Goal: Information Seeking & Learning: Check status

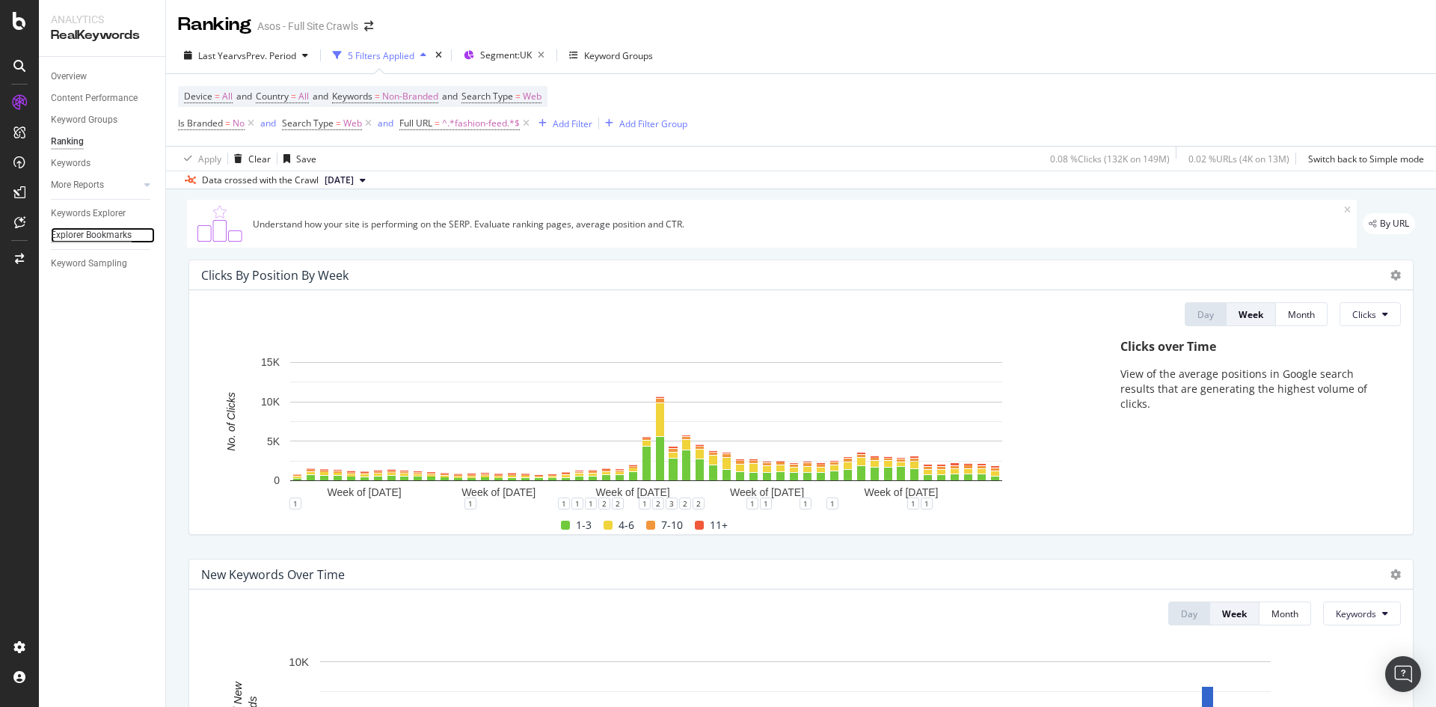
click at [76, 235] on div "Explorer Bookmarks" at bounding box center [91, 235] width 81 height 16
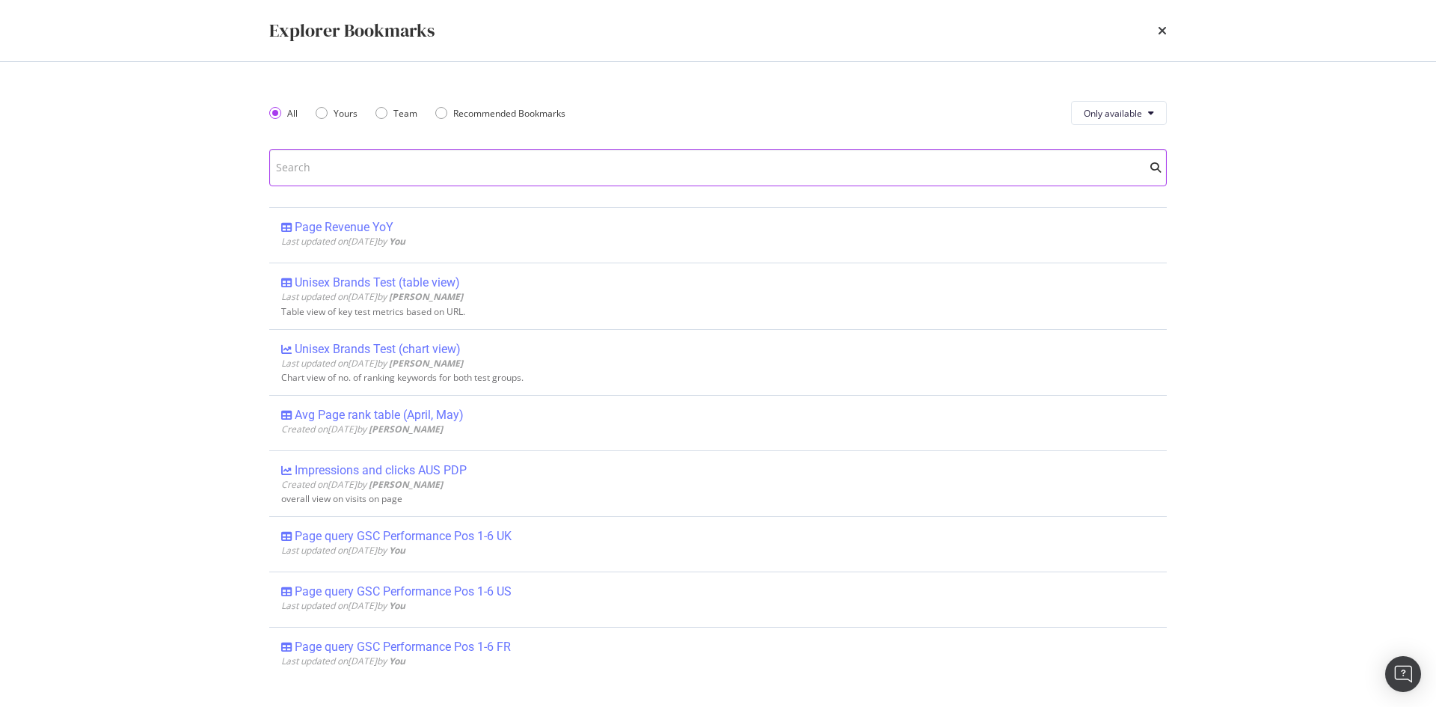
click at [380, 164] on input "modal" at bounding box center [717, 167] width 897 height 37
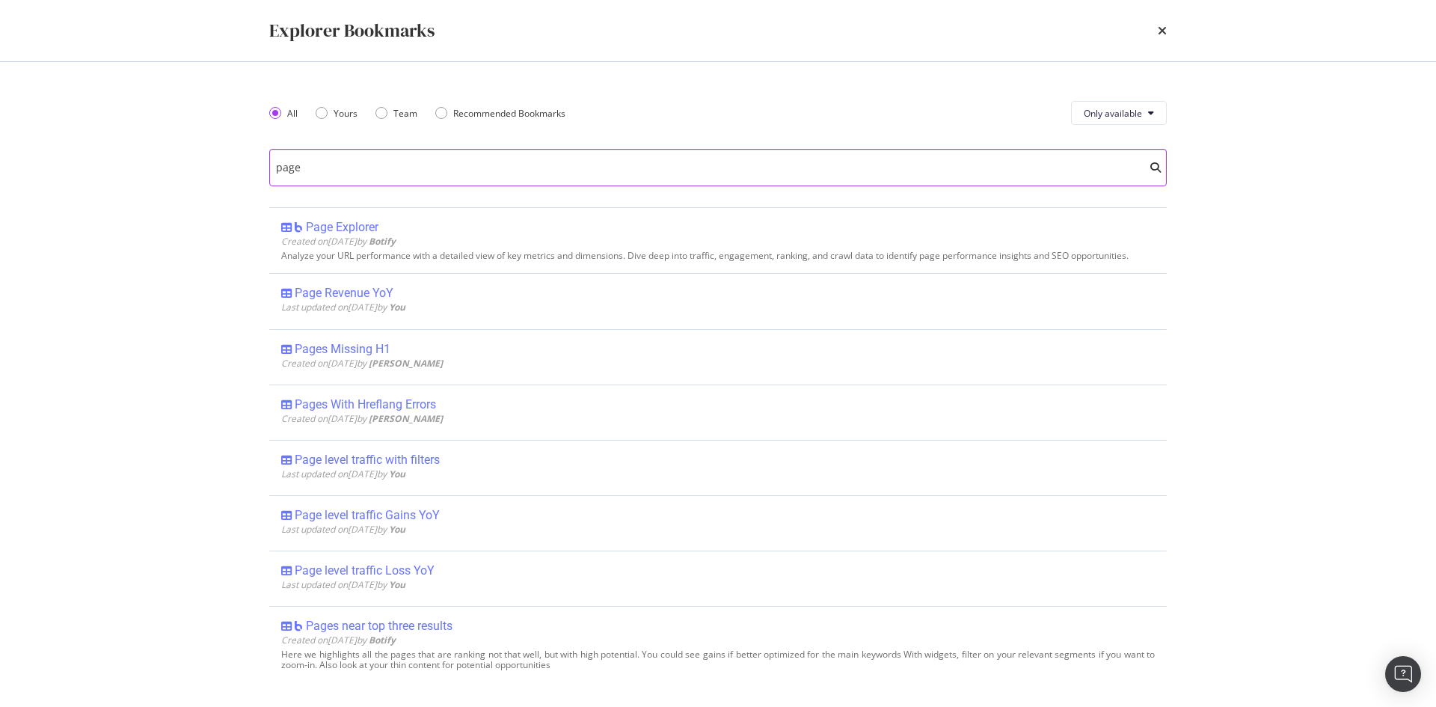
drag, startPoint x: 373, startPoint y: 173, endPoint x: 93, endPoint y: 145, distance: 281.1
click at [93, 145] on div "Explorer Bookmarks All Yours Team Recommended Bookmarks Only available page Pag…" at bounding box center [718, 353] width 1436 height 707
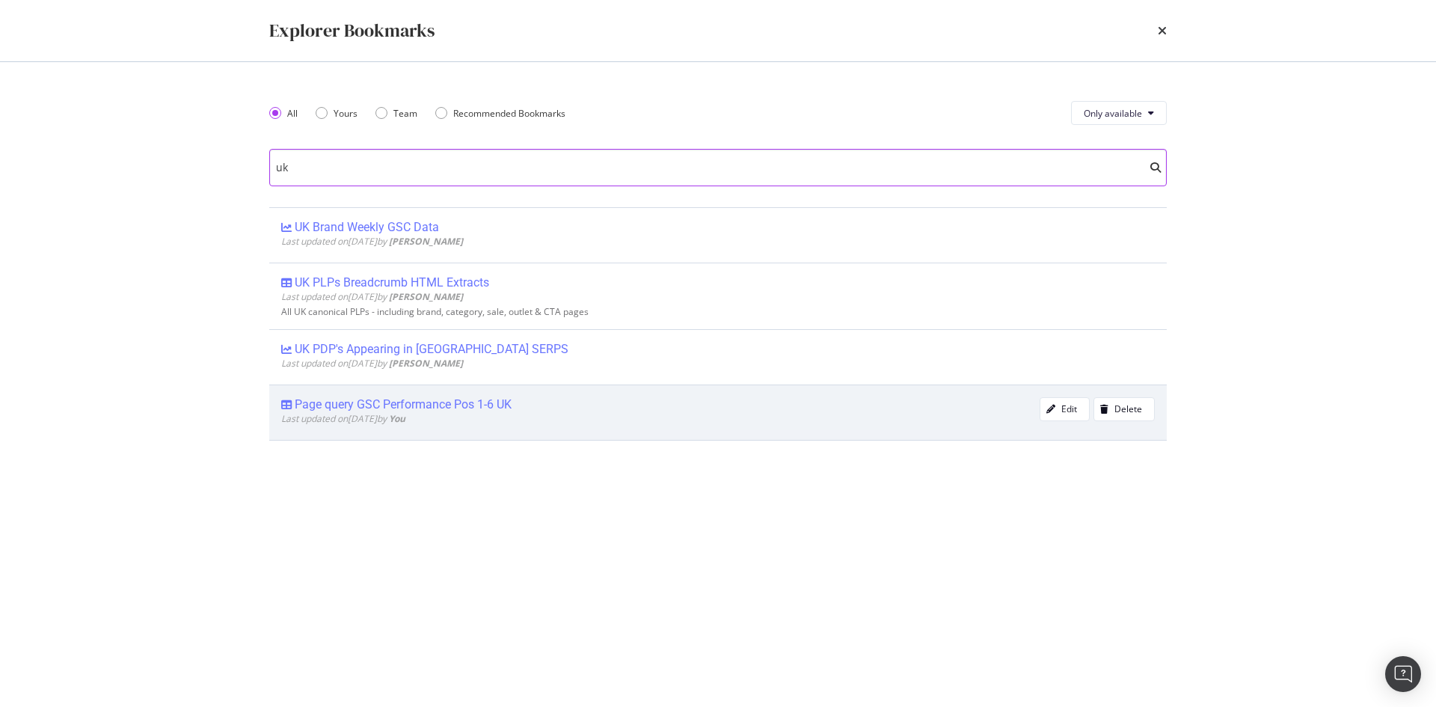
type input "uk"
click at [479, 405] on div "Page query GSC Performance Pos 1-6 UK" at bounding box center [403, 404] width 217 height 15
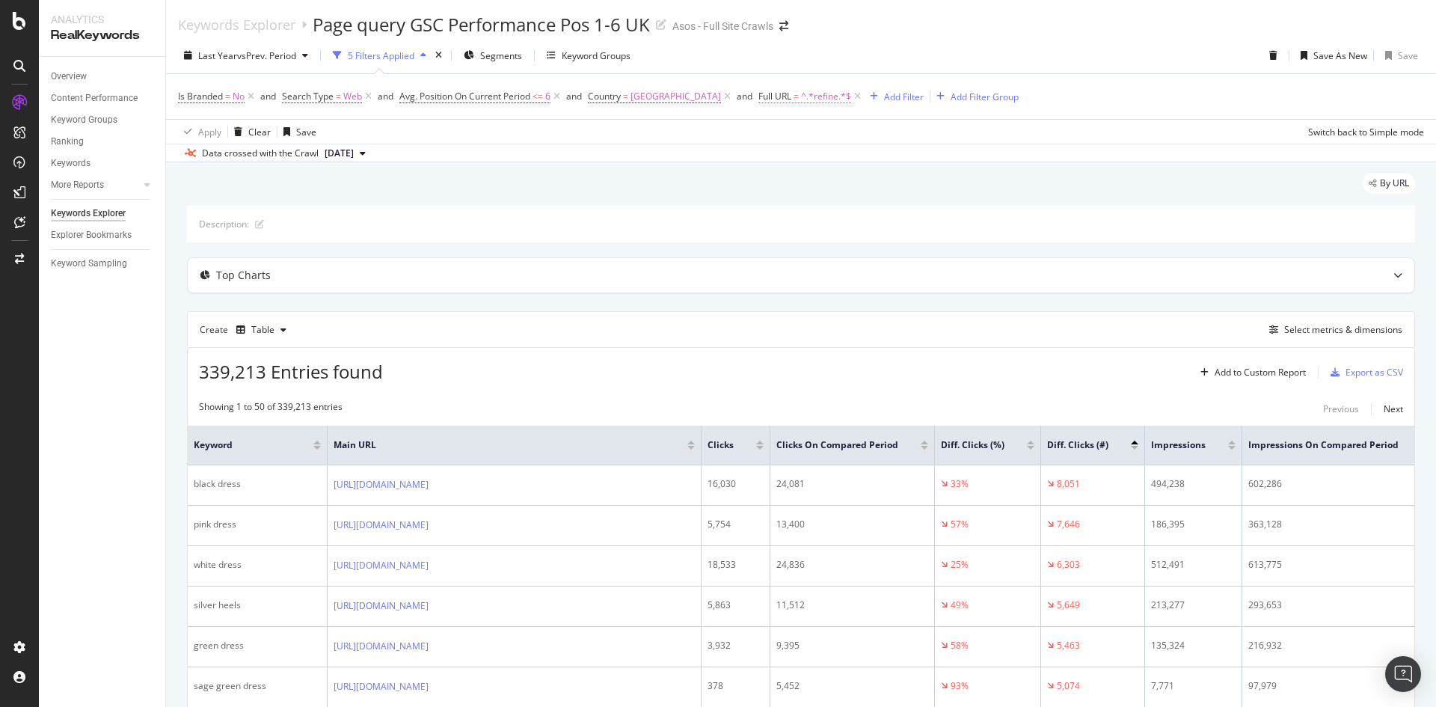
click at [801, 96] on span "^.*refine.*$" at bounding box center [826, 96] width 50 height 21
click at [789, 126] on div "Contains" at bounding box center [833, 132] width 164 height 24
click at [716, 197] on div "By URL" at bounding box center [801, 189] width 1228 height 33
click at [801, 102] on span "^.*refine.*$" at bounding box center [826, 96] width 50 height 21
drag, startPoint x: 771, startPoint y: 159, endPoint x: 798, endPoint y: 170, distance: 28.9
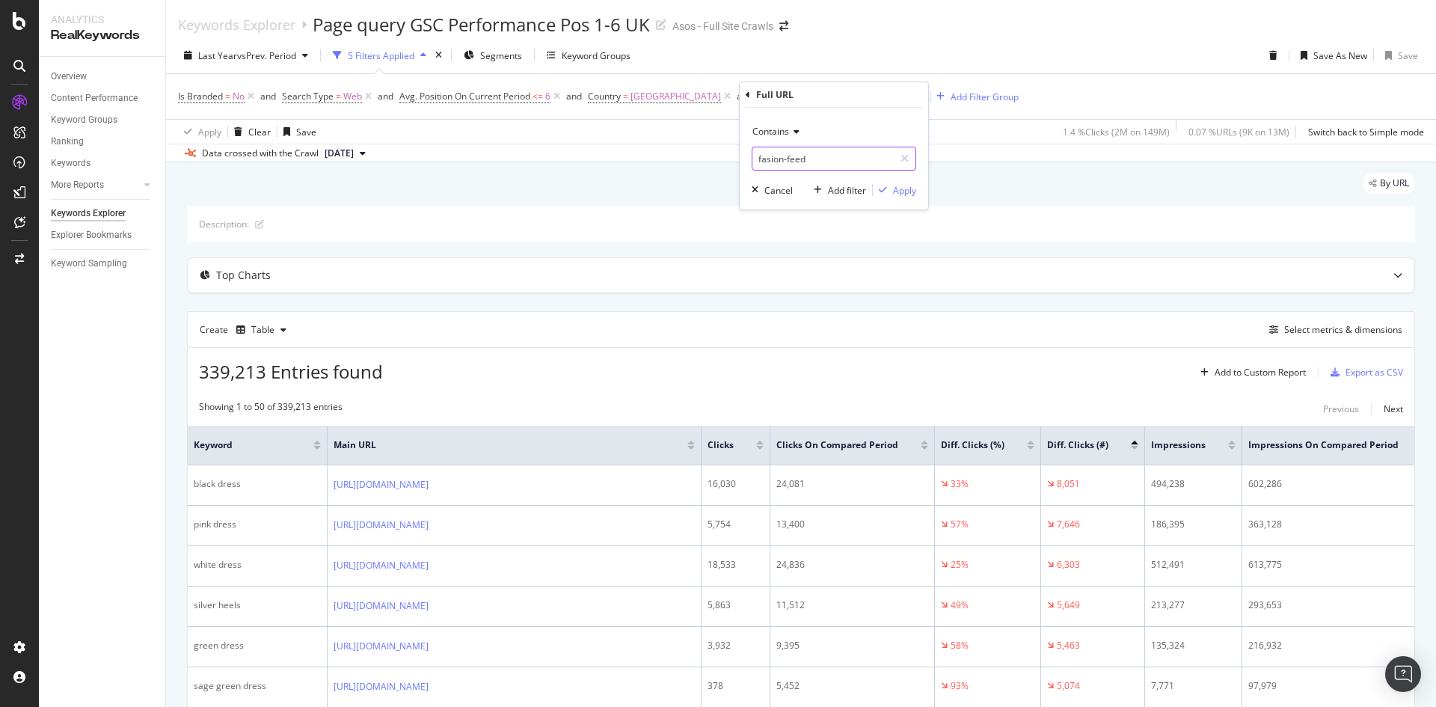
click at [772, 161] on input "fasion-feed" at bounding box center [822, 159] width 141 height 24
click at [855, 161] on input "fashion-feed" at bounding box center [822, 159] width 141 height 24
type input "fashion-feed"
click at [909, 194] on div "Apply" at bounding box center [904, 190] width 23 height 13
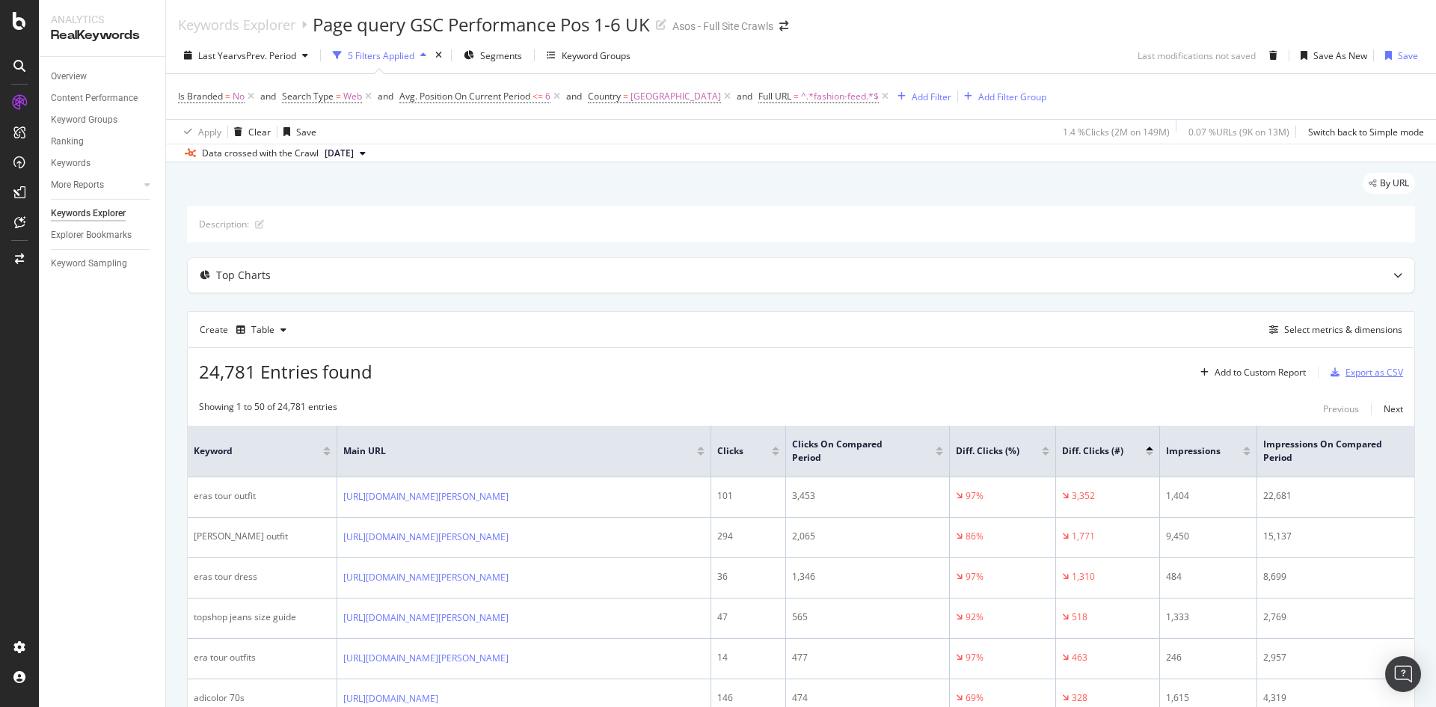
click at [956, 370] on div "Export as CSV" at bounding box center [1374, 372] width 58 height 13
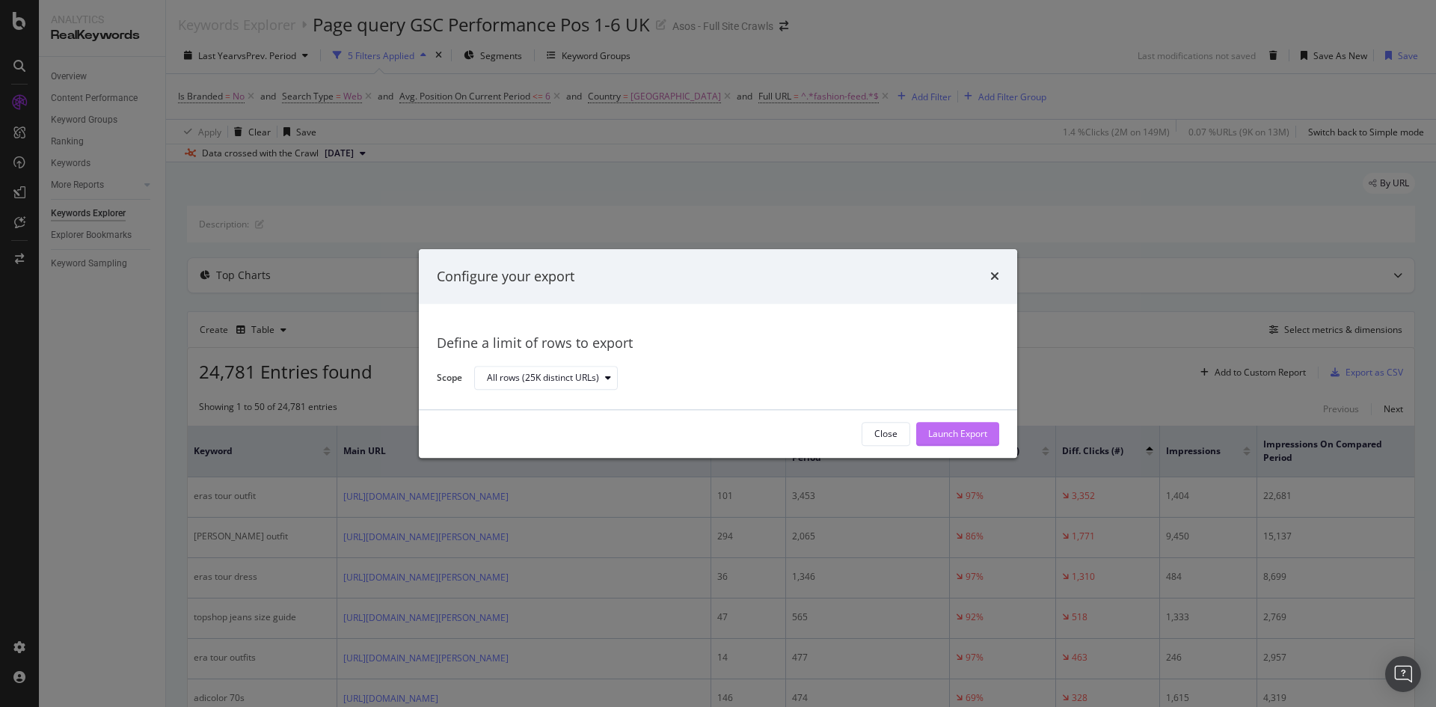
click at [956, 431] on div "Launch Export" at bounding box center [957, 434] width 59 height 13
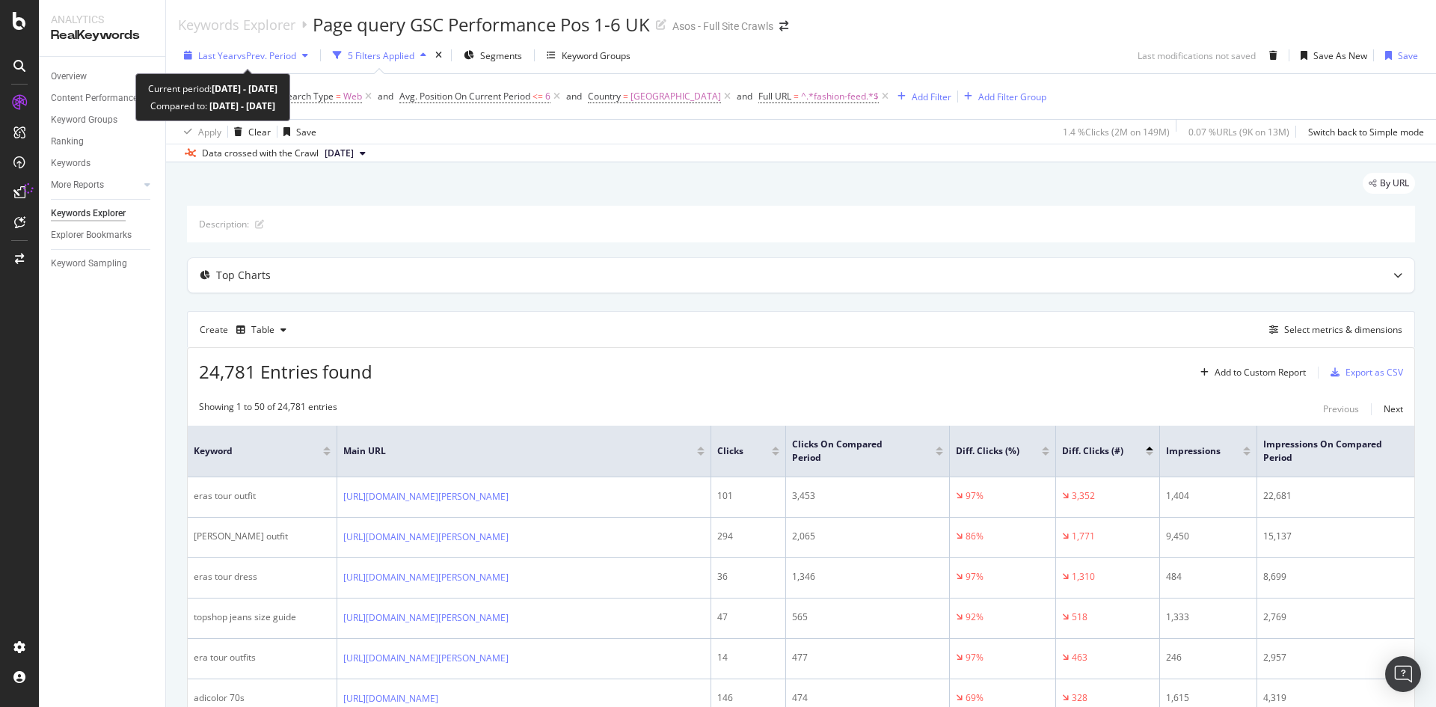
click at [255, 61] on span "vs Prev. Period" at bounding box center [266, 55] width 59 height 13
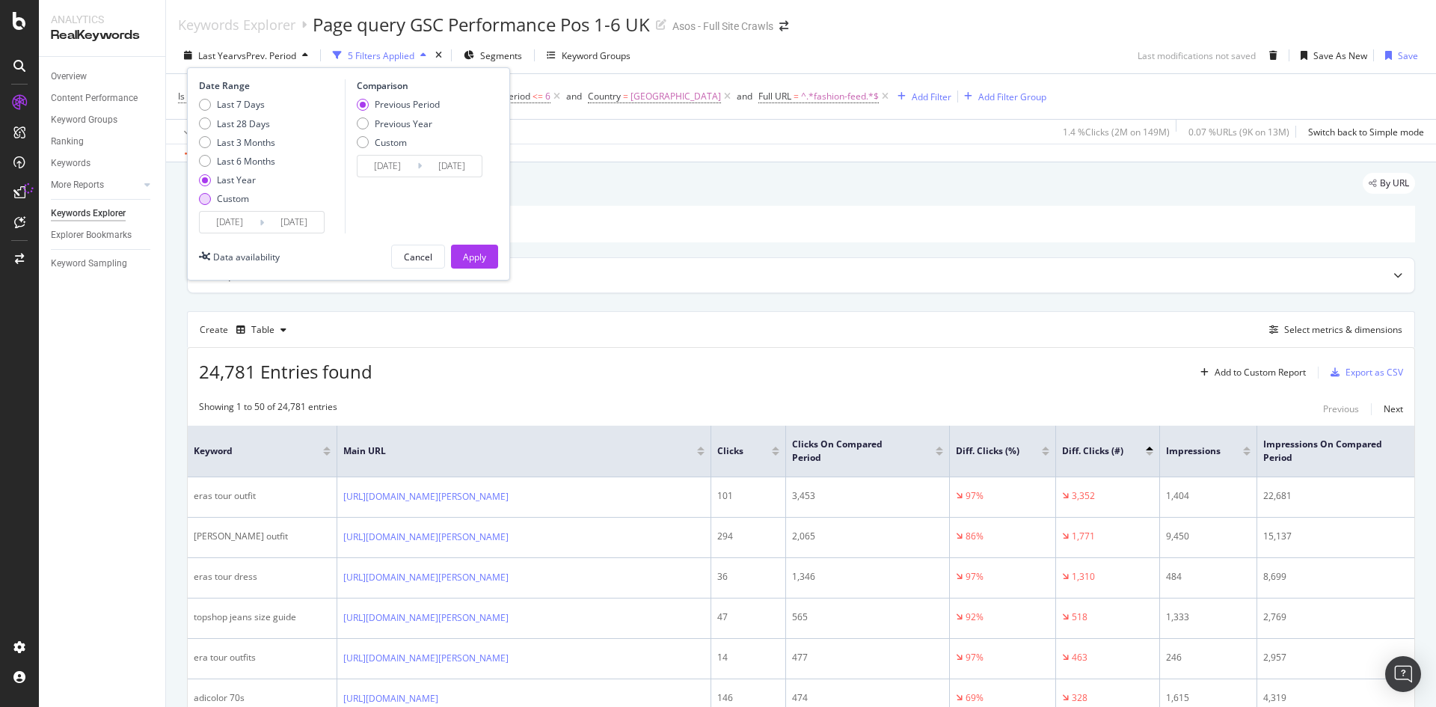
click at [218, 197] on div "Custom" at bounding box center [233, 198] width 32 height 13
type input "[DATE]"
click at [242, 221] on input "[DATE]" at bounding box center [230, 222] width 60 height 21
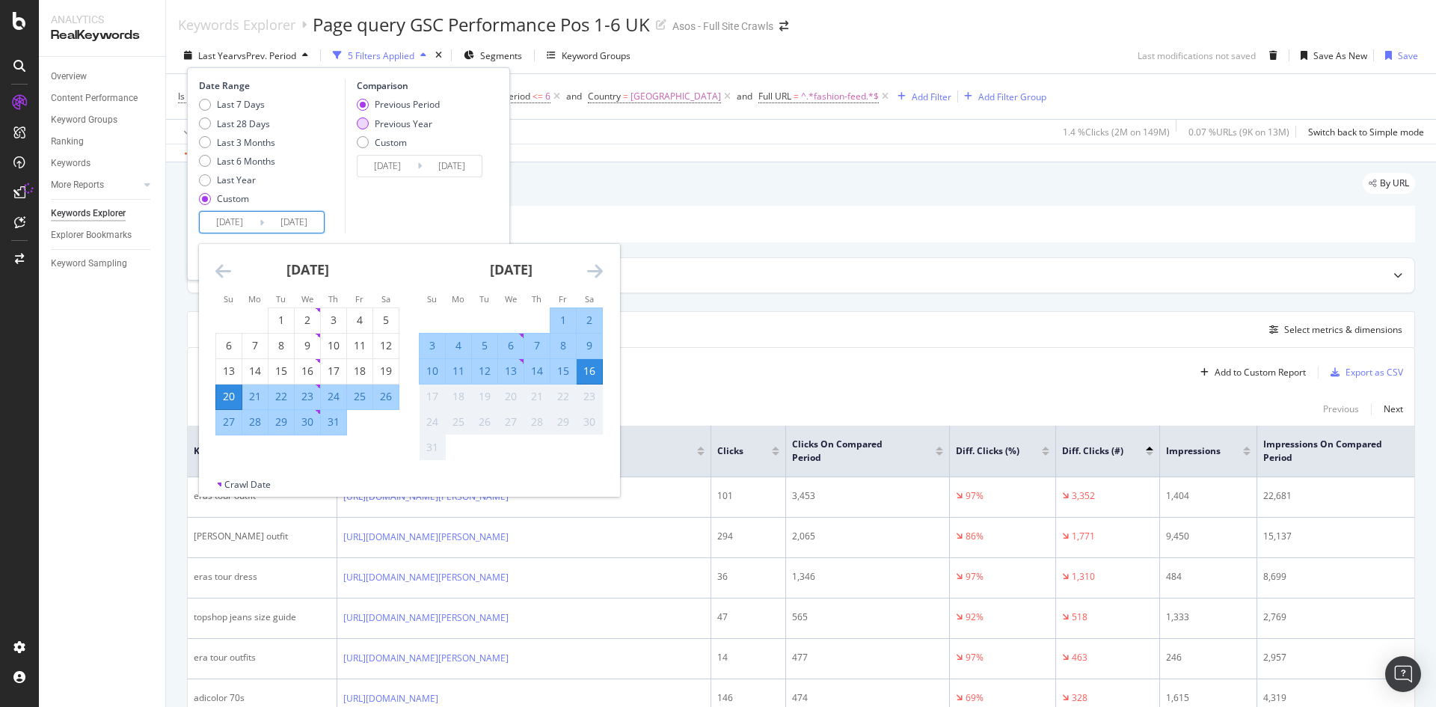
click at [369, 120] on div "Previous Year" at bounding box center [398, 123] width 83 height 13
type input "[DATE]"
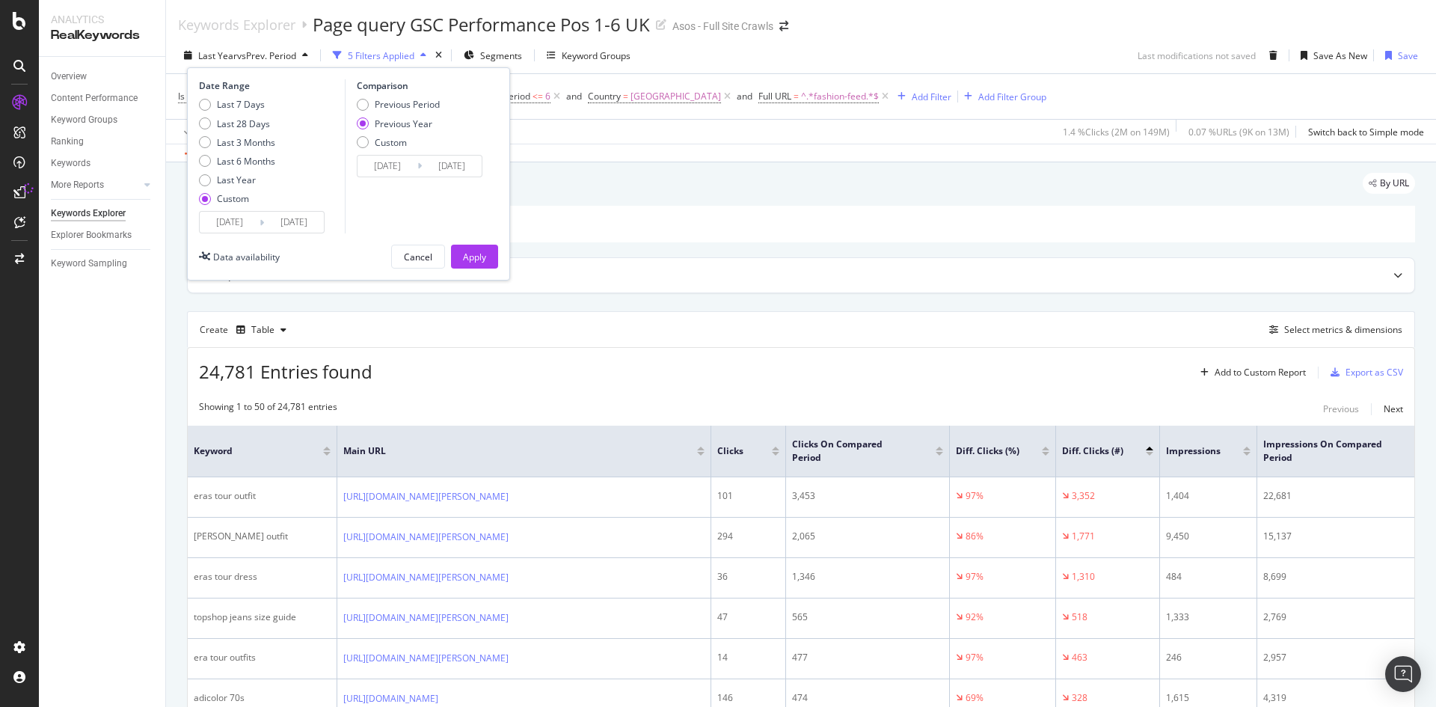
click at [294, 219] on input "[DATE]" at bounding box center [294, 222] width 60 height 21
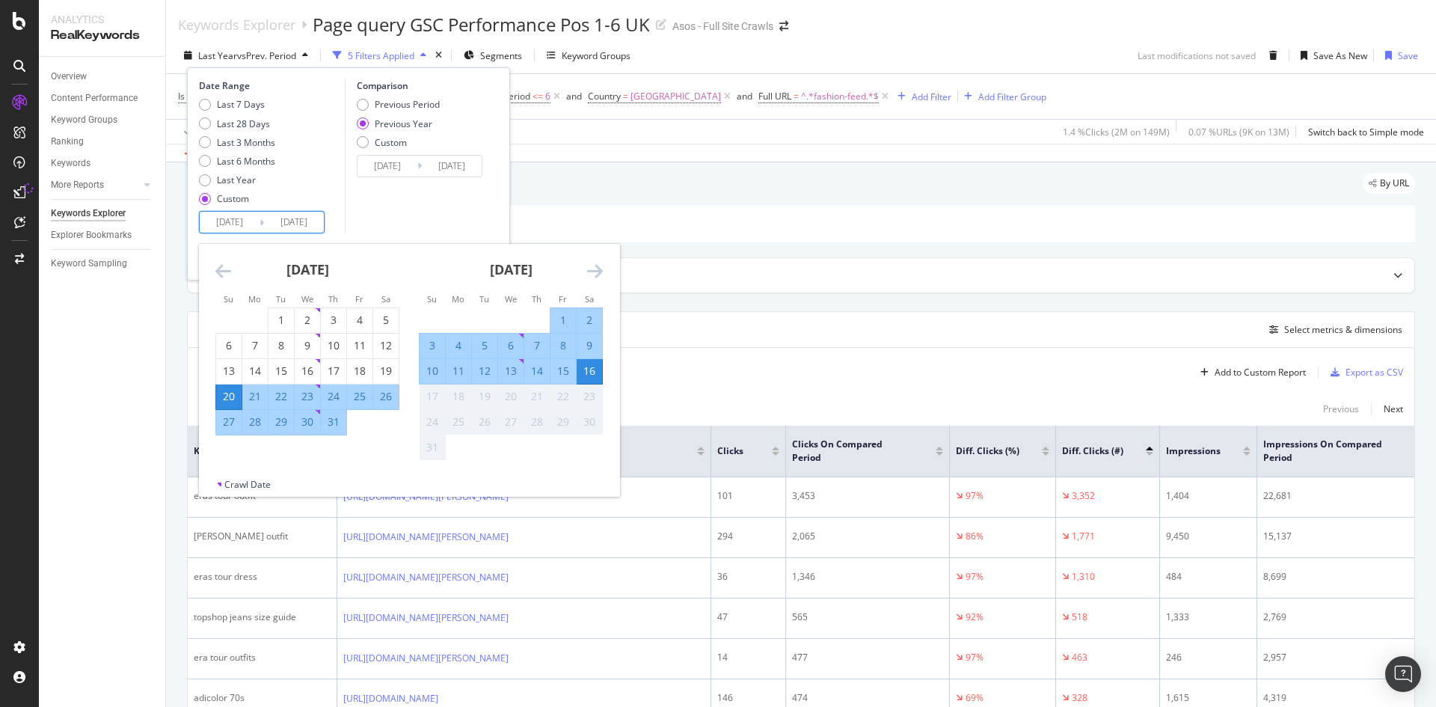
click at [224, 263] on icon "Move backward to switch to the previous month." at bounding box center [223, 271] width 16 height 18
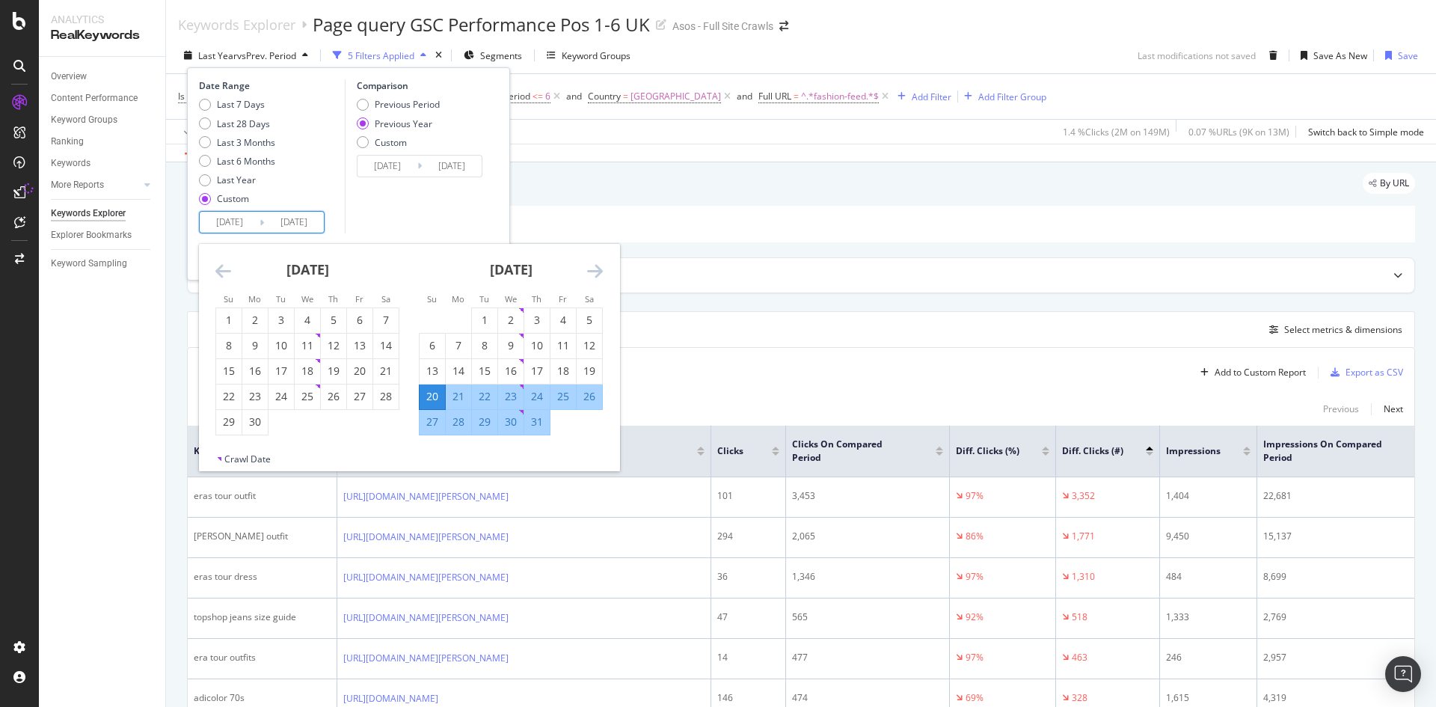
click at [224, 263] on icon "Move backward to switch to the previous month." at bounding box center [223, 271] width 16 height 18
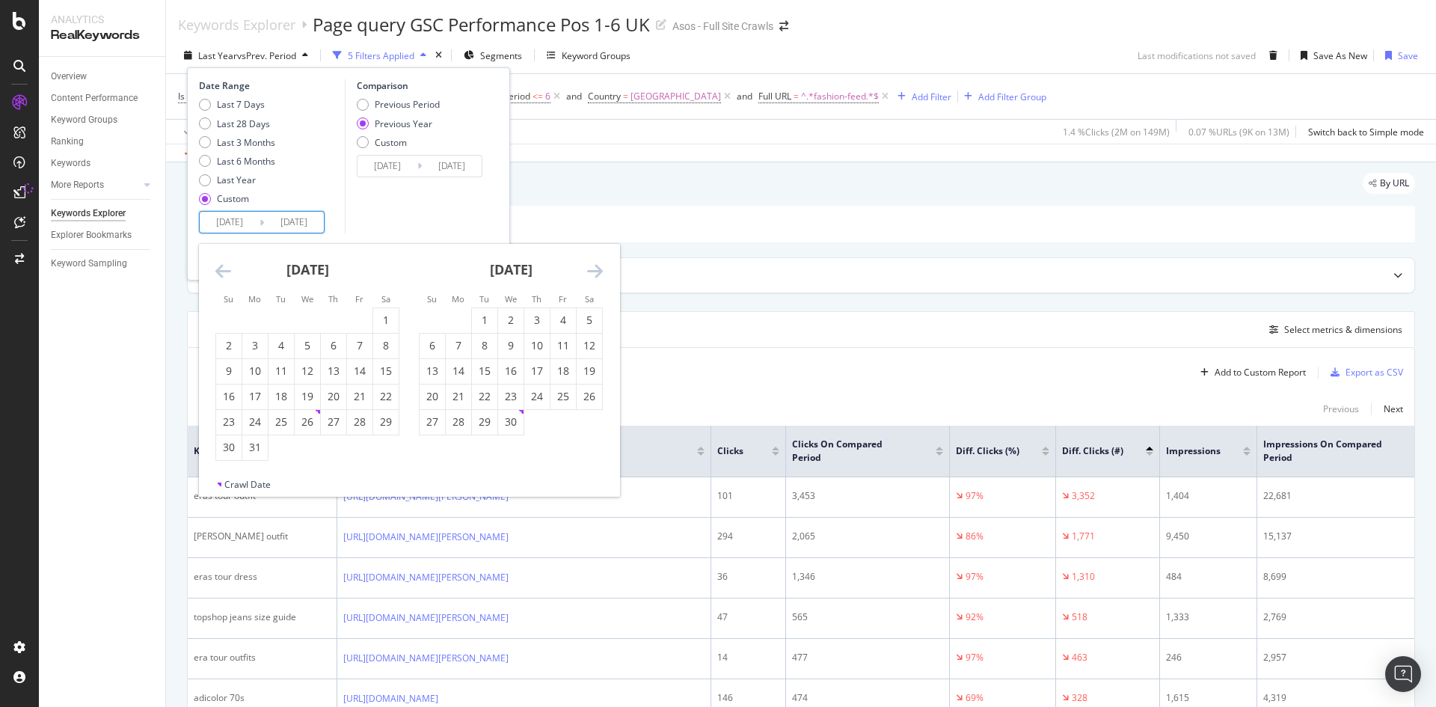
click at [220, 264] on icon "Move backward to switch to the previous month." at bounding box center [223, 271] width 16 height 18
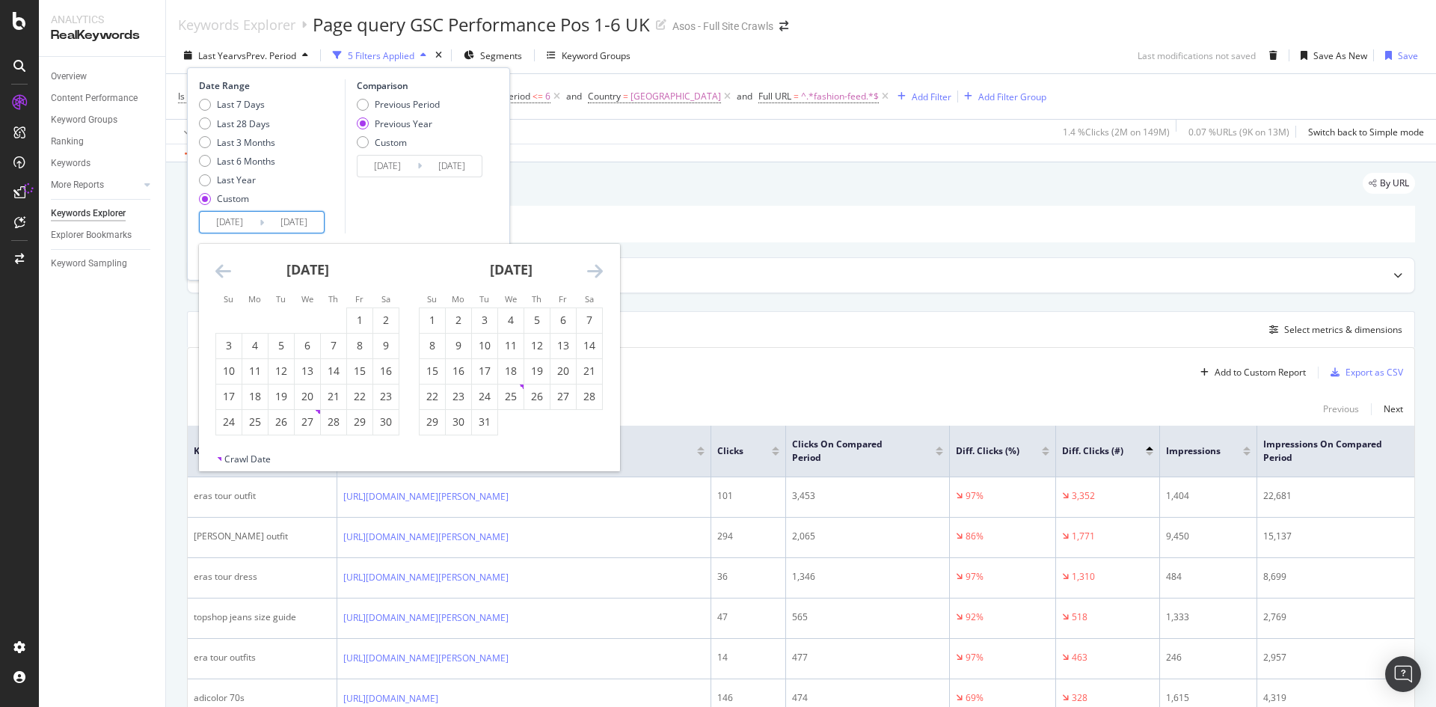
click at [220, 264] on icon "Move backward to switch to the previous month." at bounding box center [223, 271] width 16 height 18
click at [219, 265] on icon "Move backward to switch to the previous month." at bounding box center [223, 271] width 16 height 18
click at [536, 319] on div "1" at bounding box center [536, 320] width 25 height 15
type input "[DATE]"
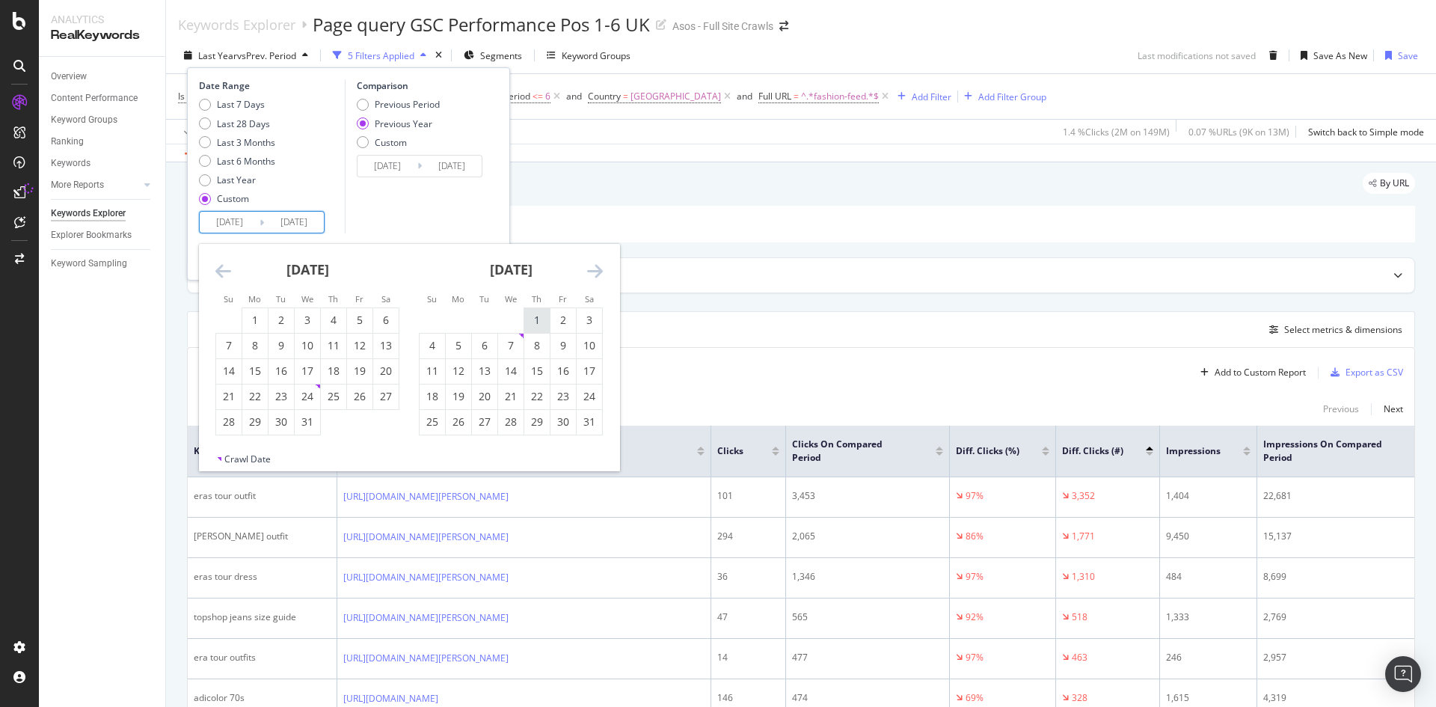
type input "[DATE]"
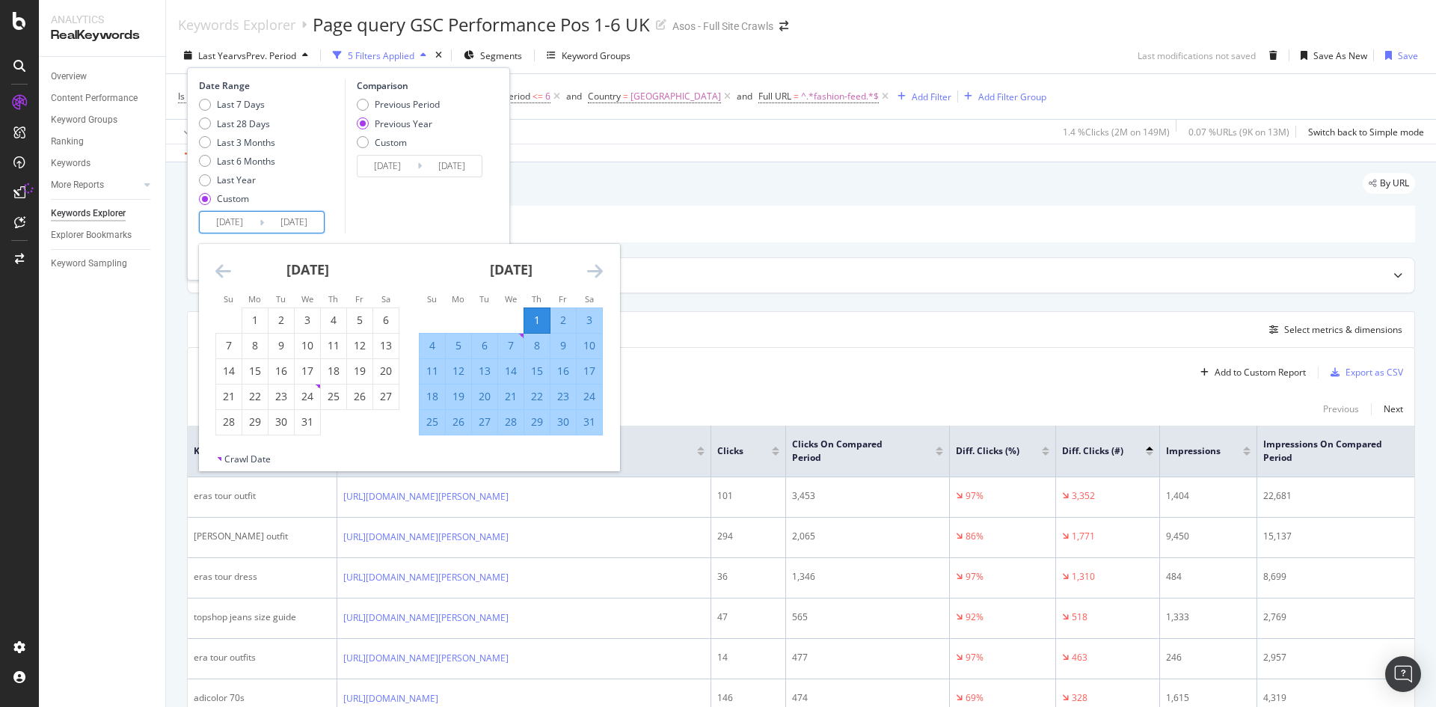
click at [596, 267] on icon "Move forward to switch to the next month." at bounding box center [595, 271] width 16 height 18
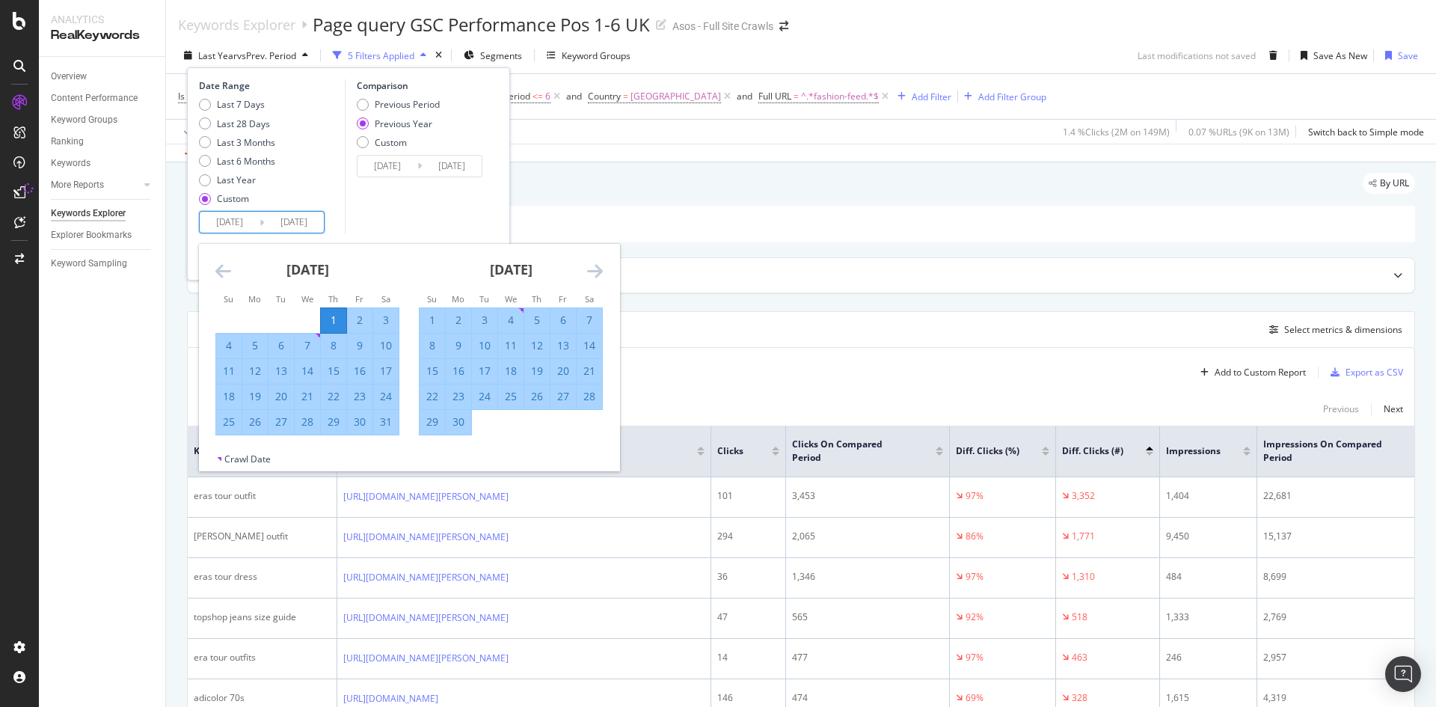
click at [596, 267] on icon "Move forward to switch to the next month." at bounding box center [595, 271] width 16 height 18
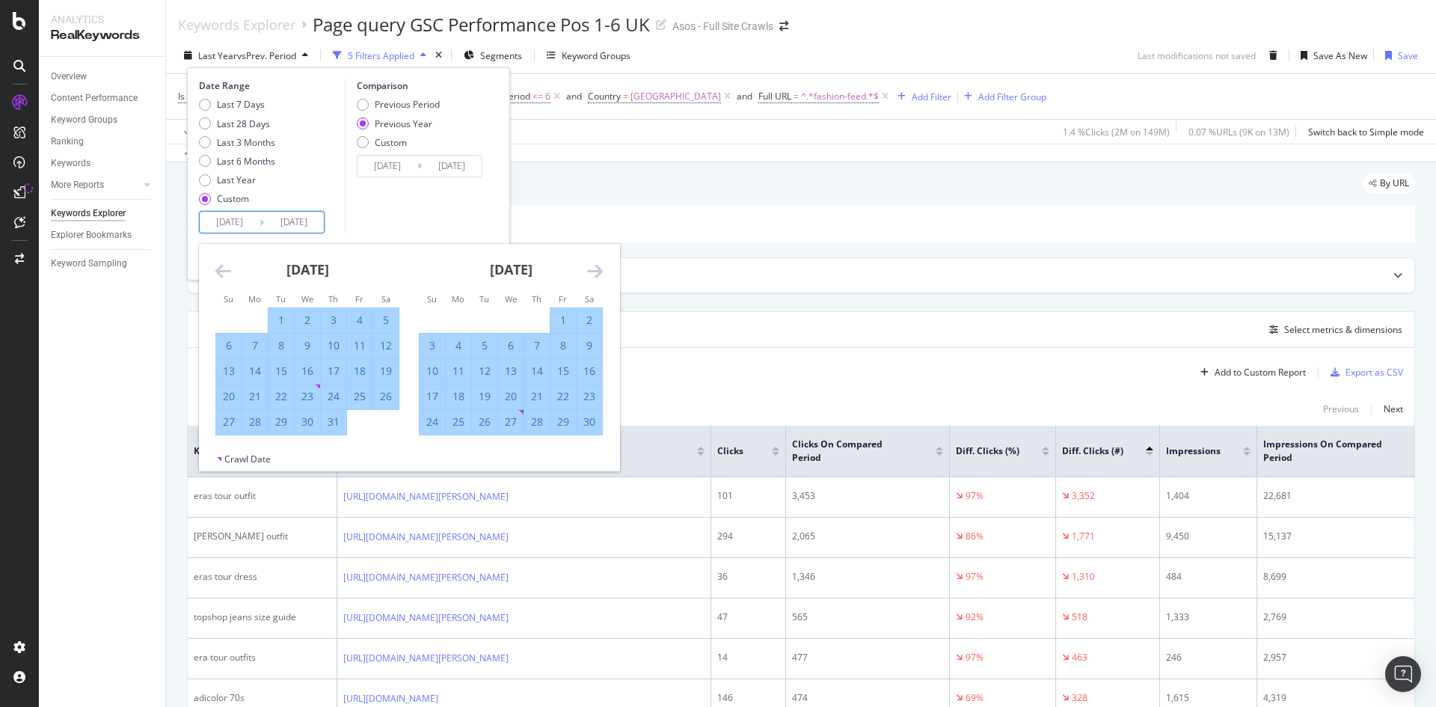
click at [596, 267] on icon "Move forward to switch to the next month." at bounding box center [595, 271] width 16 height 18
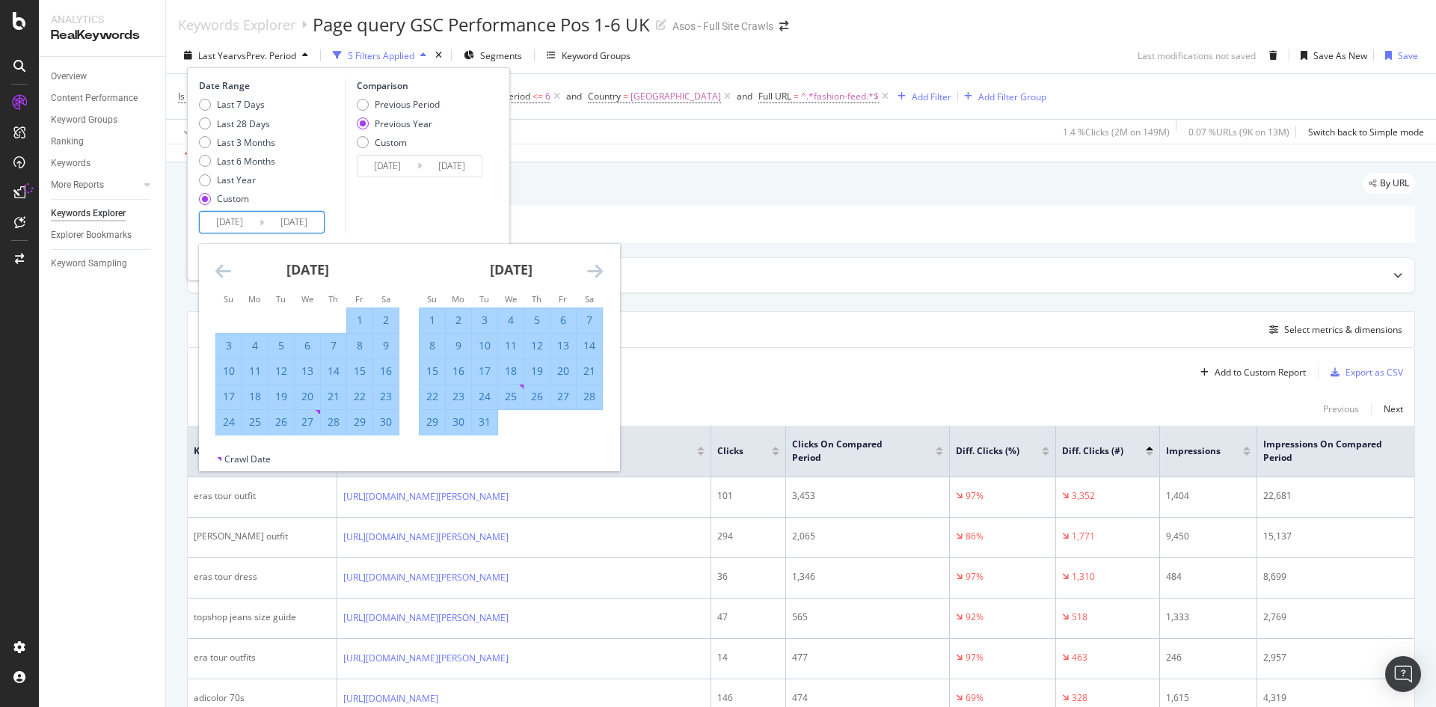
click at [596, 267] on icon "Move forward to switch to the next month." at bounding box center [595, 271] width 16 height 18
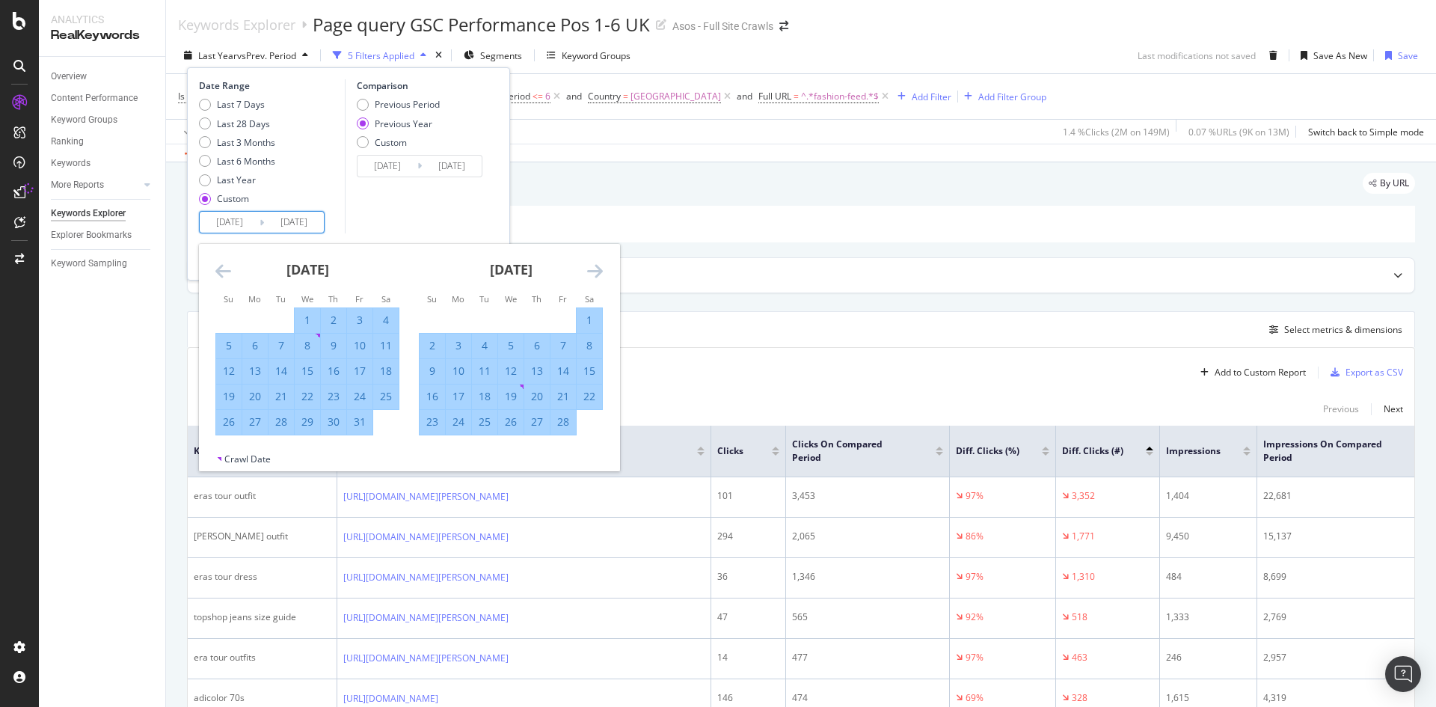
click at [596, 267] on icon "Move forward to switch to the next month." at bounding box center [595, 271] width 16 height 18
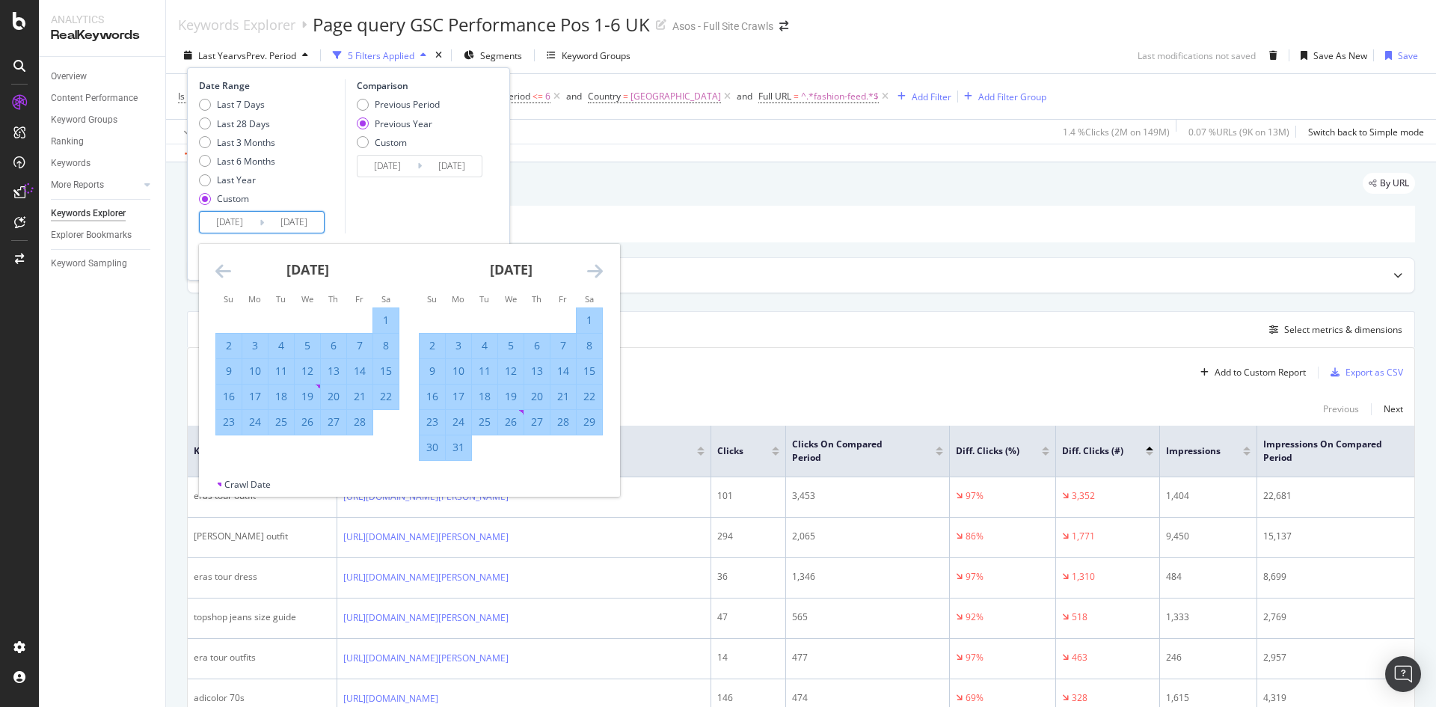
click at [596, 267] on icon "Move forward to switch to the next month." at bounding box center [595, 271] width 16 height 18
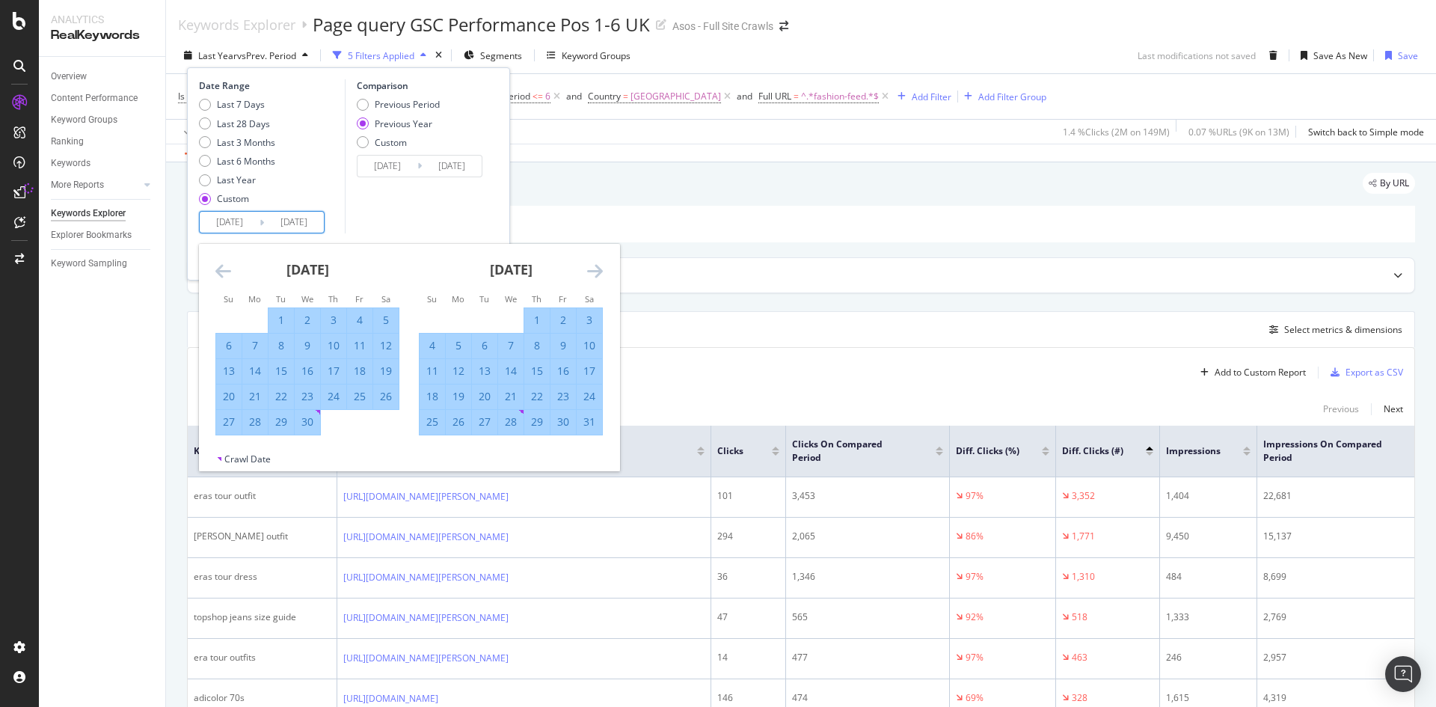
click at [596, 267] on icon "Move forward to switch to the next month." at bounding box center [595, 271] width 16 height 18
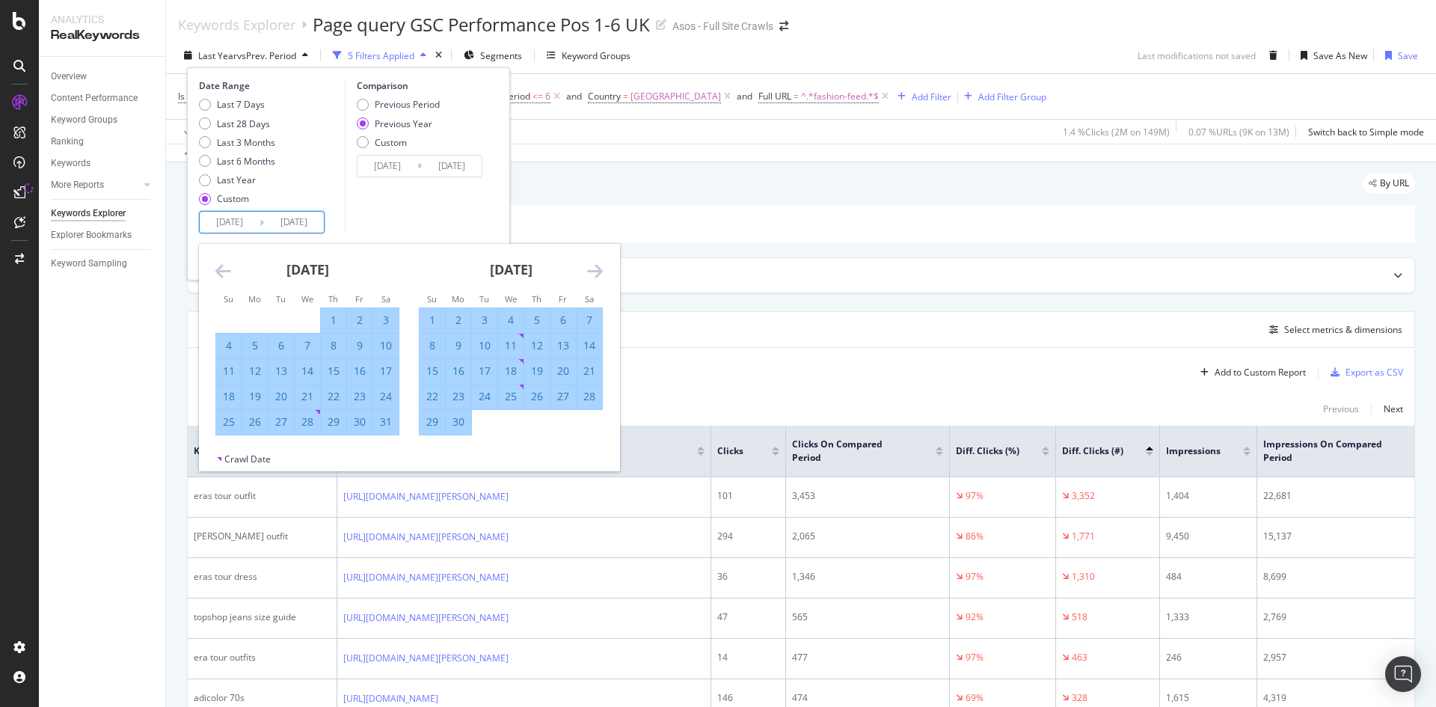
click at [596, 267] on icon "Move forward to switch to the next month." at bounding box center [595, 271] width 16 height 18
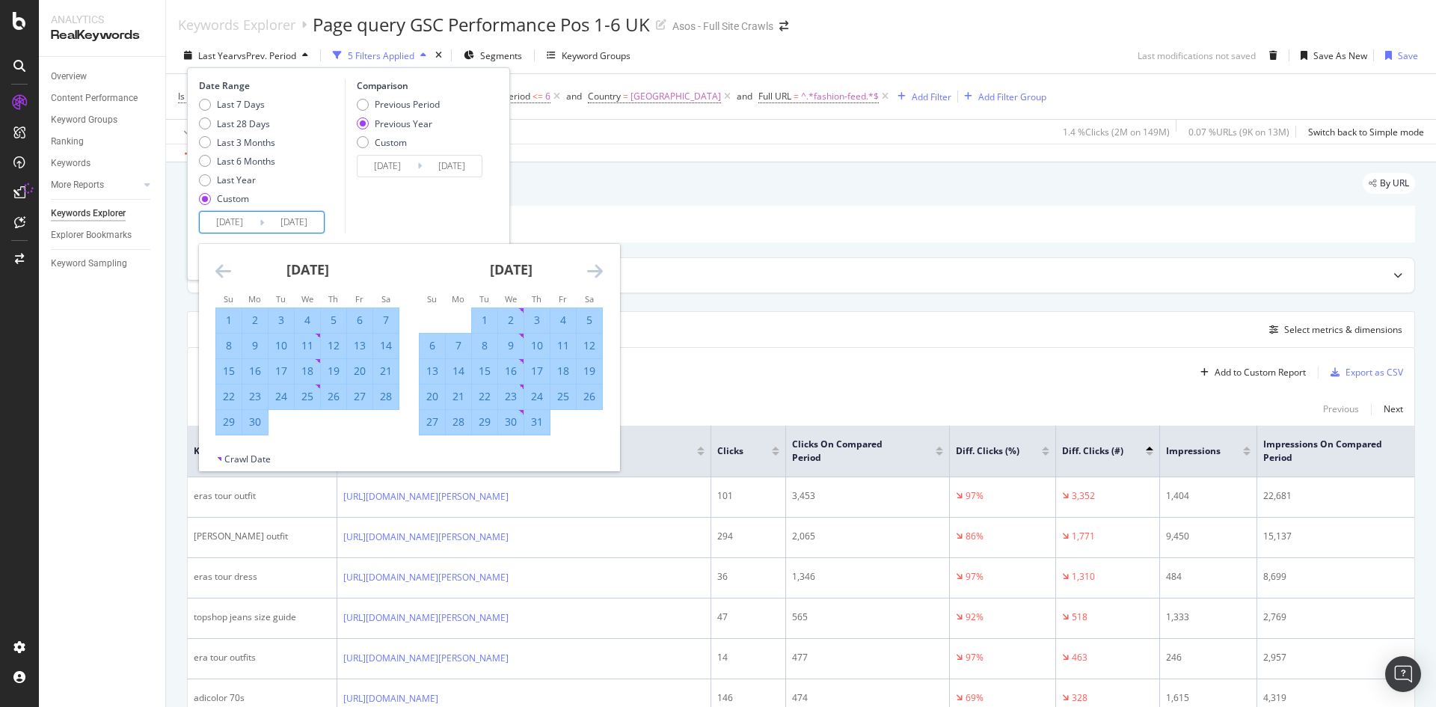
click at [541, 418] on div "31" at bounding box center [536, 421] width 25 height 15
type input "[DATE]"
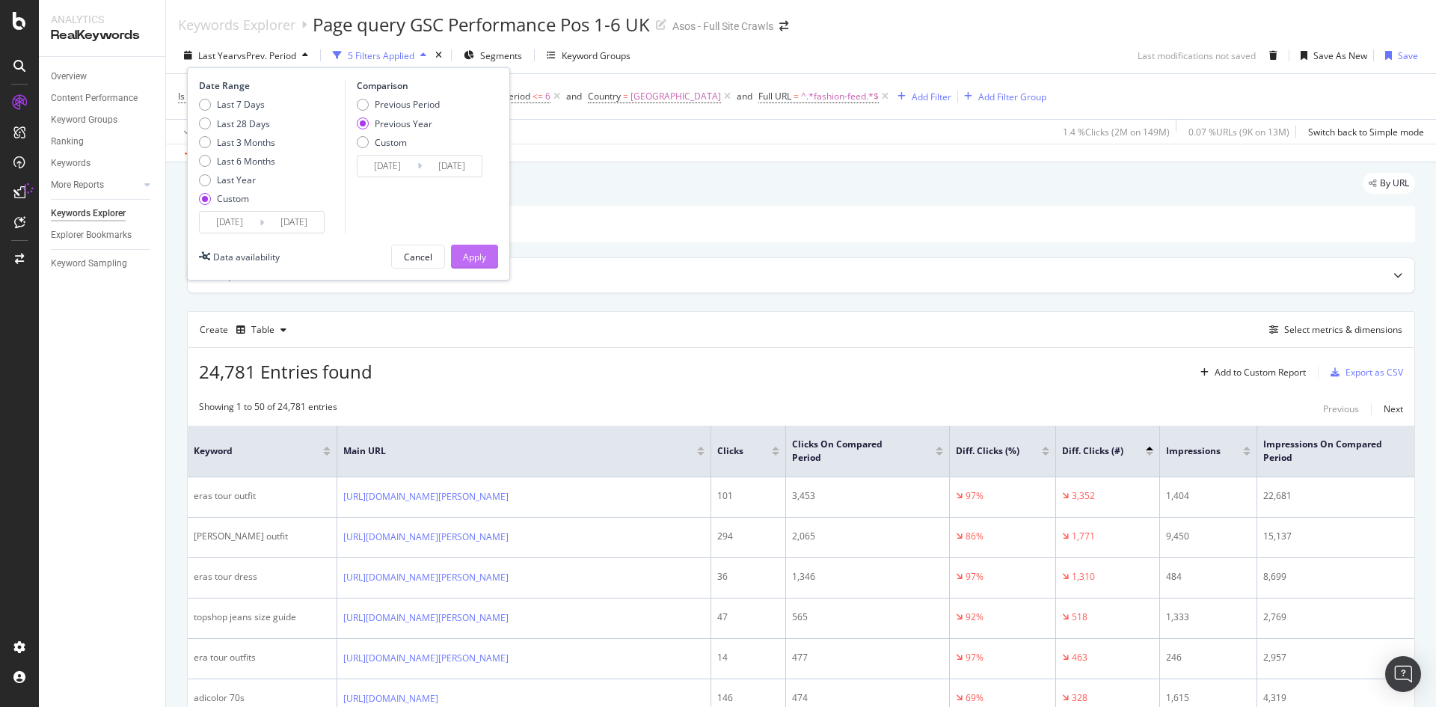
click at [467, 256] on div "Apply" at bounding box center [474, 256] width 23 height 13
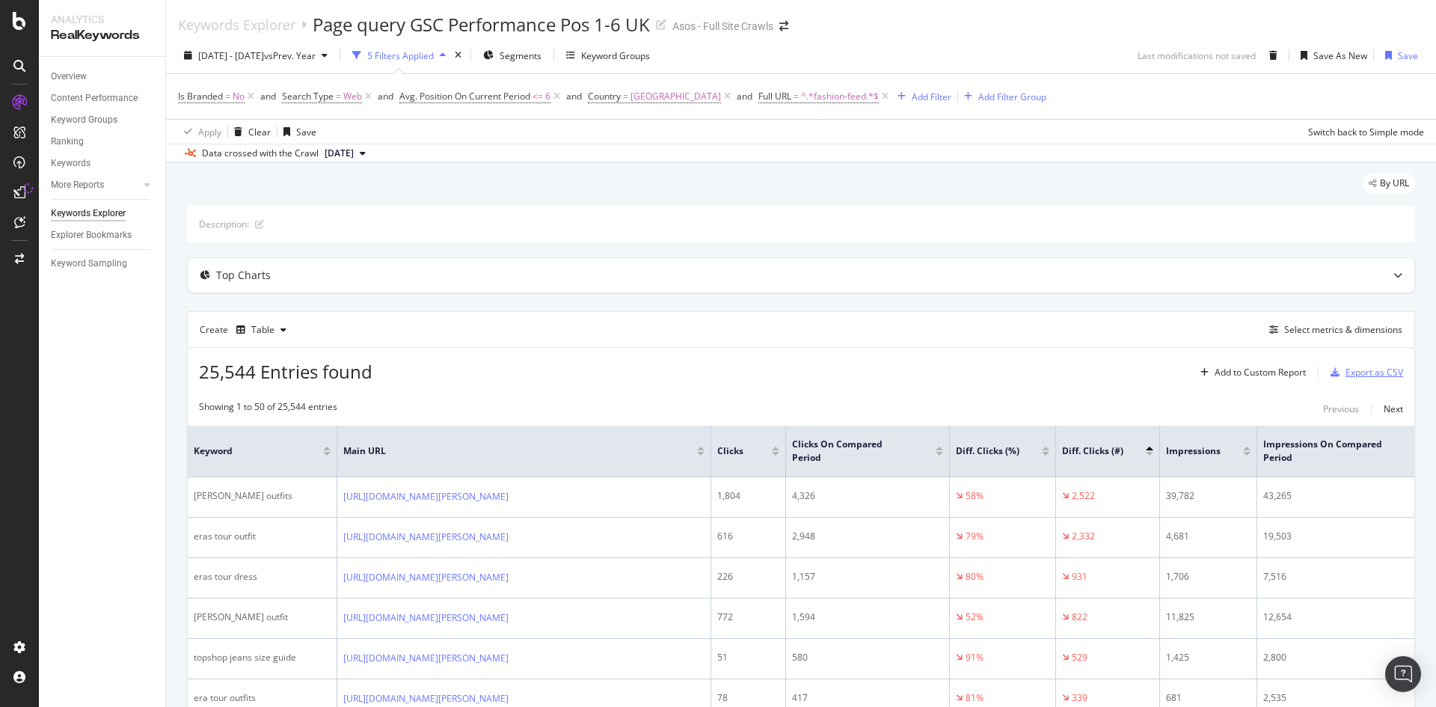
click at [956, 366] on div "Export as CSV" at bounding box center [1374, 372] width 58 height 13
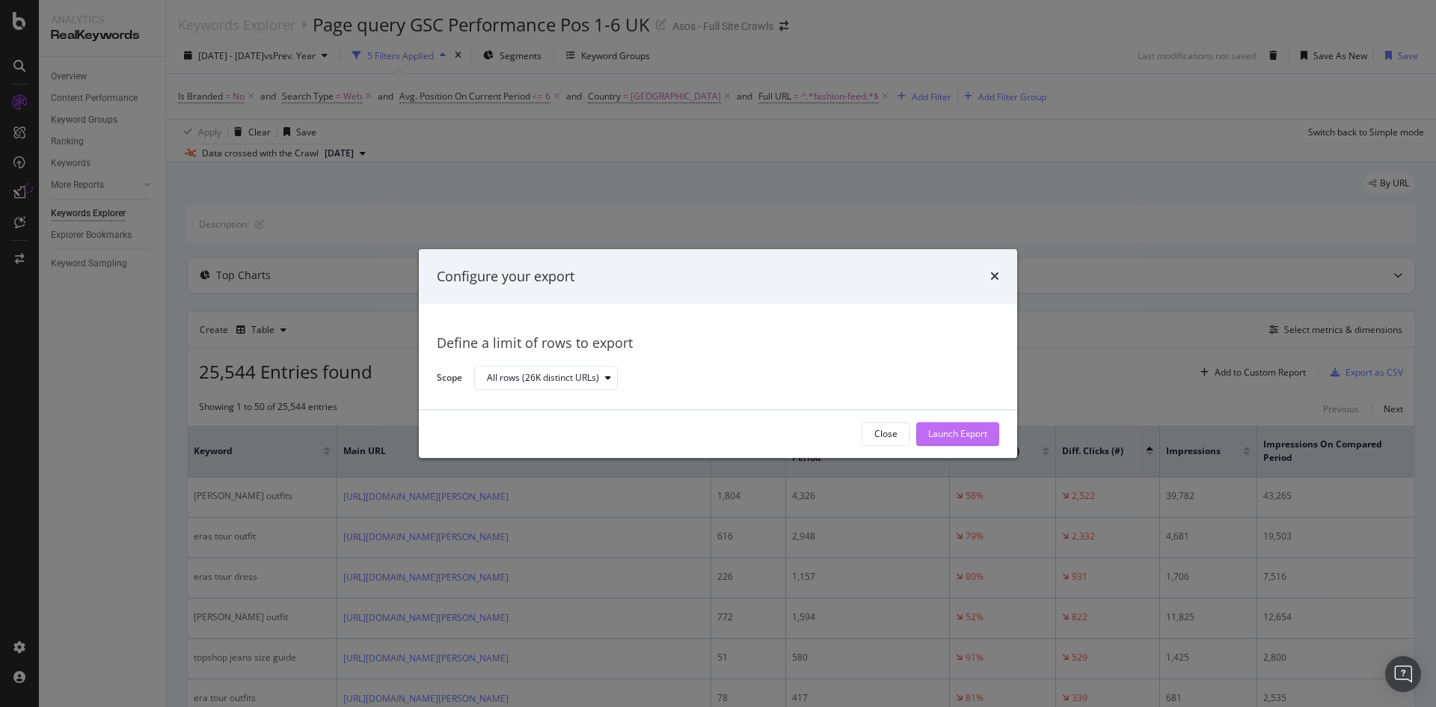
click at [956, 439] on div "Launch Export" at bounding box center [957, 434] width 59 height 13
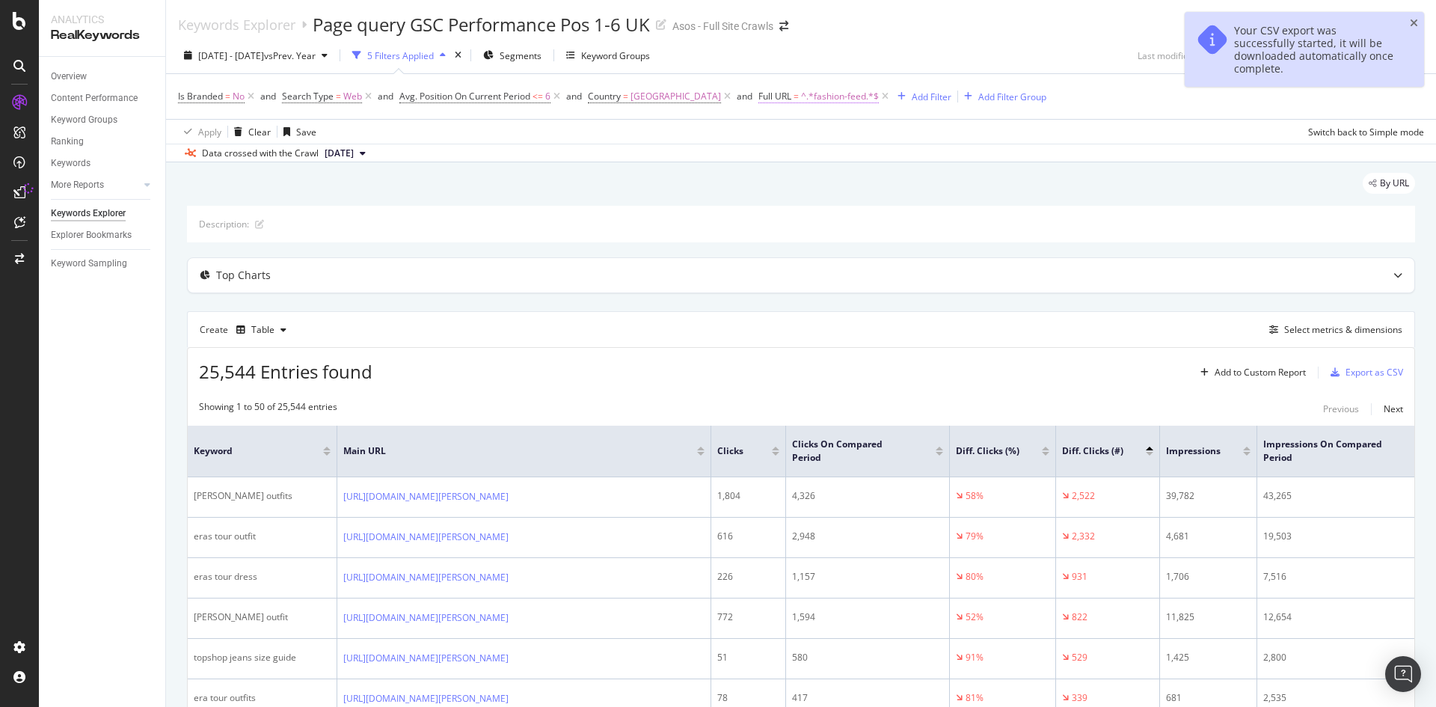
click at [826, 98] on span "^.*fashion-feed.*$" at bounding box center [840, 96] width 78 height 21
type input "c"
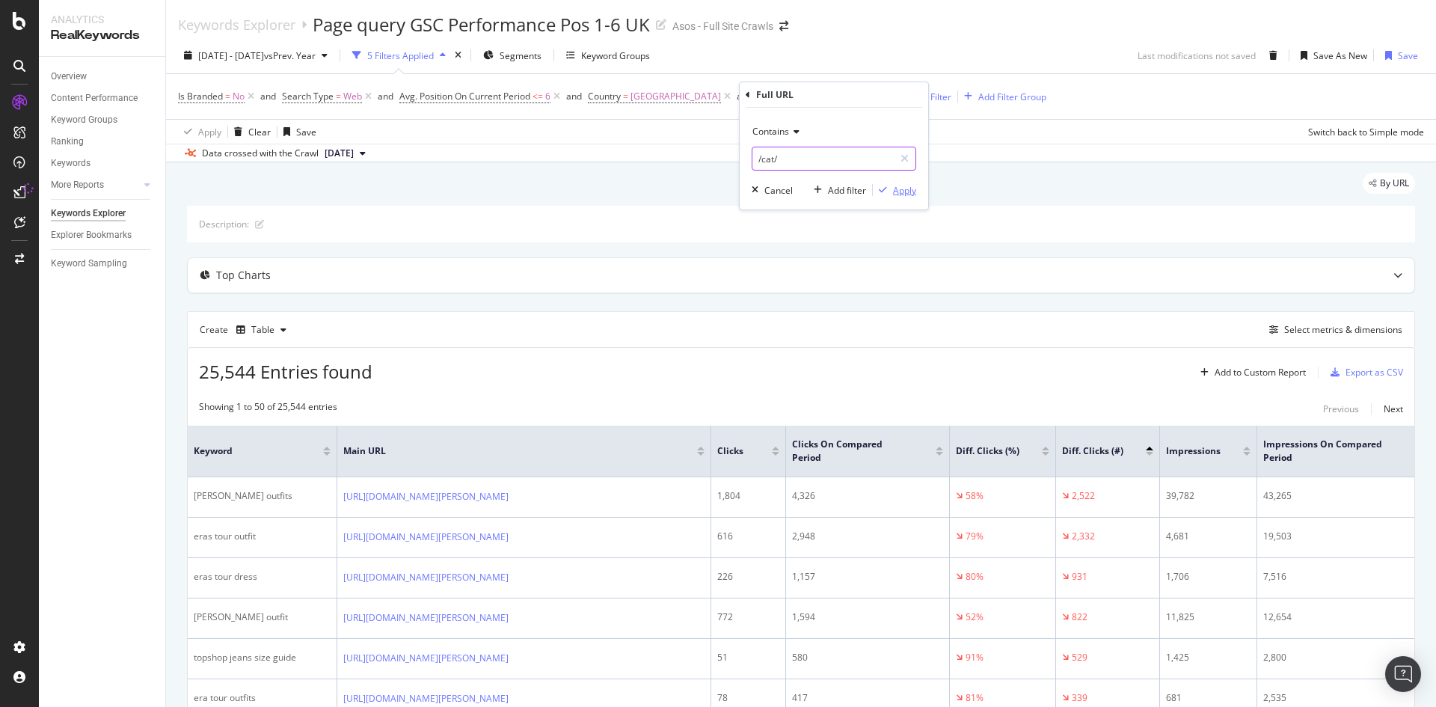
type input "/cat/"
click at [904, 188] on div "Apply" at bounding box center [904, 190] width 23 height 13
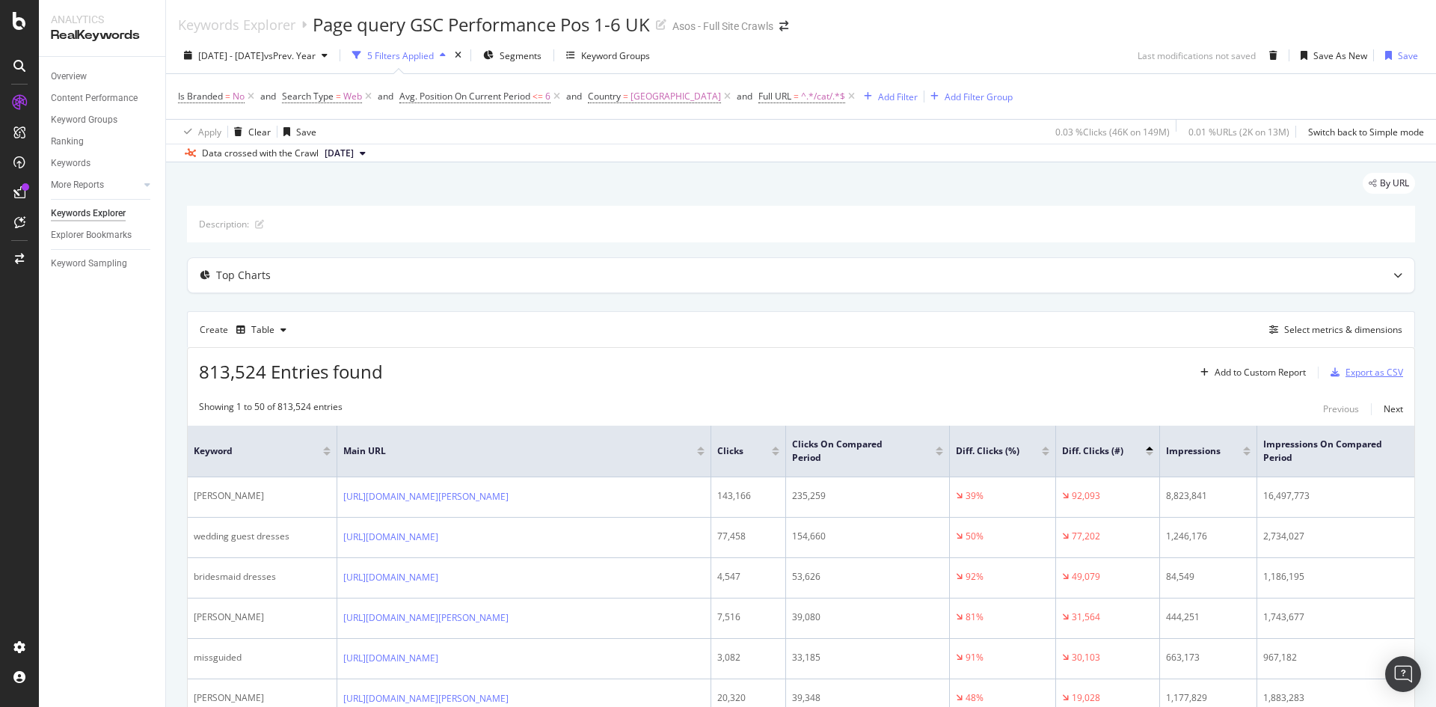
click at [956, 371] on div "Export as CSV" at bounding box center [1374, 372] width 58 height 13
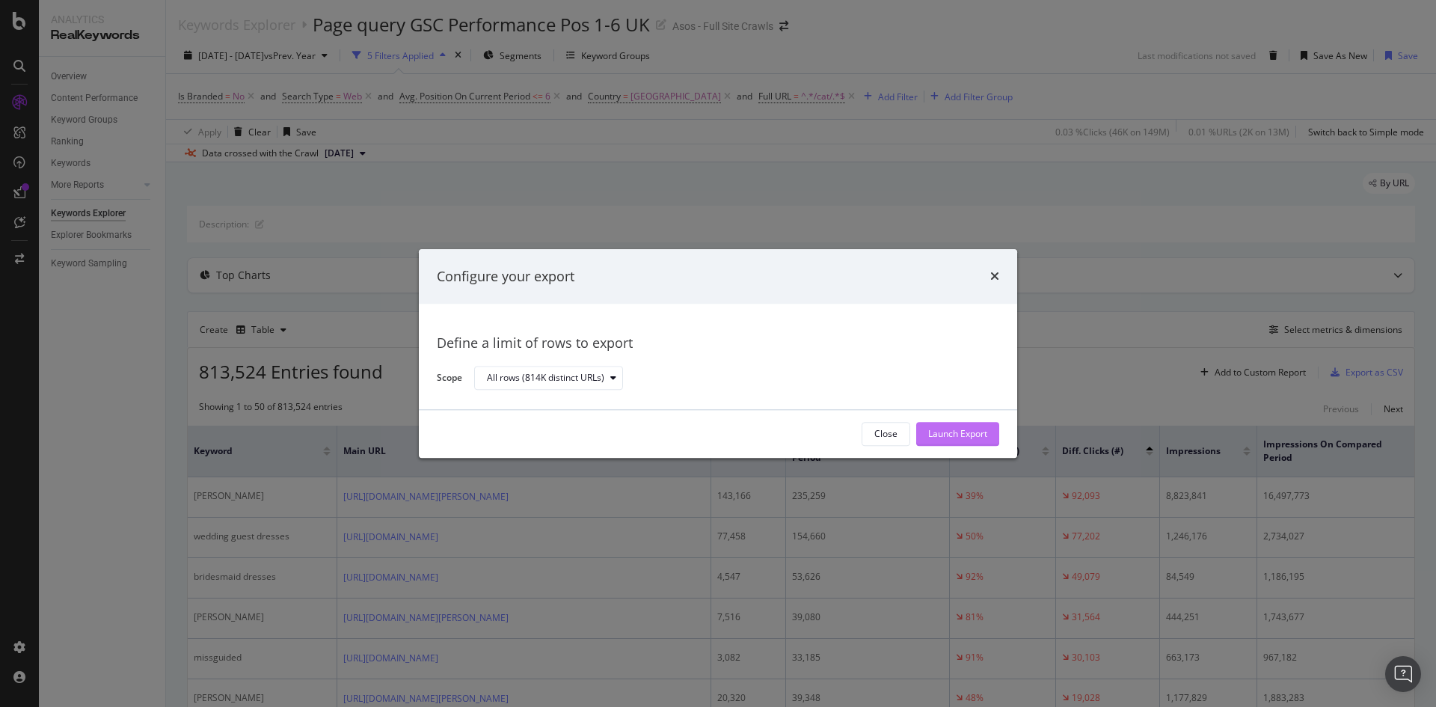
click at [943, 428] on div "Launch Export" at bounding box center [957, 434] width 59 height 13
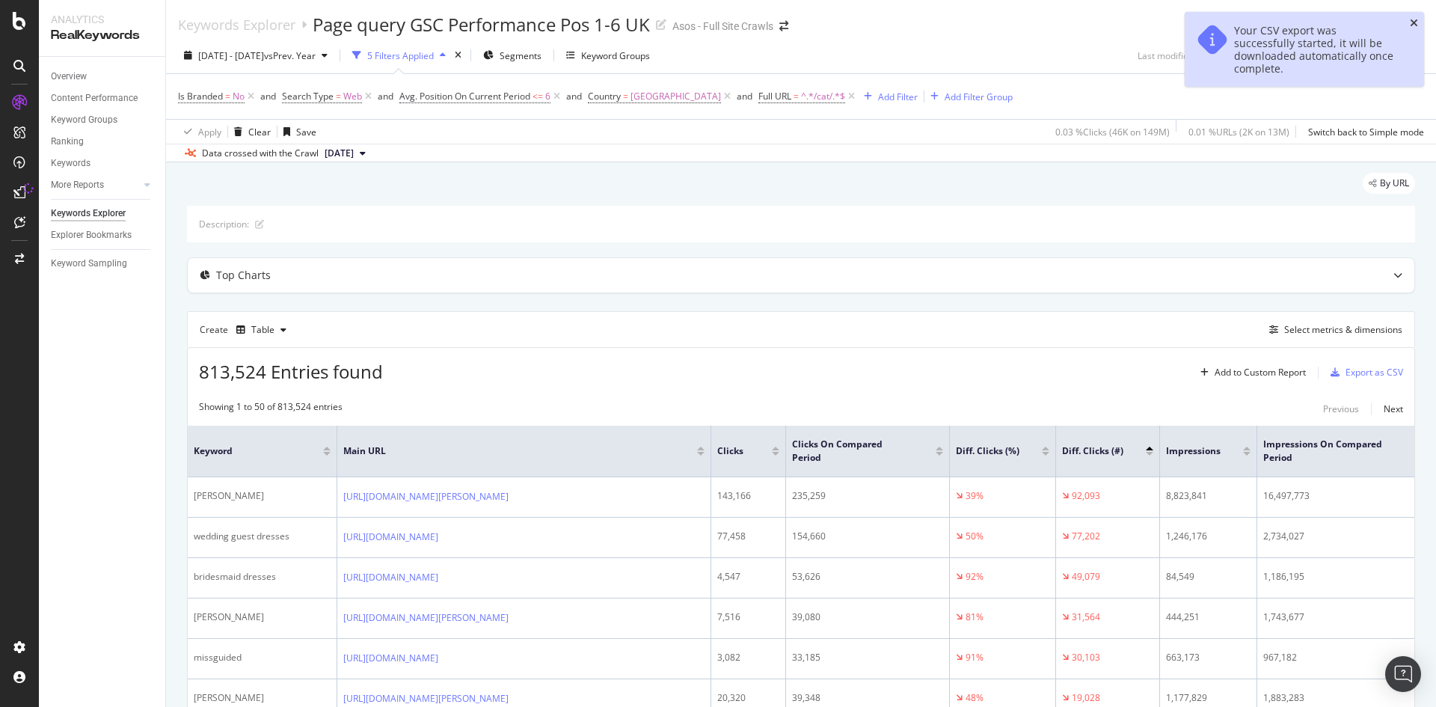
click at [956, 19] on icon "close toast" at bounding box center [1413, 23] width 8 height 10
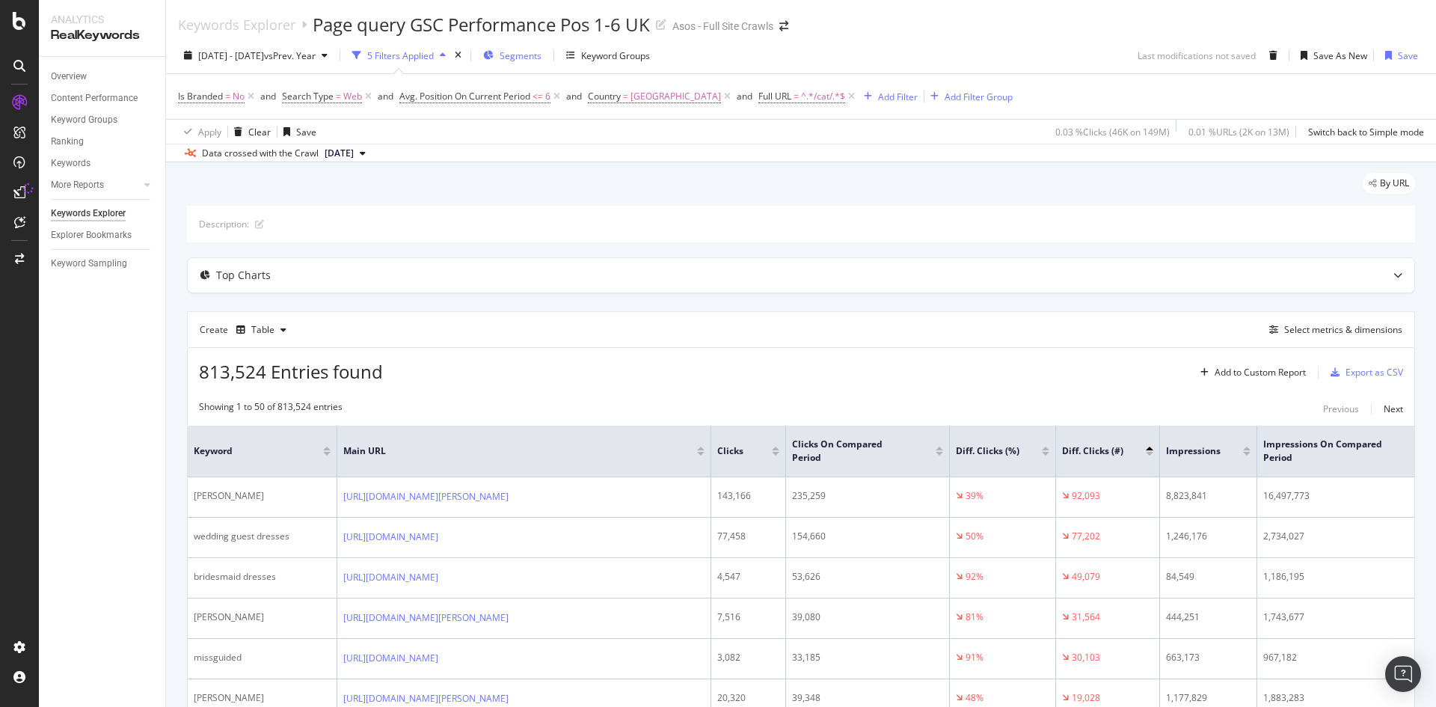
click at [541, 56] on span "Segments" at bounding box center [520, 55] width 42 height 13
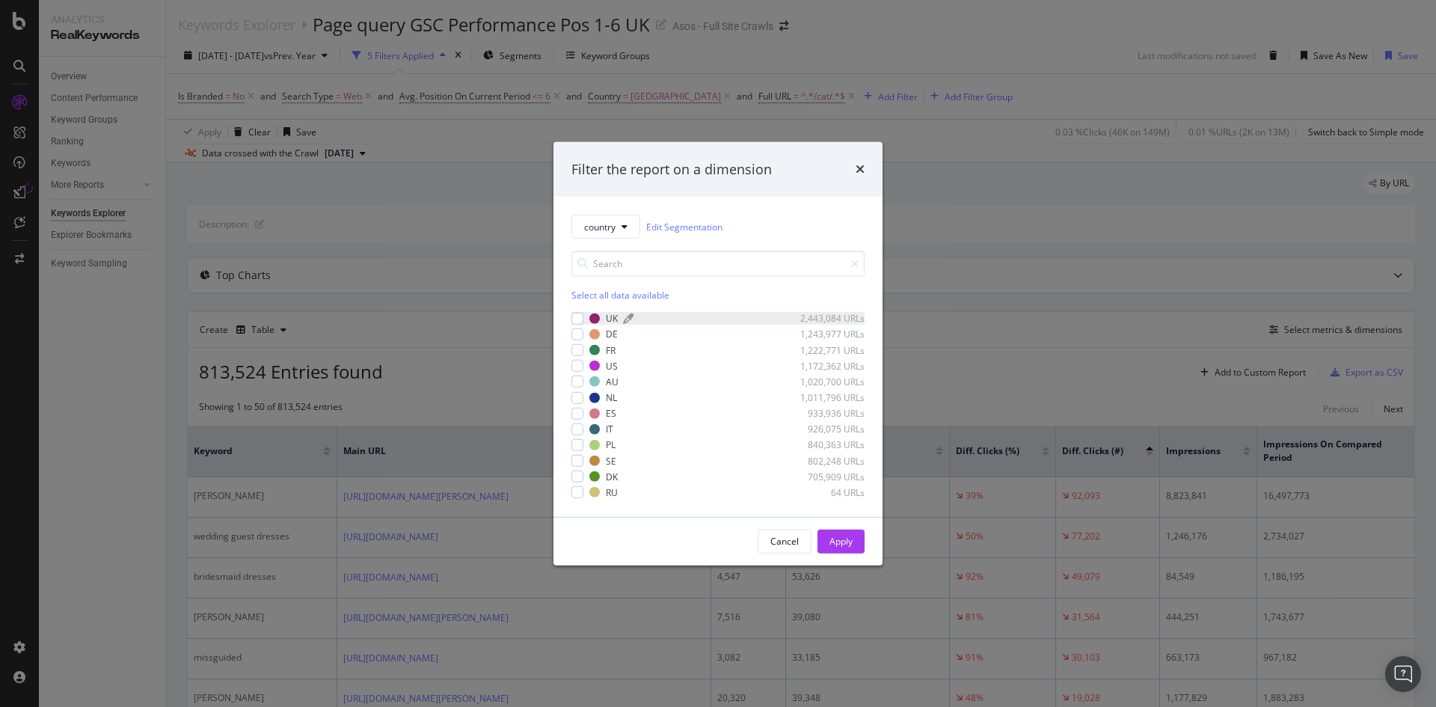
click at [634, 318] on div "modal" at bounding box center [704, 318] width 161 height 9
click at [862, 496] on button "Apply" at bounding box center [840, 541] width 47 height 24
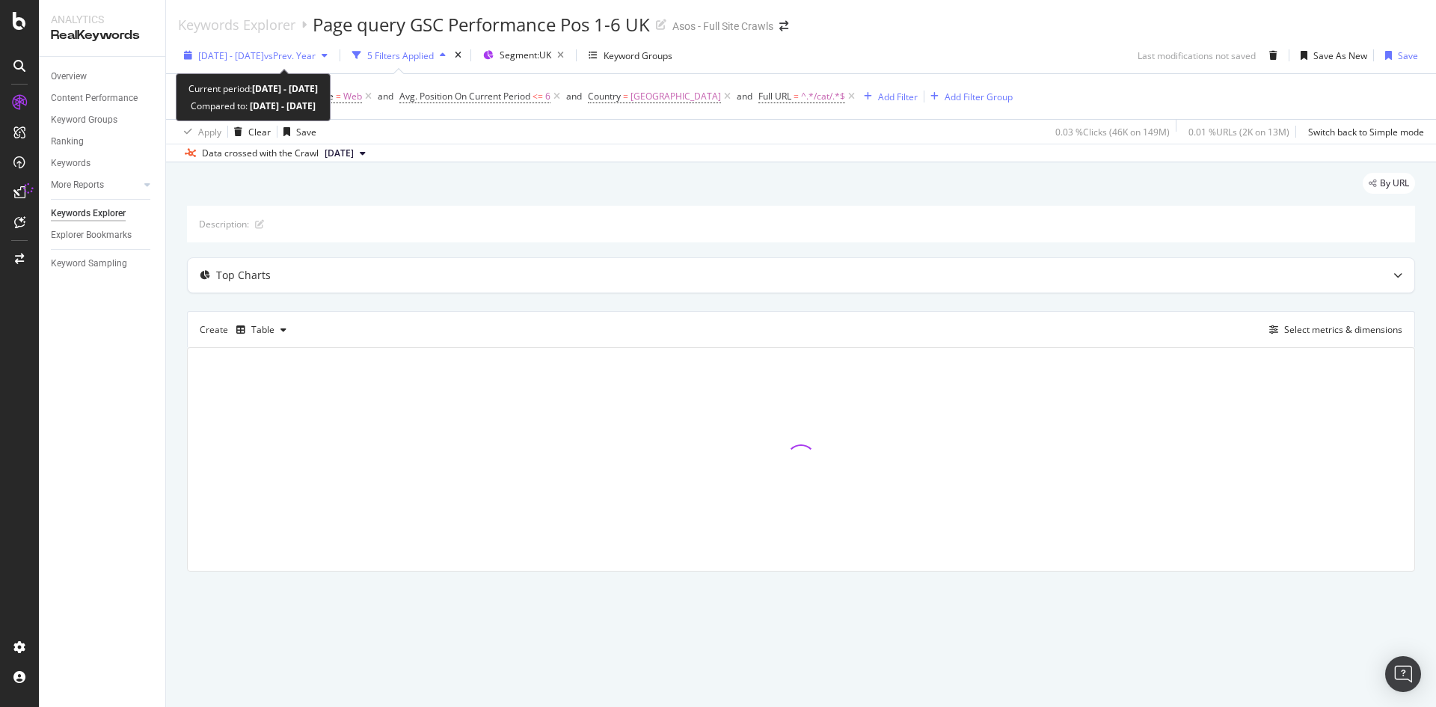
click at [264, 58] on span "[DATE] - [DATE]" at bounding box center [231, 55] width 66 height 13
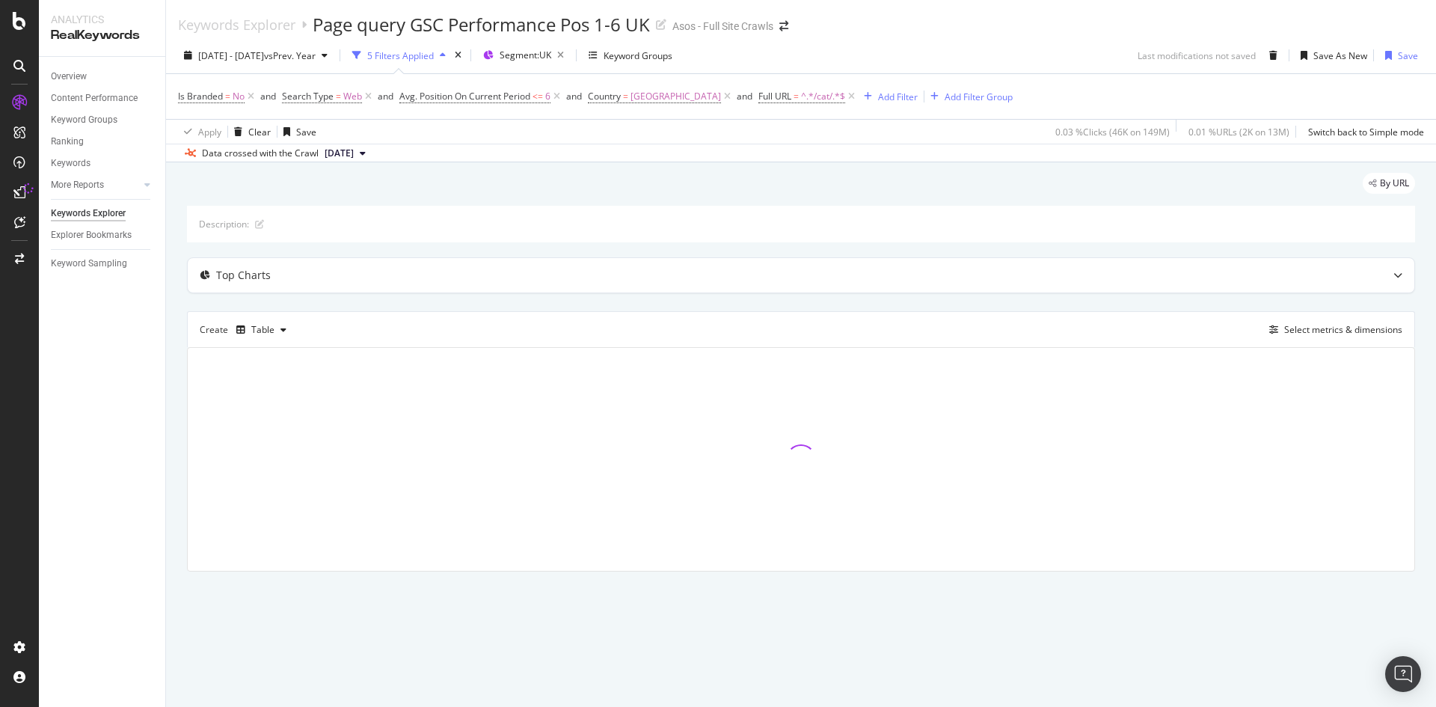
click at [601, 142] on div "Apply Clear Save 0.03 % Clicks ( 46K on 149M ) 0.01 % URLs ( 2K on 13M ) Switch…" at bounding box center [801, 131] width 1270 height 25
click at [721, 100] on icon at bounding box center [727, 96] width 13 height 15
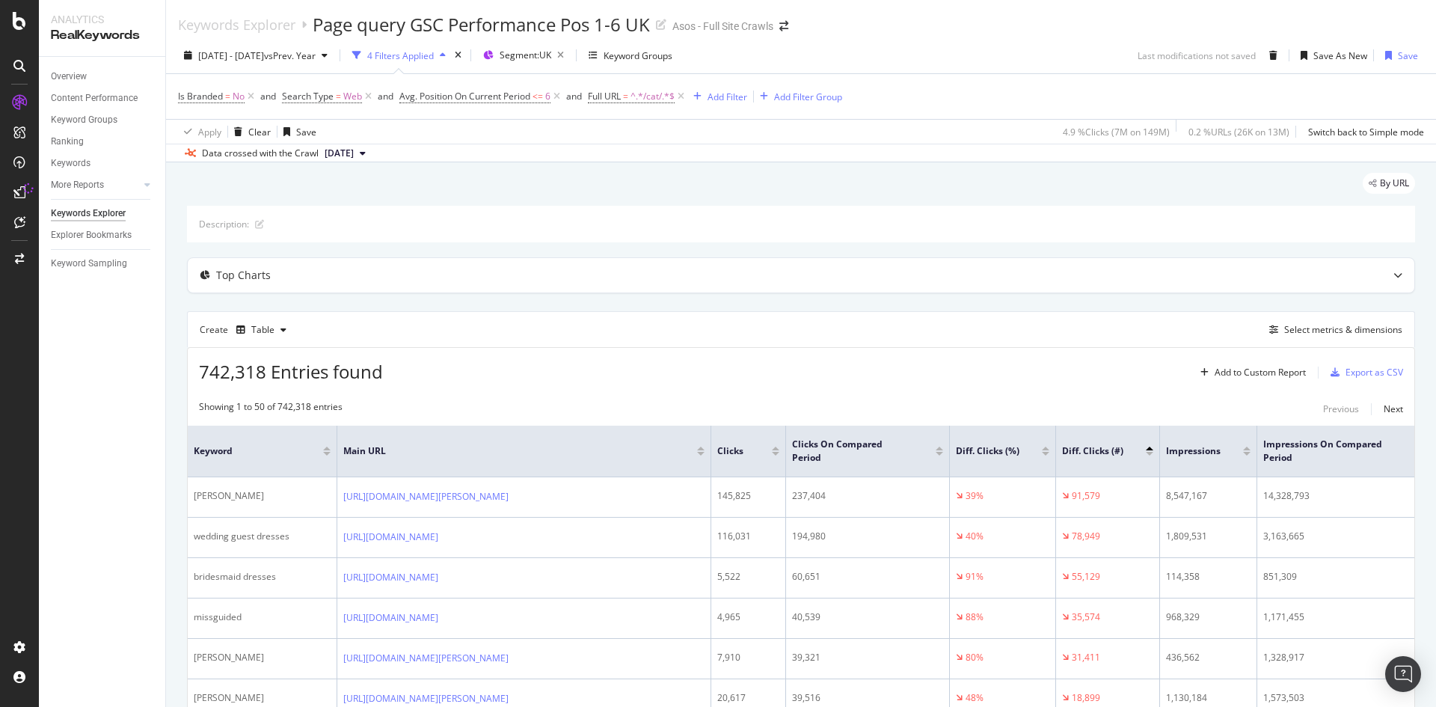
click at [909, 85] on div "Is Branded = No and Search Type = Web and Avg. Position On Current Period <= 6 …" at bounding box center [801, 96] width 1246 height 45
click at [956, 379] on div "Export as CSV" at bounding box center [1363, 372] width 79 height 22
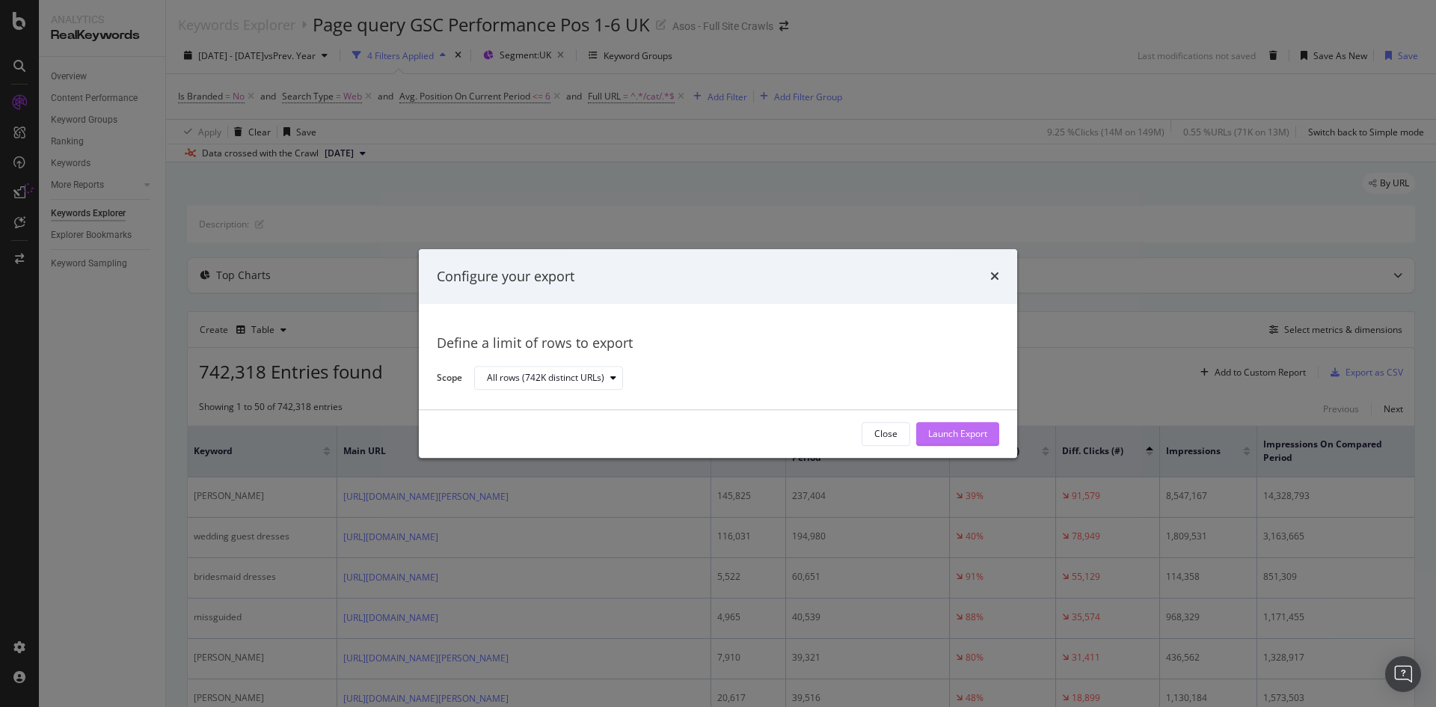
click at [926, 433] on button "Launch Export" at bounding box center [957, 434] width 83 height 24
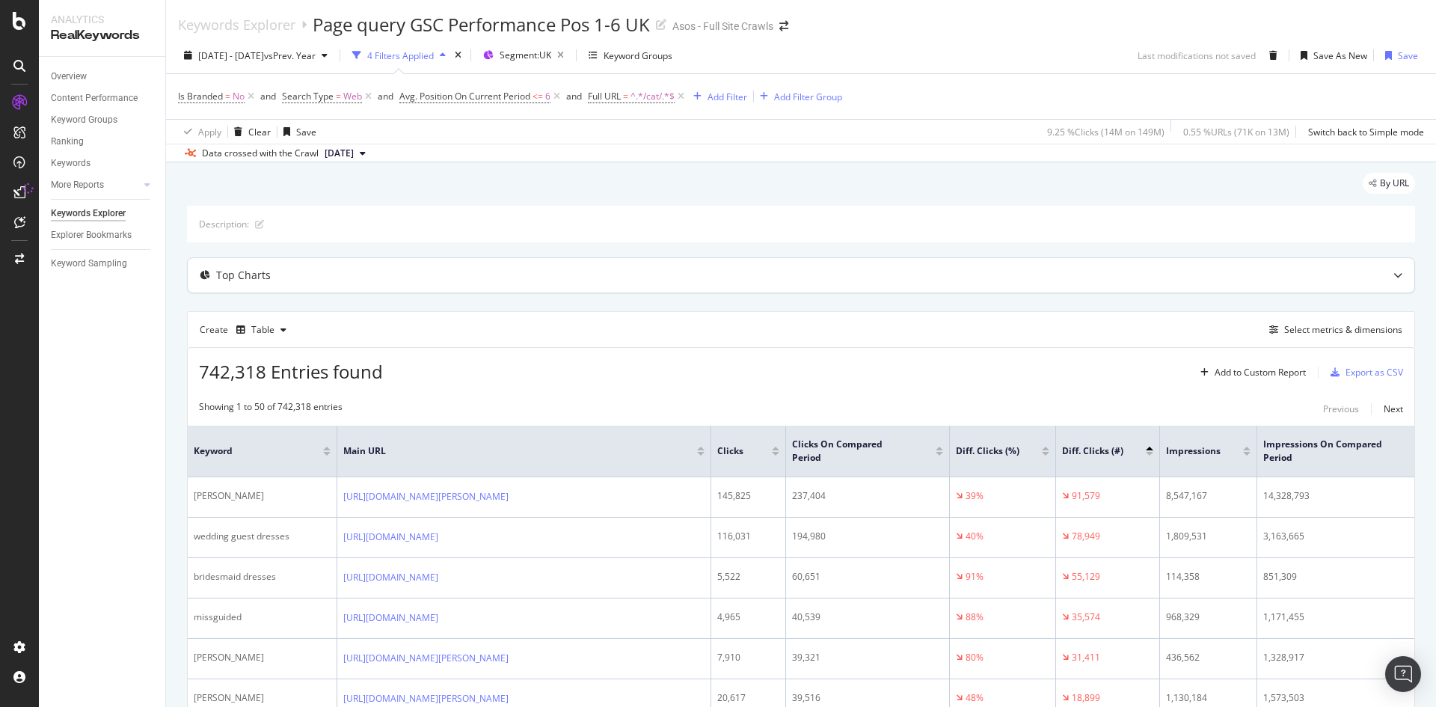
click at [670, 271] on div "Top Charts" at bounding box center [771, 275] width 1167 height 15
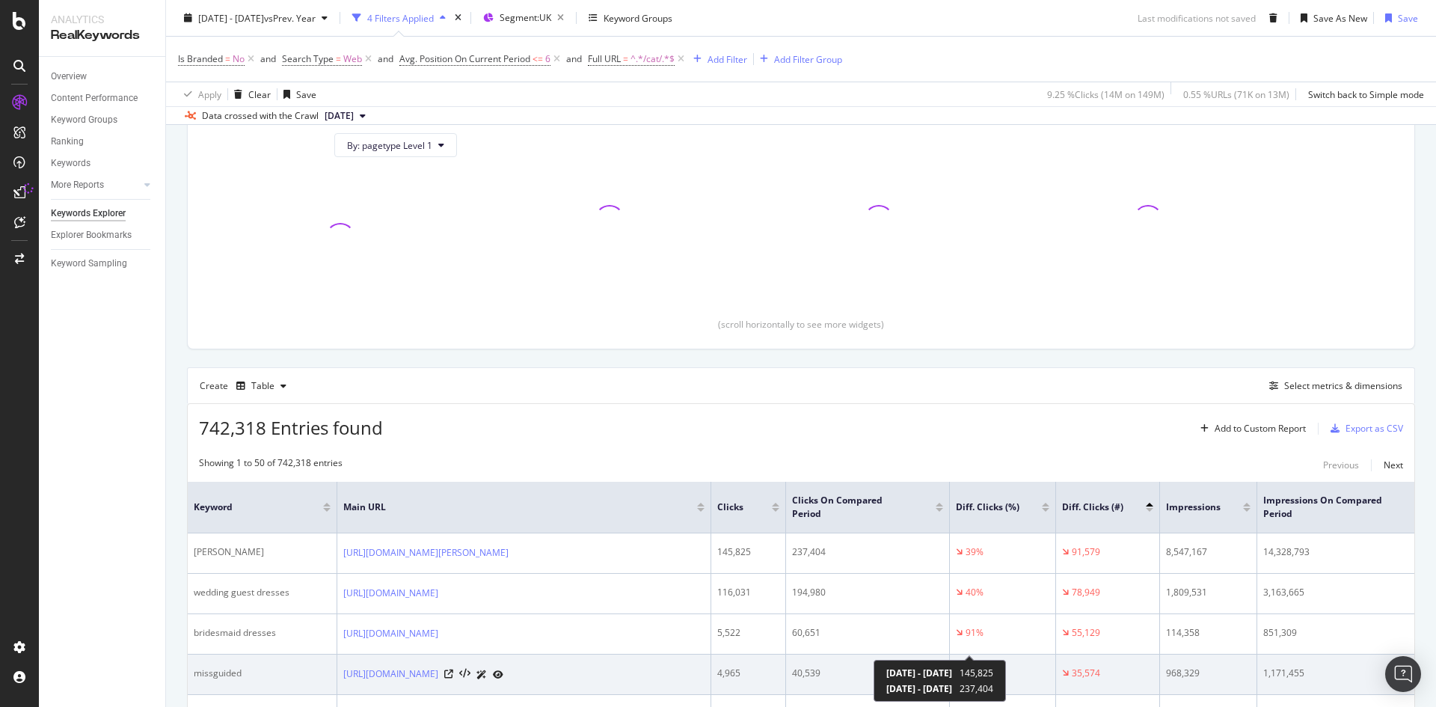
scroll to position [224, 0]
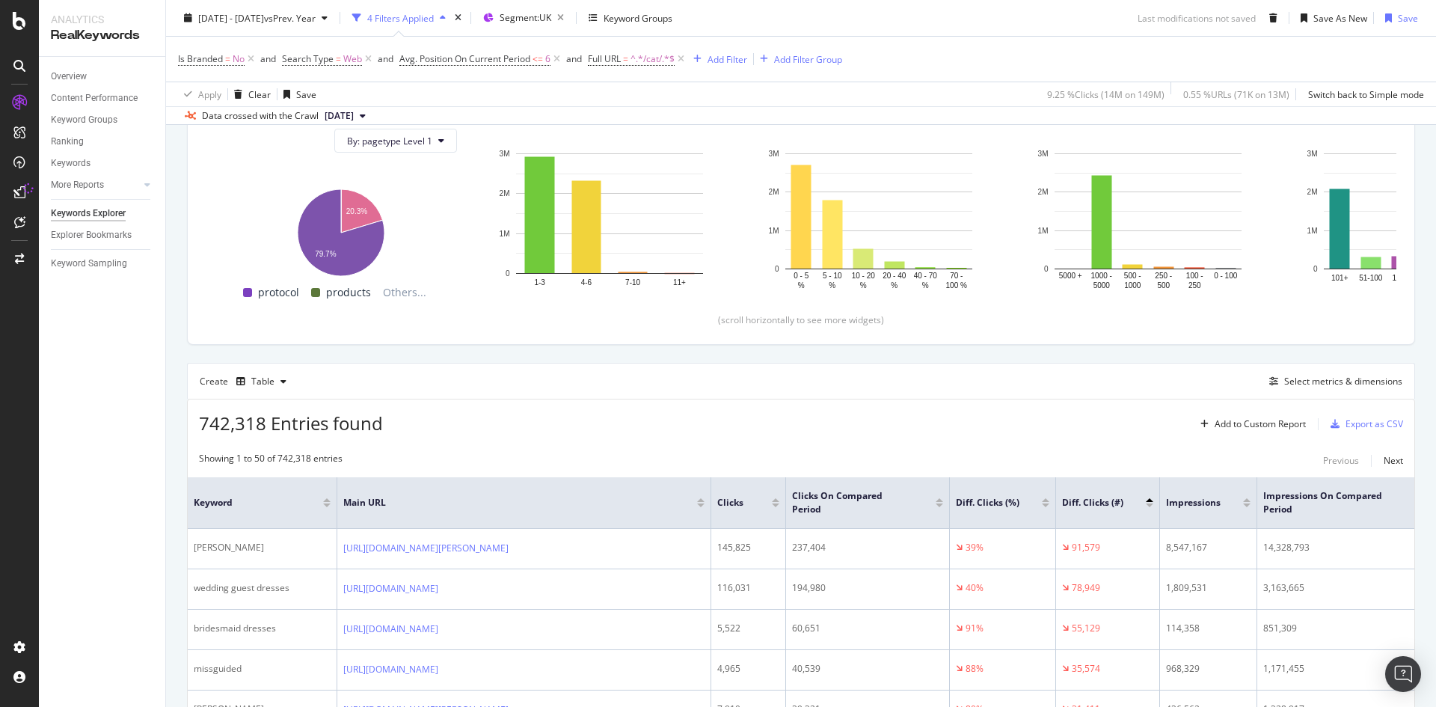
drag, startPoint x: 45, startPoint y: 409, endPoint x: 22, endPoint y: 387, distance: 31.7
click at [45, 409] on div "Overview Content Performance Keyword Groups Ranking Keywords More Reports Count…" at bounding box center [102, 382] width 126 height 650
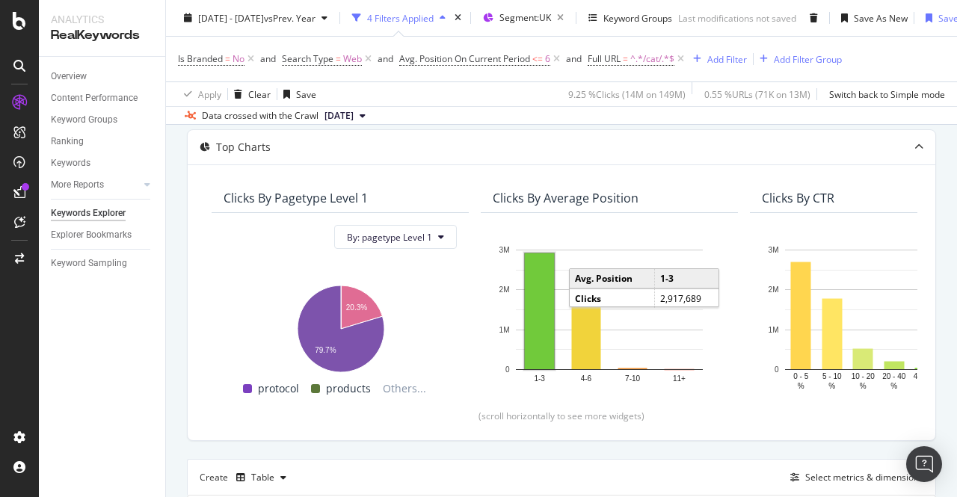
scroll to position [75, 0]
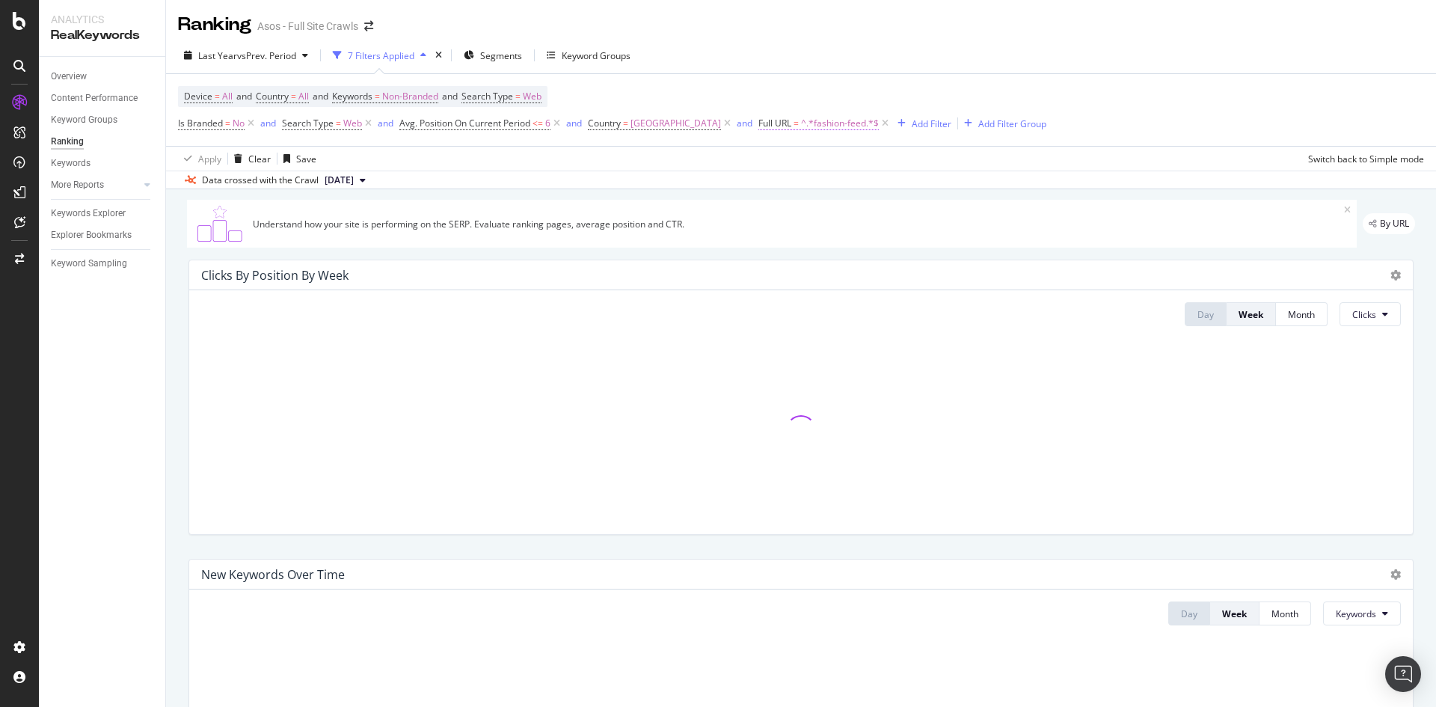
click at [801, 128] on span "^.*fashion-feed.*$" at bounding box center [840, 123] width 78 height 21
click at [1042, 161] on div "Apply Clear Save Switch back to Simple mode" at bounding box center [801, 158] width 1270 height 25
click at [479, 127] on span "Avg. Position On Current Period" at bounding box center [464, 123] width 131 height 13
click at [684, 179] on div "Data crossed with the Crawl [DATE]" at bounding box center [801, 179] width 1270 height 18
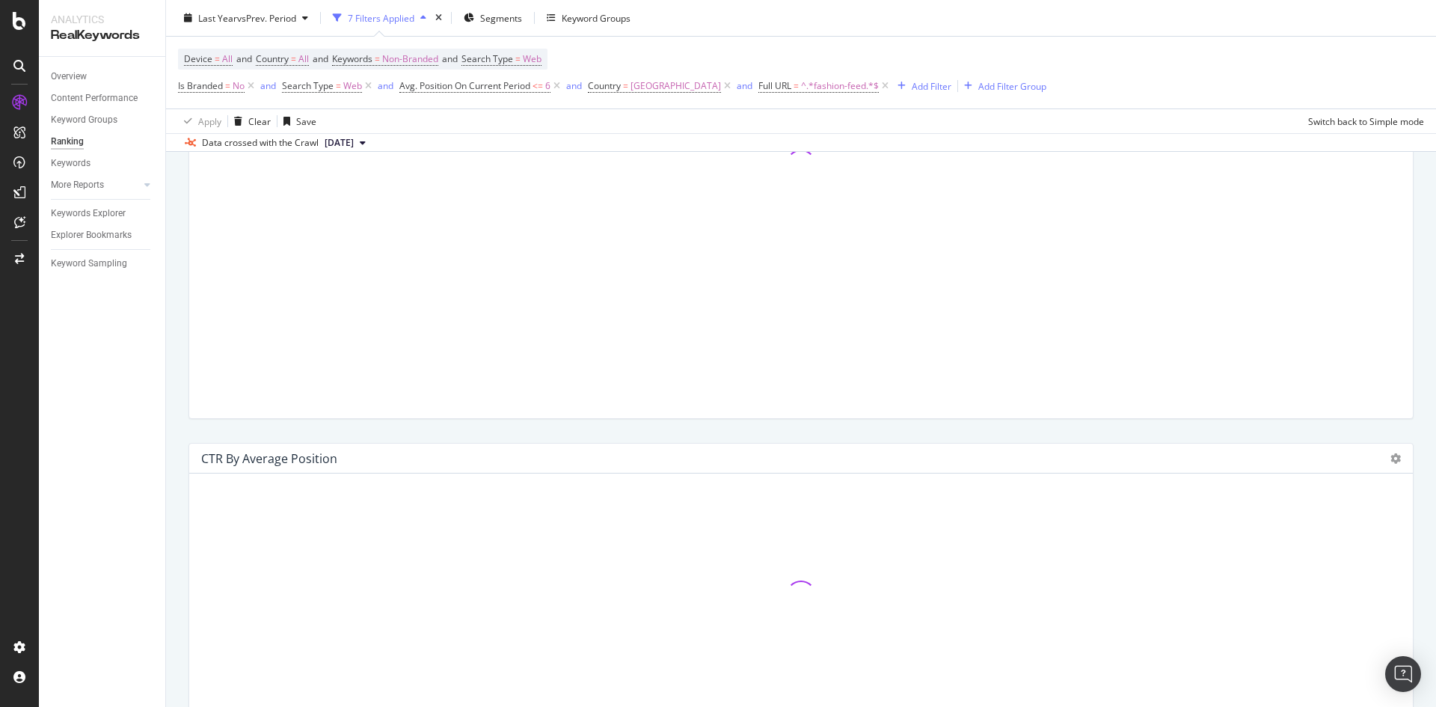
scroll to position [1388, 0]
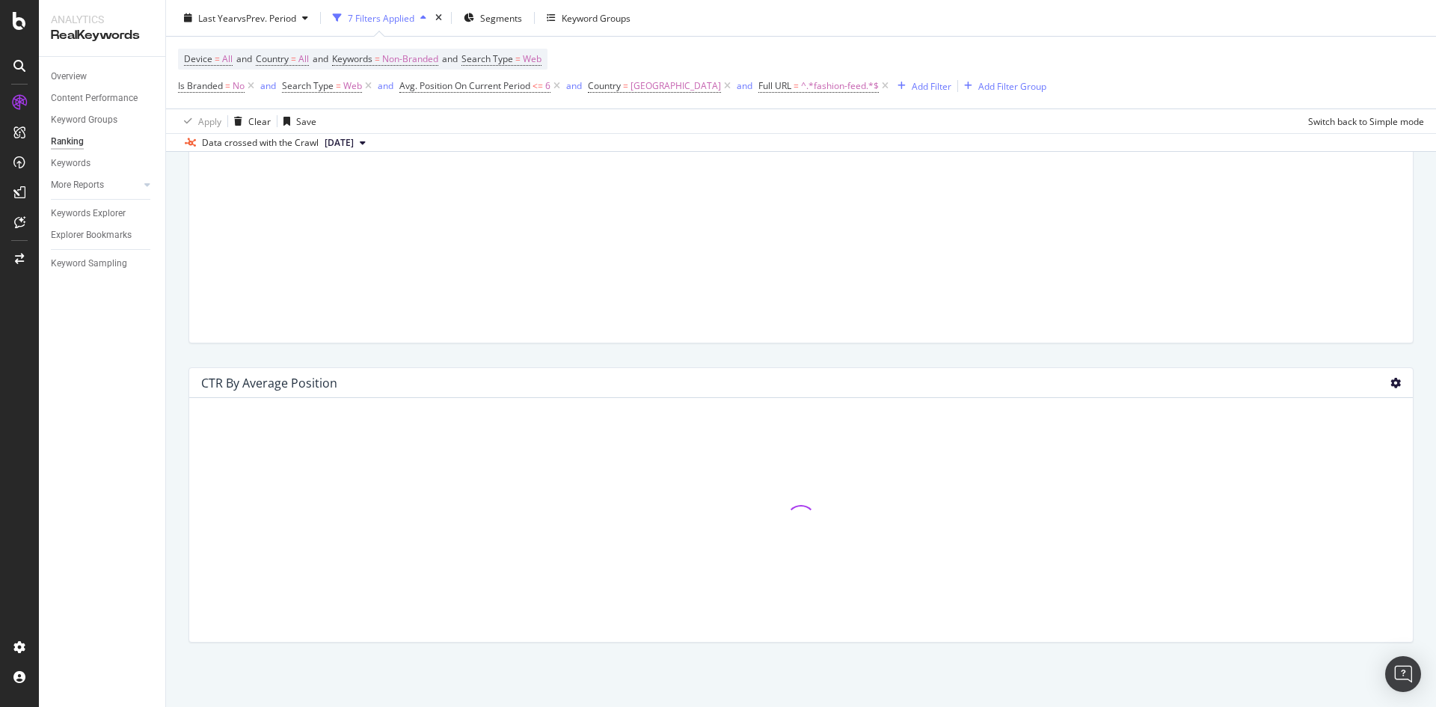
click at [1390, 385] on icon at bounding box center [1395, 383] width 10 height 10
click at [1409, 366] on div "CTR By Average Position" at bounding box center [800, 504] width 1243 height 299
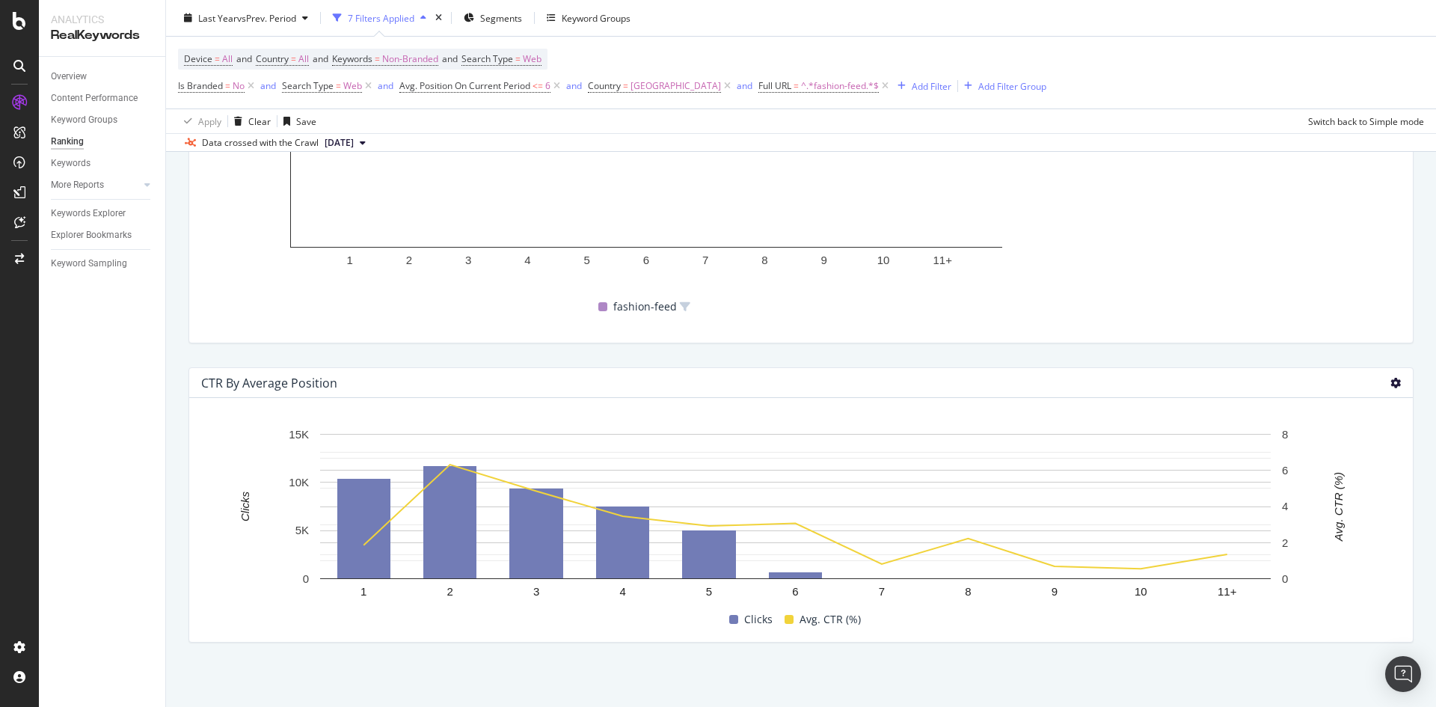
click at [1390, 386] on icon at bounding box center [1395, 383] width 10 height 10
click at [1272, 393] on span "Export as CSV" at bounding box center [1310, 396] width 112 height 13
click at [93, 241] on div "Explorer Bookmarks" at bounding box center [91, 235] width 81 height 16
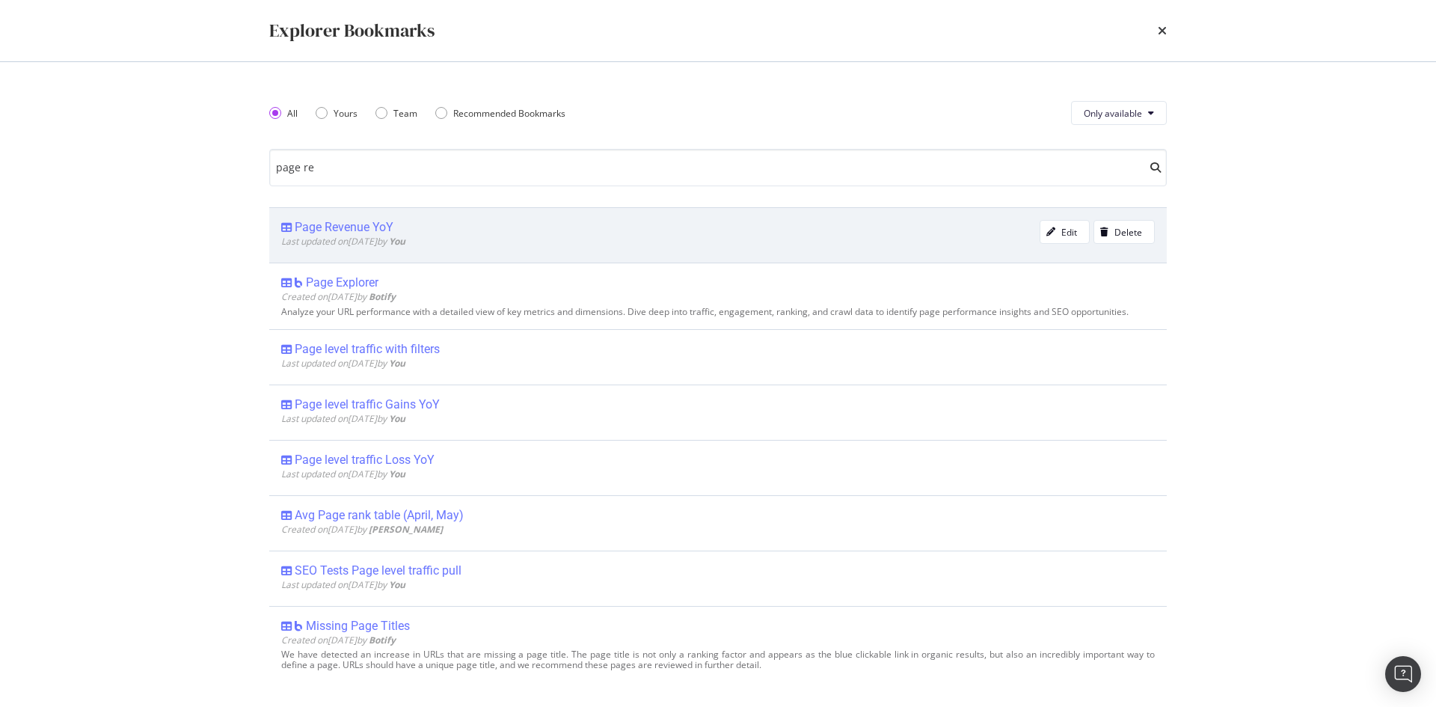
type input "page re"
click at [361, 219] on div "Page Revenue YoY Last updated on 2025 Aug 5th by You Edit Delete" at bounding box center [717, 234] width 897 height 55
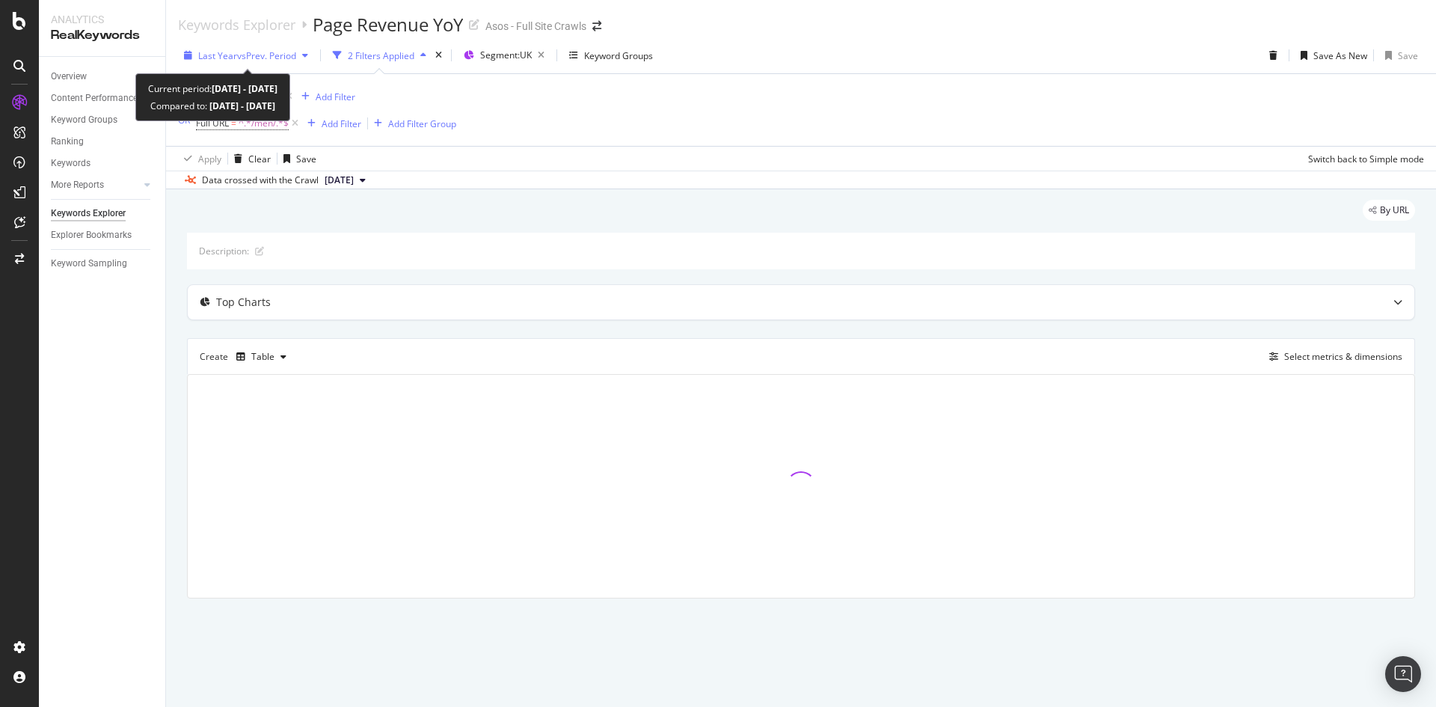
click at [251, 56] on span "vs Prev. Period" at bounding box center [266, 55] width 59 height 13
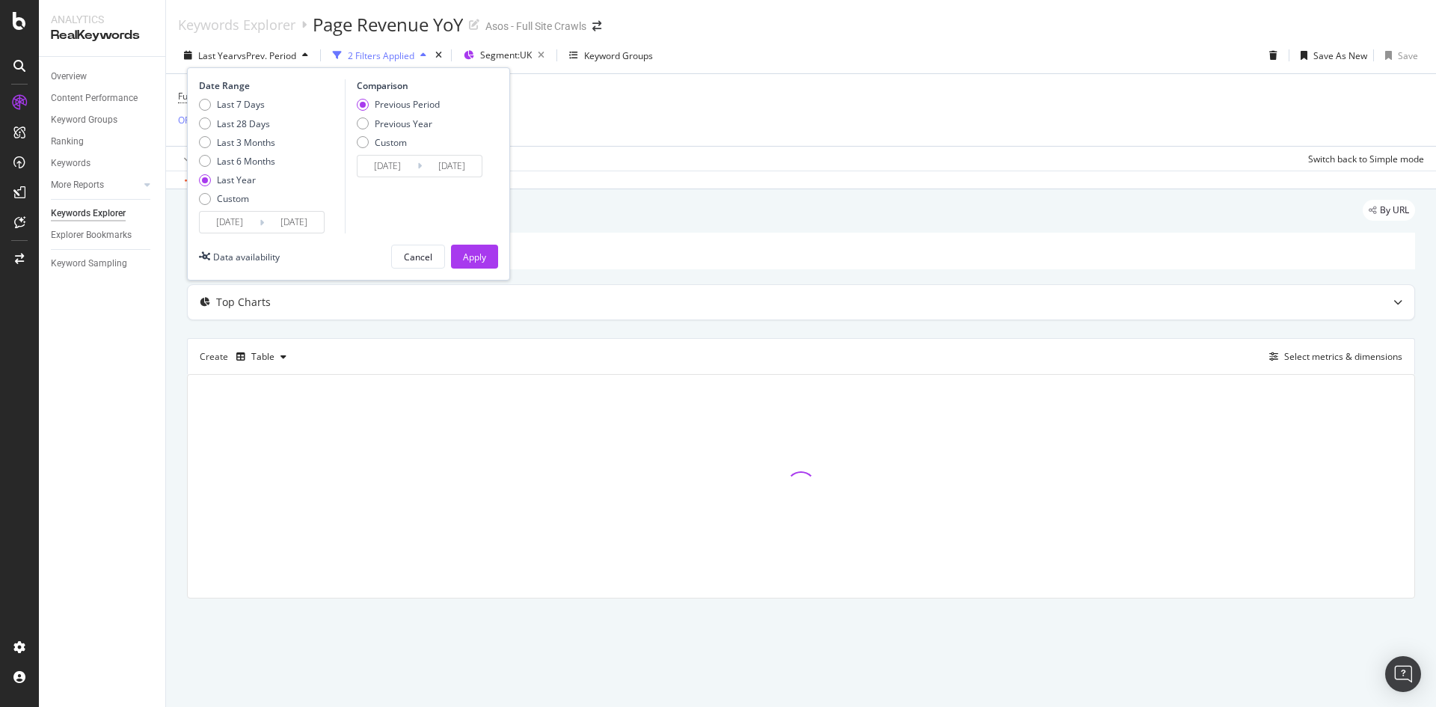
click at [230, 206] on div "Last 7 Days Last 28 Days Last 3 Months Last 6 Months Last Year Custom" at bounding box center [237, 154] width 76 height 113
drag, startPoint x: 231, startPoint y: 196, endPoint x: 247, endPoint y: 224, distance: 32.2
click at [230, 196] on div "Custom" at bounding box center [233, 198] width 32 height 13
type input "[DATE]"
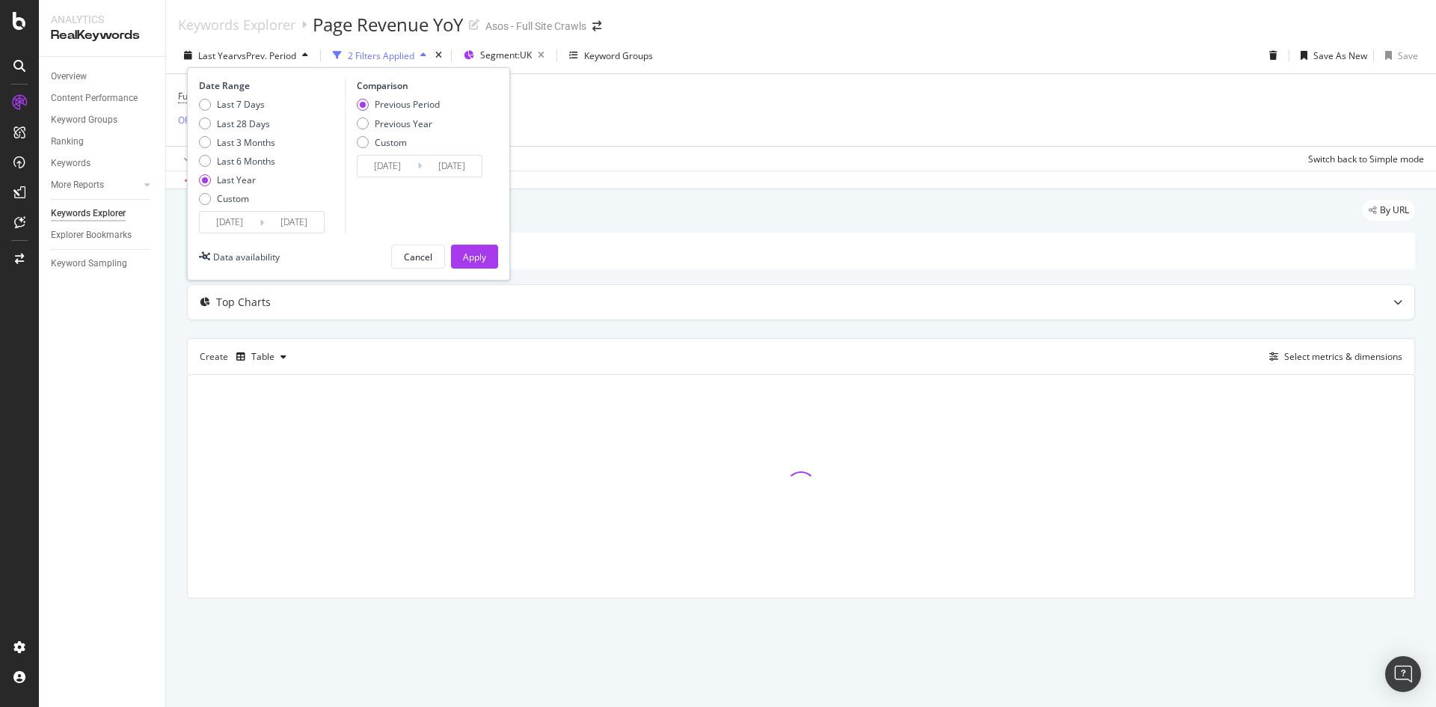
type input "[DATE]"
click at [248, 225] on input "[DATE]" at bounding box center [230, 222] width 60 height 21
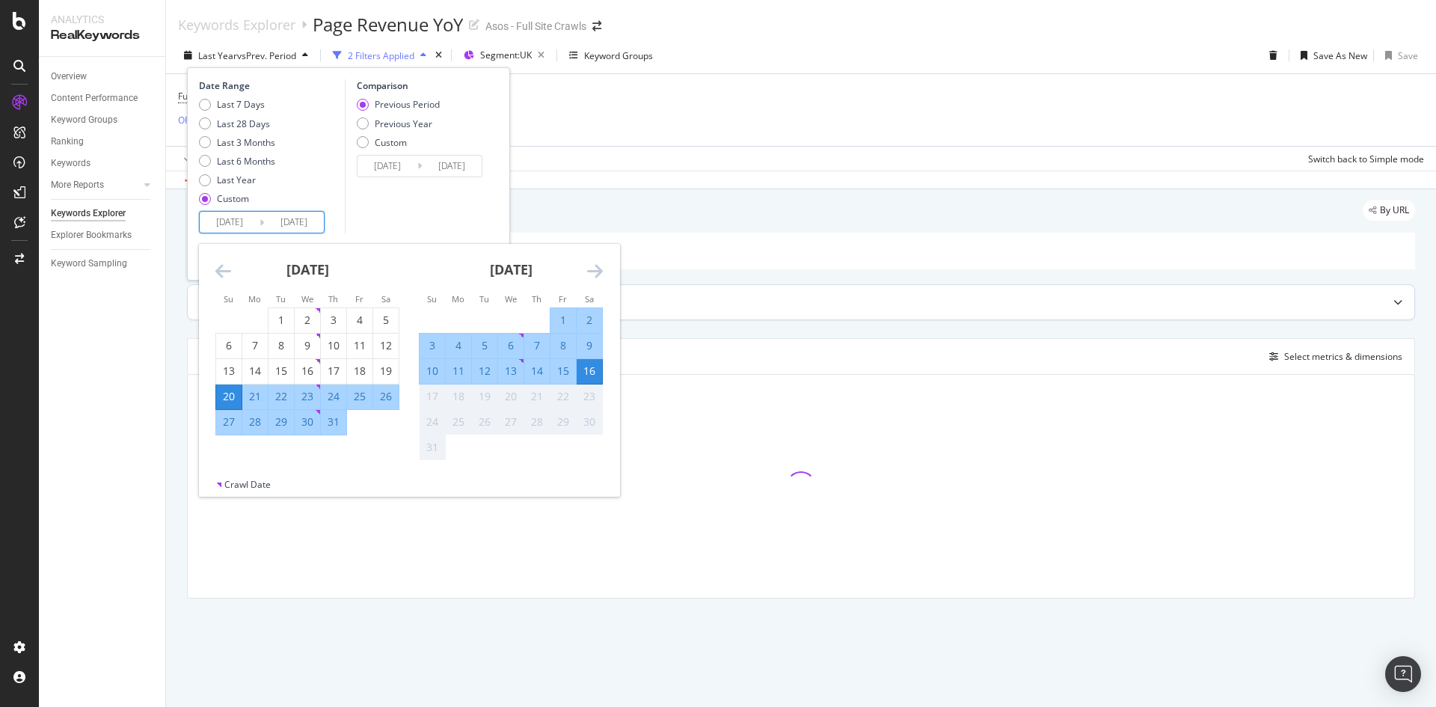
drag, startPoint x: 275, startPoint y: 317, endPoint x: 701, endPoint y: 302, distance: 426.4
click at [277, 317] on div "1" at bounding box center [280, 320] width 25 height 15
type input "2025/07/01"
type input "2025/05/15"
type input "2025/06/30"
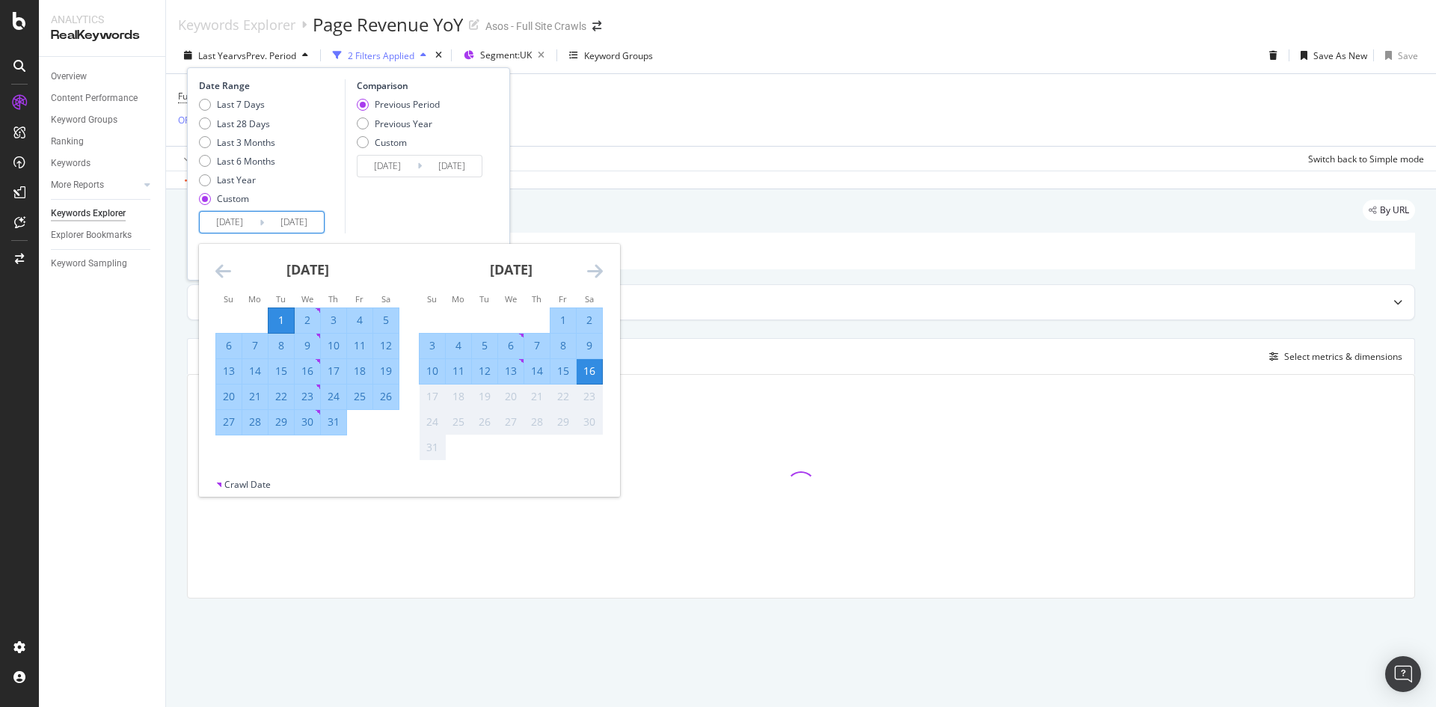
click at [563, 315] on div "1" at bounding box center [562, 320] width 25 height 15
type input "2025/08/01"
type input "2025/05/30"
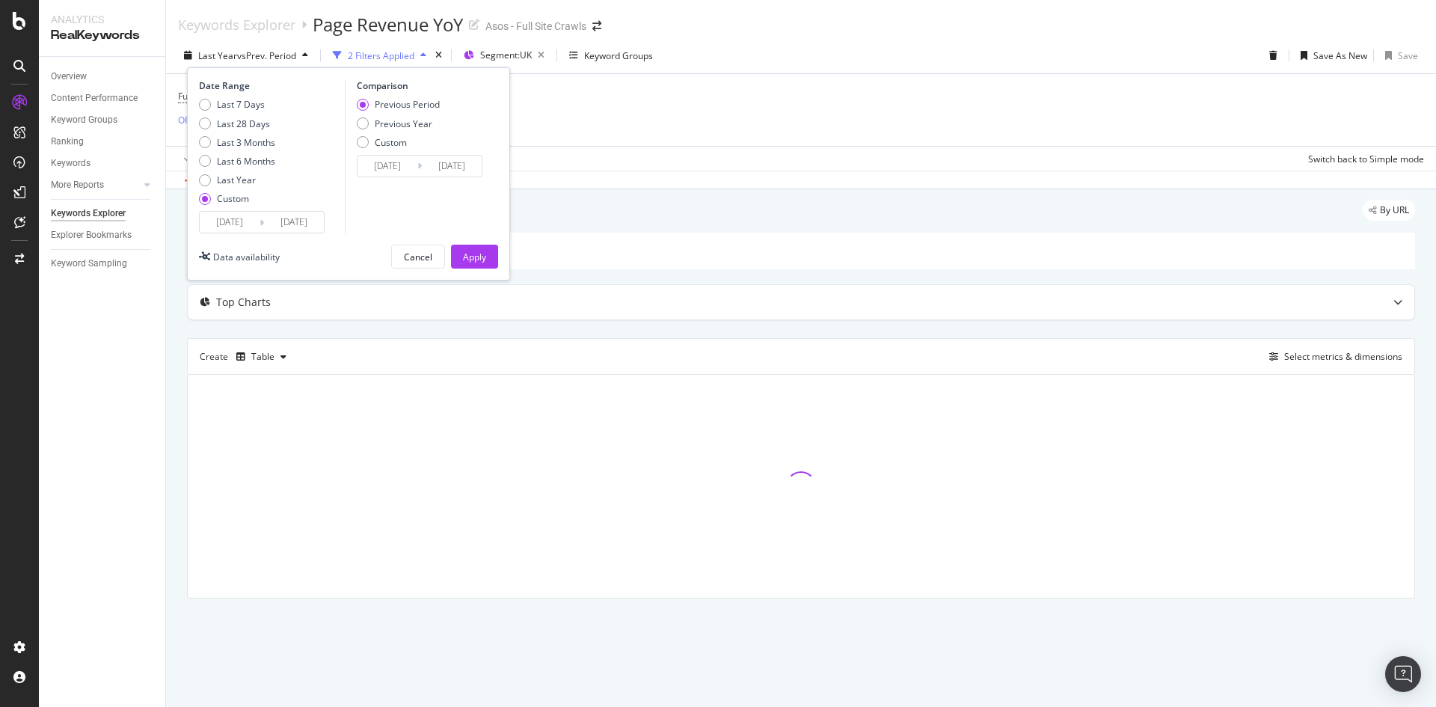
click at [296, 228] on input "2025/08/01" at bounding box center [294, 222] width 60 height 21
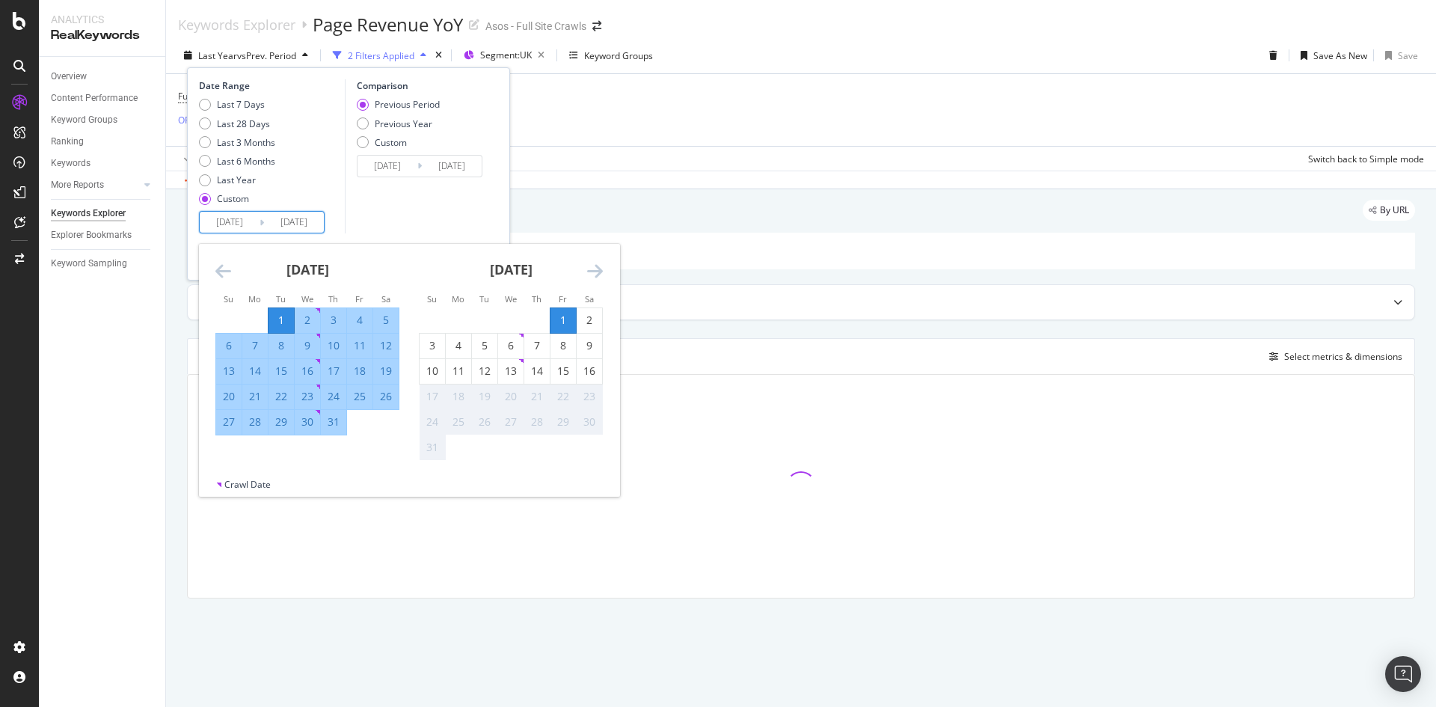
click at [562, 313] on div "1" at bounding box center [562, 320] width 25 height 15
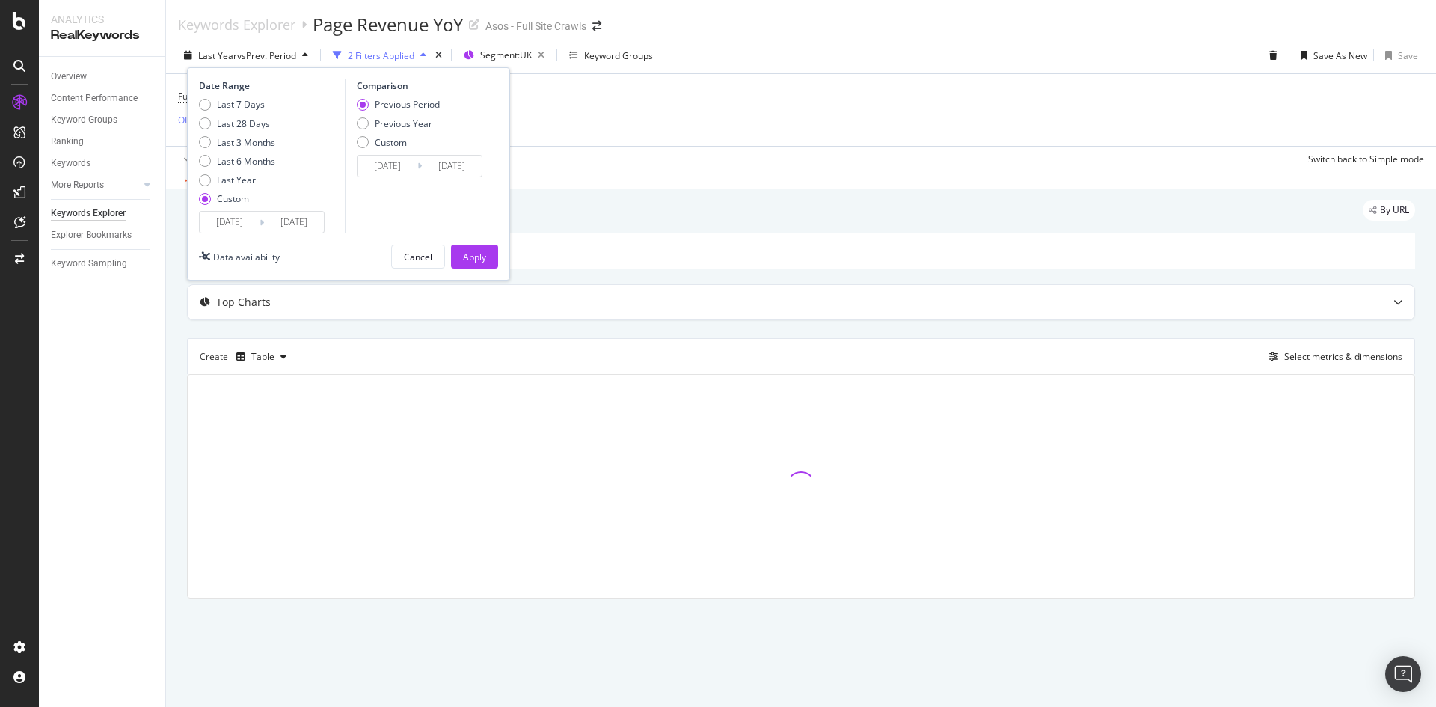
click at [298, 216] on input "2025/08/01" at bounding box center [294, 222] width 60 height 21
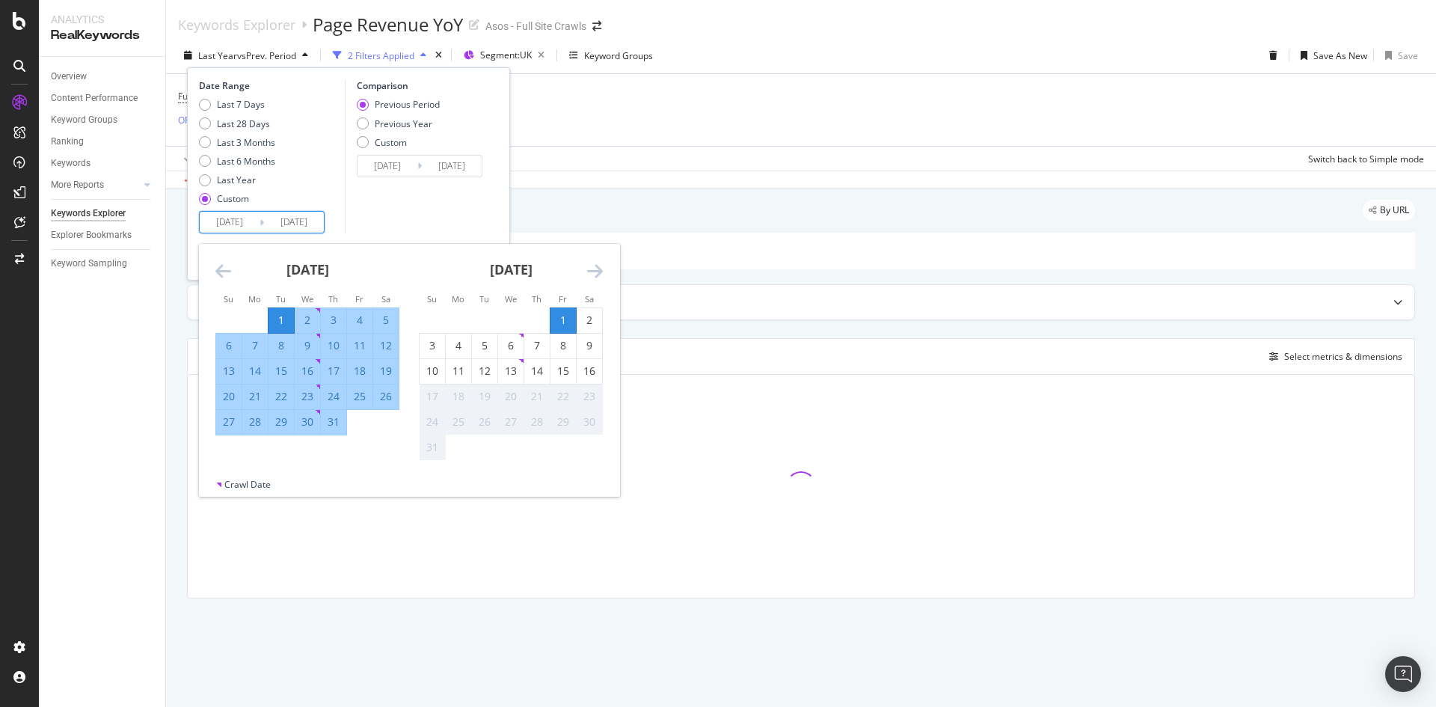
click at [568, 316] on div "1" at bounding box center [562, 320] width 25 height 15
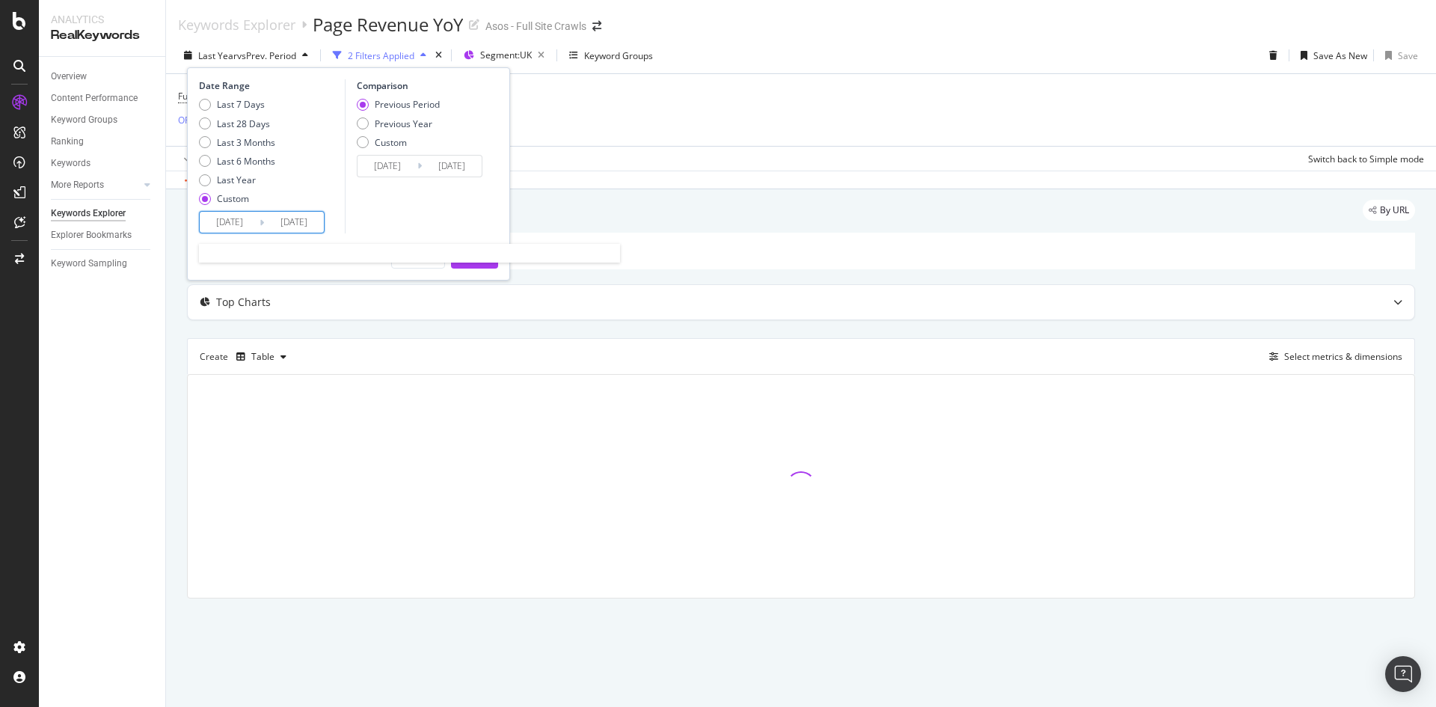
click at [289, 215] on input "2025/08/01" at bounding box center [294, 222] width 60 height 21
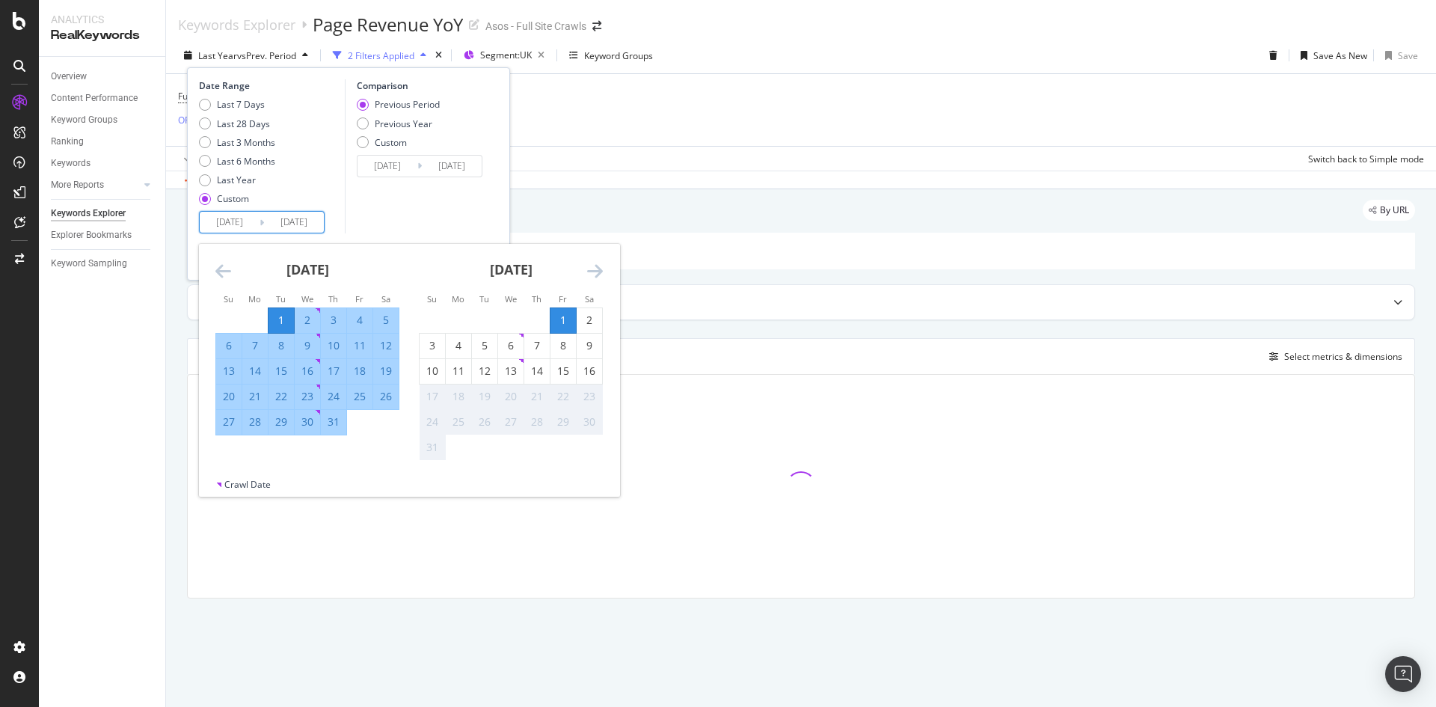
click at [594, 272] on icon "Move forward to switch to the next month." at bounding box center [595, 271] width 16 height 18
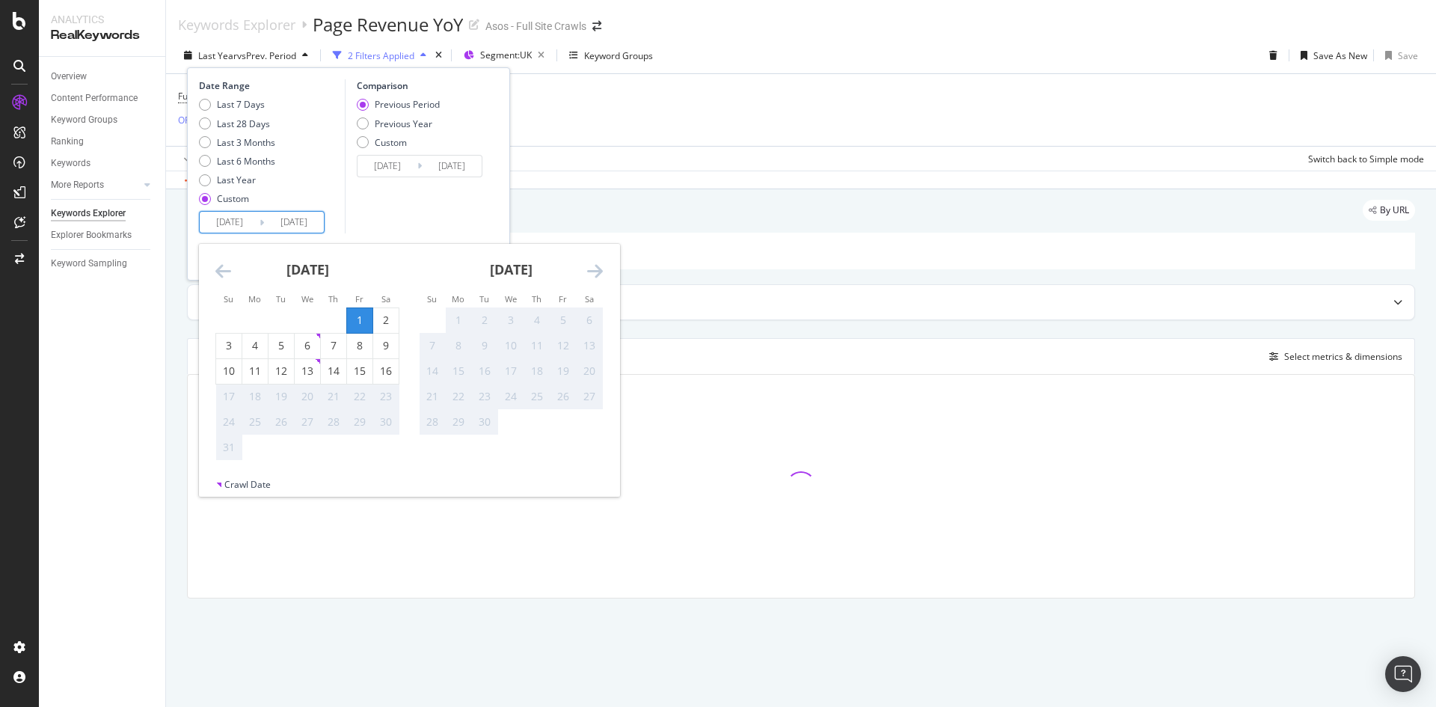
click at [365, 321] on div "1" at bounding box center [359, 320] width 25 height 15
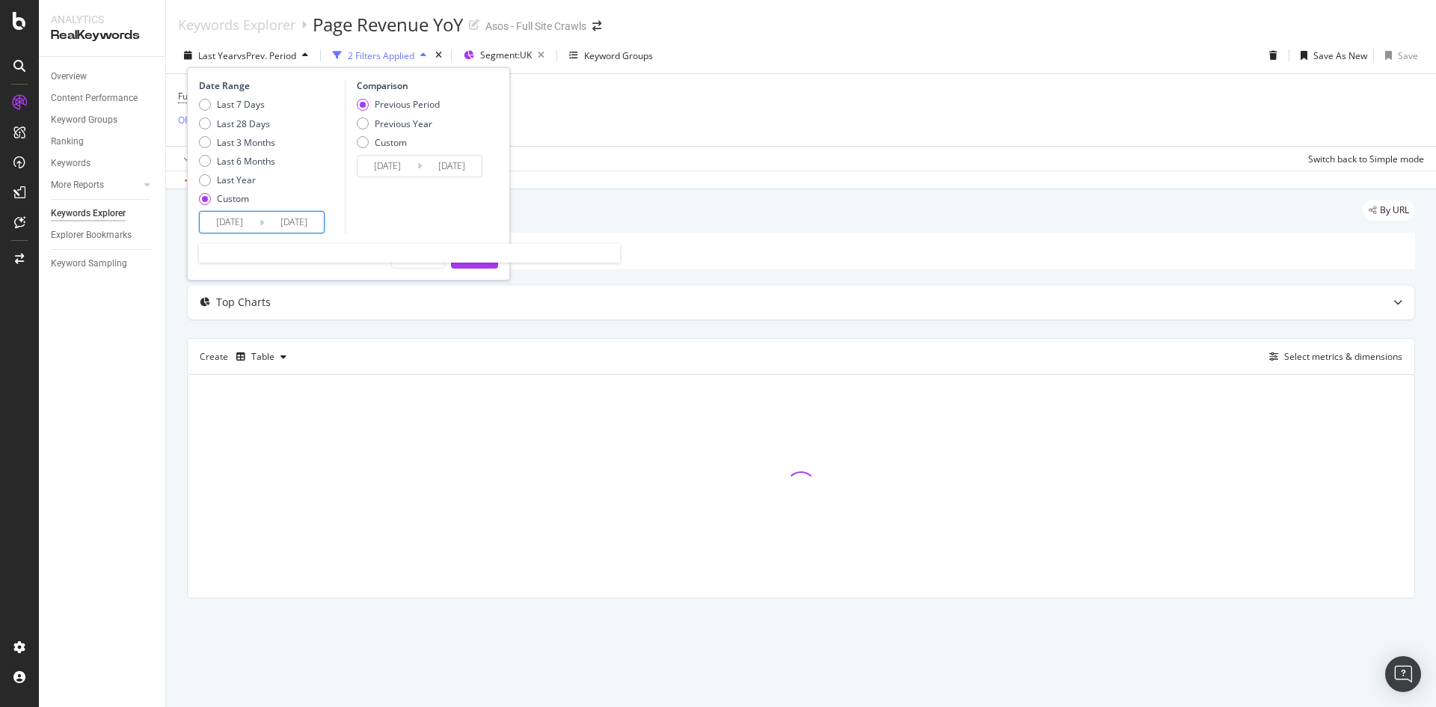
click at [296, 221] on input "2025/08/01" at bounding box center [294, 222] width 60 height 21
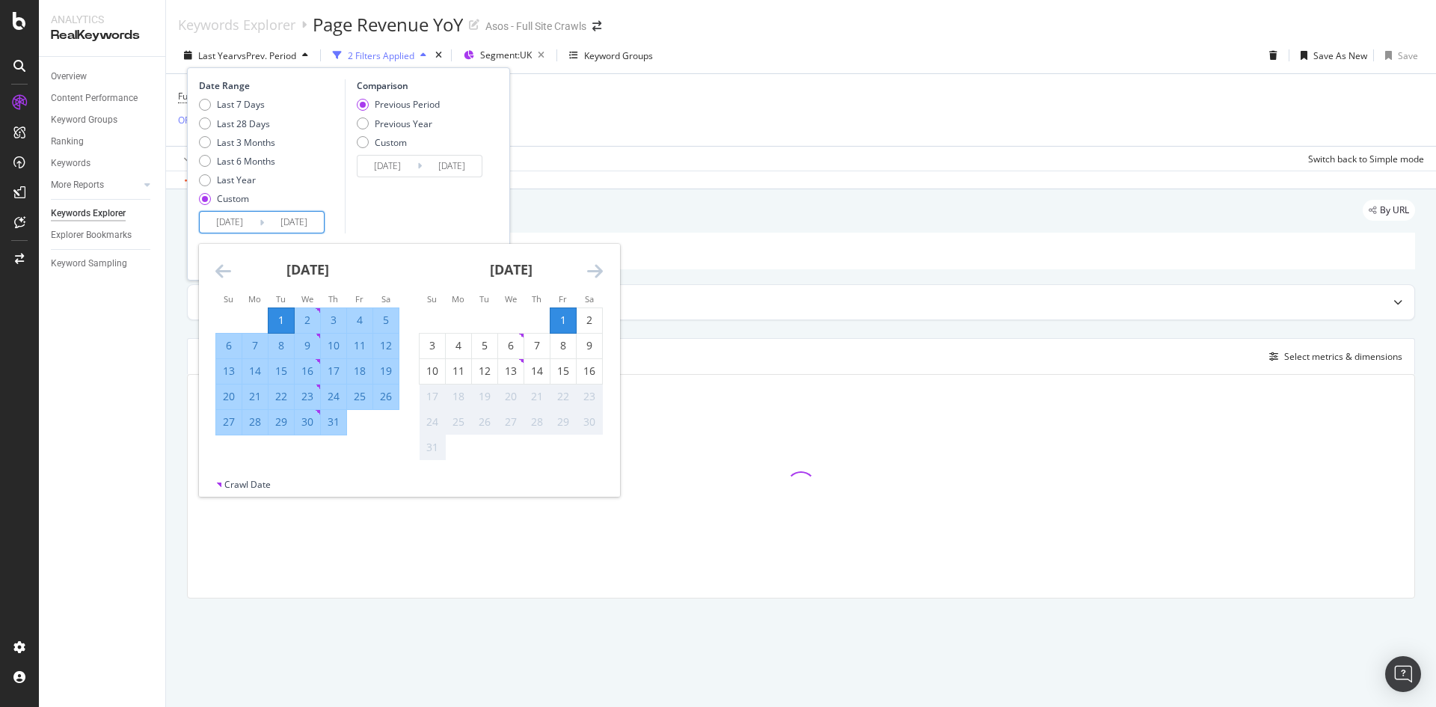
click at [563, 325] on div "1" at bounding box center [562, 320] width 25 height 15
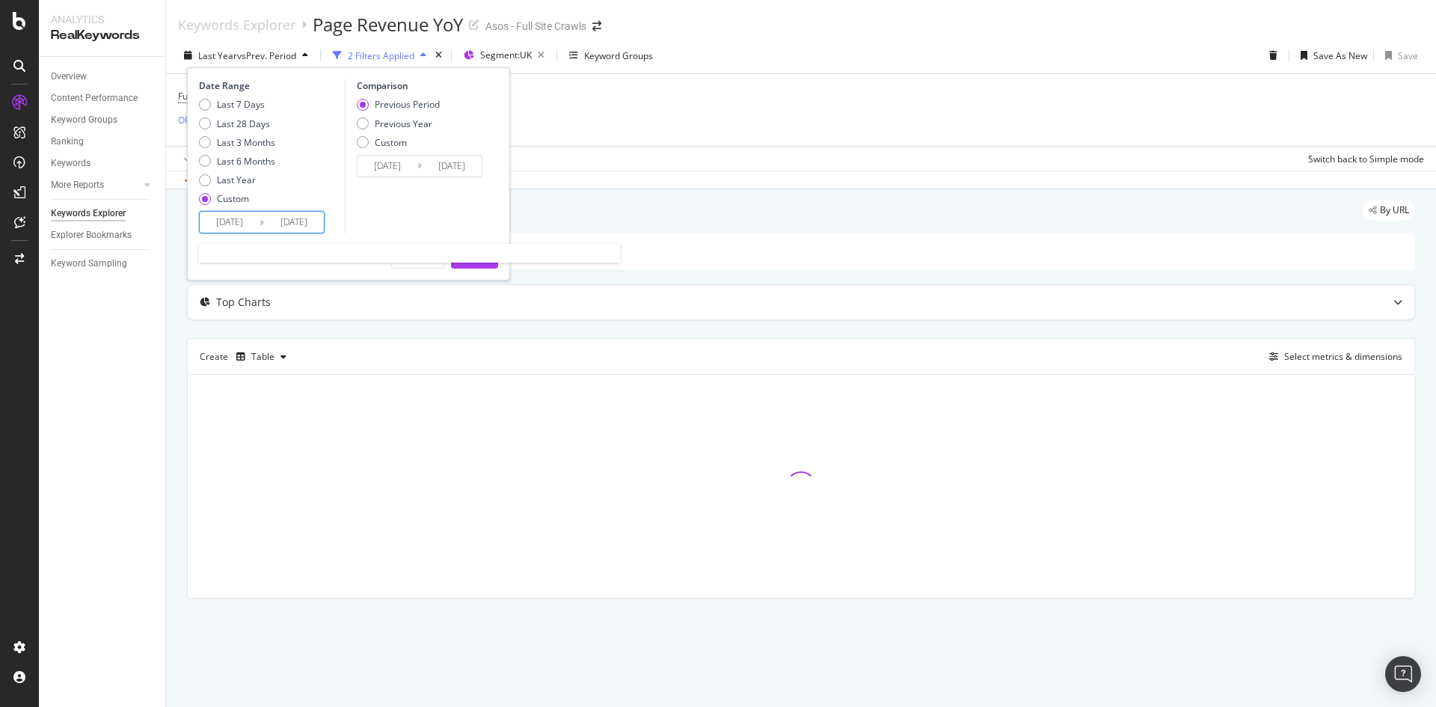
click at [255, 227] on input "2025/07/01" at bounding box center [230, 222] width 60 height 21
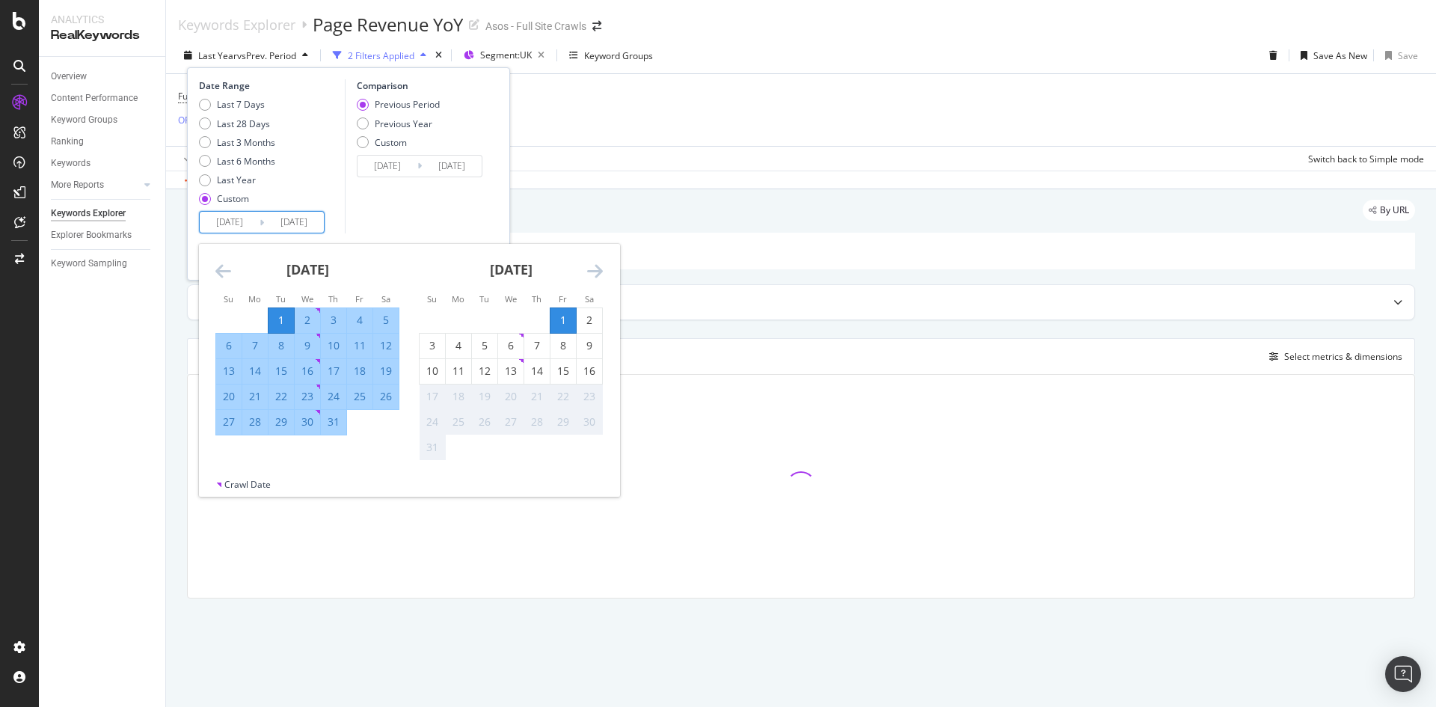
click at [230, 217] on input "2025/07/01" at bounding box center [230, 222] width 60 height 21
click at [387, 397] on div "26" at bounding box center [385, 396] width 25 height 15
type input "2025/07/26"
type input "[DATE]"
type input "2025/07/25"
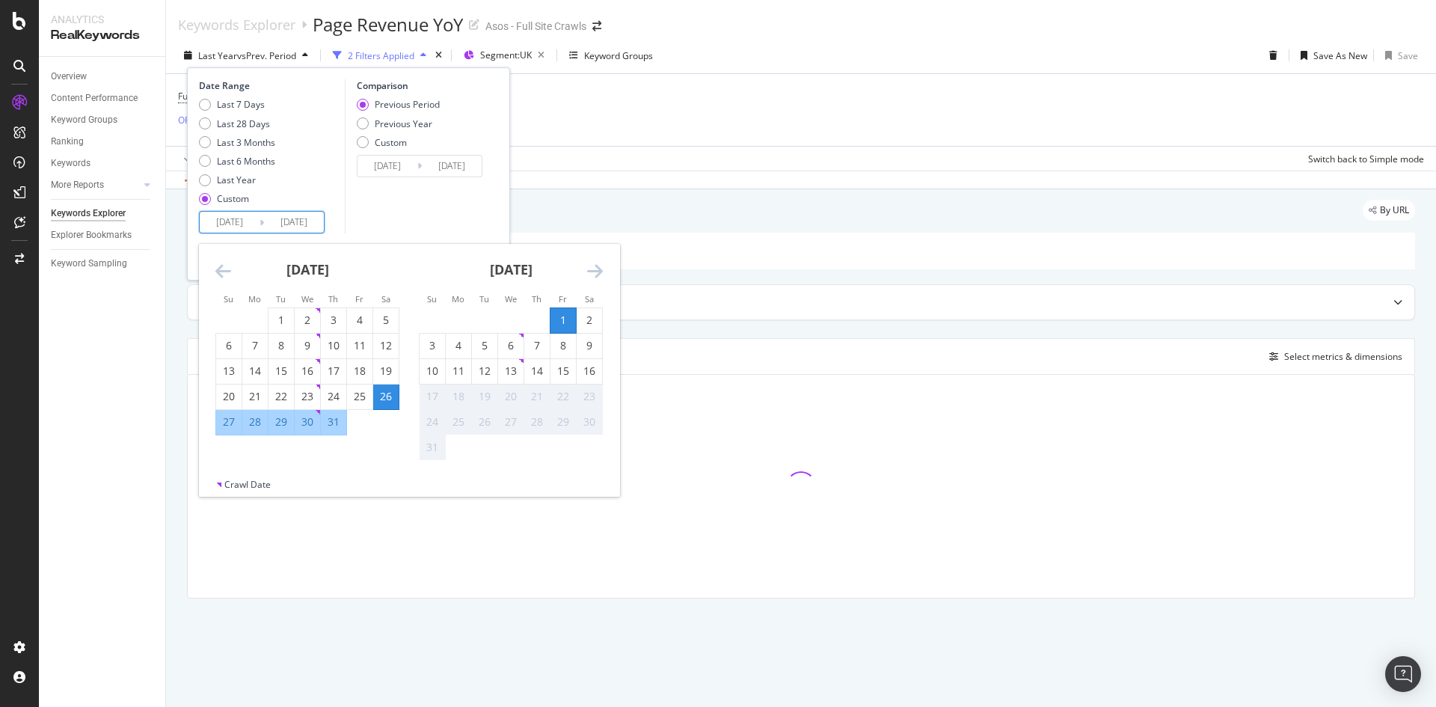
click at [525, 351] on div "7" at bounding box center [536, 345] width 25 height 15
type input "2025/08/07"
type input "2025/07/13"
drag, startPoint x: 301, startPoint y: 230, endPoint x: 364, endPoint y: 235, distance: 63.0
click at [301, 230] on input "2025/08/07" at bounding box center [294, 222] width 60 height 21
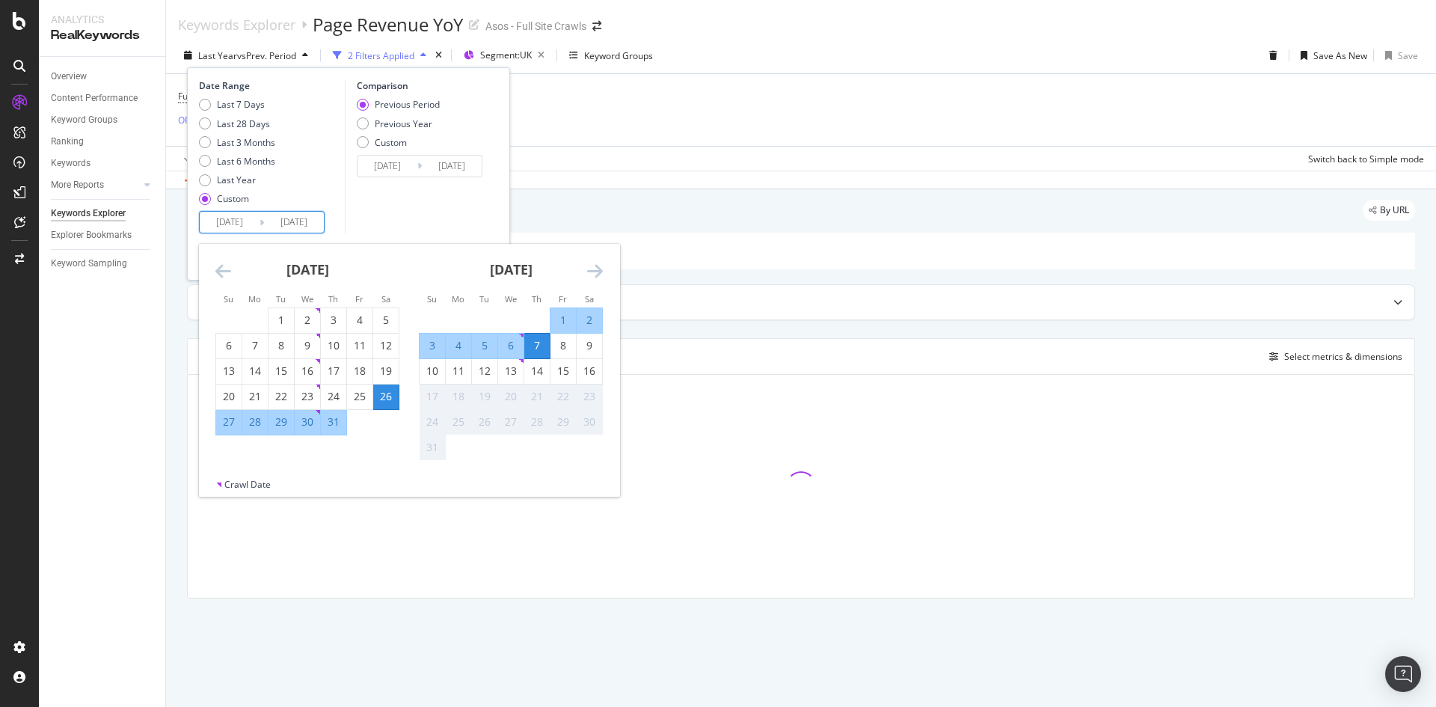
click at [592, 263] on icon "Move forward to switch to the next month." at bounding box center [595, 271] width 16 height 18
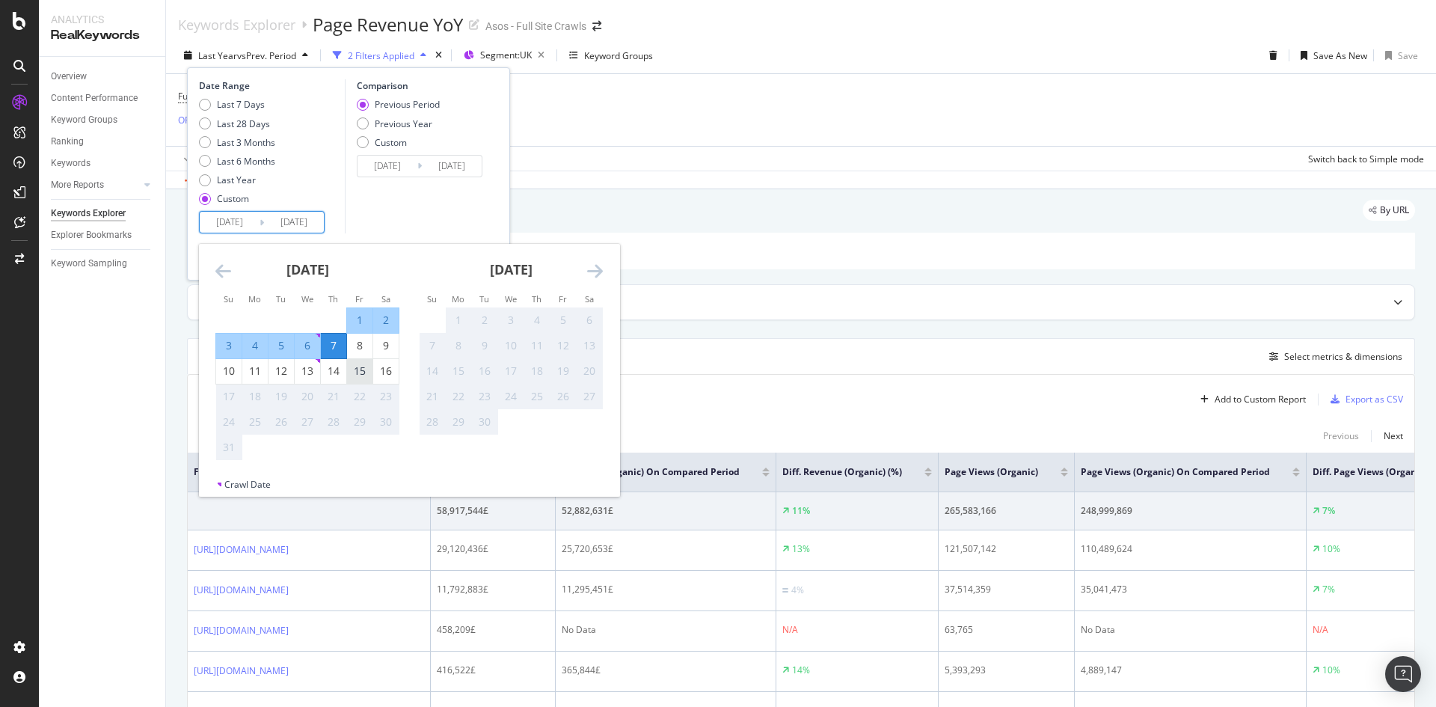
click at [355, 363] on div "15" at bounding box center [359, 370] width 25 height 15
type input "2025/08/15"
type input "2025/07/05"
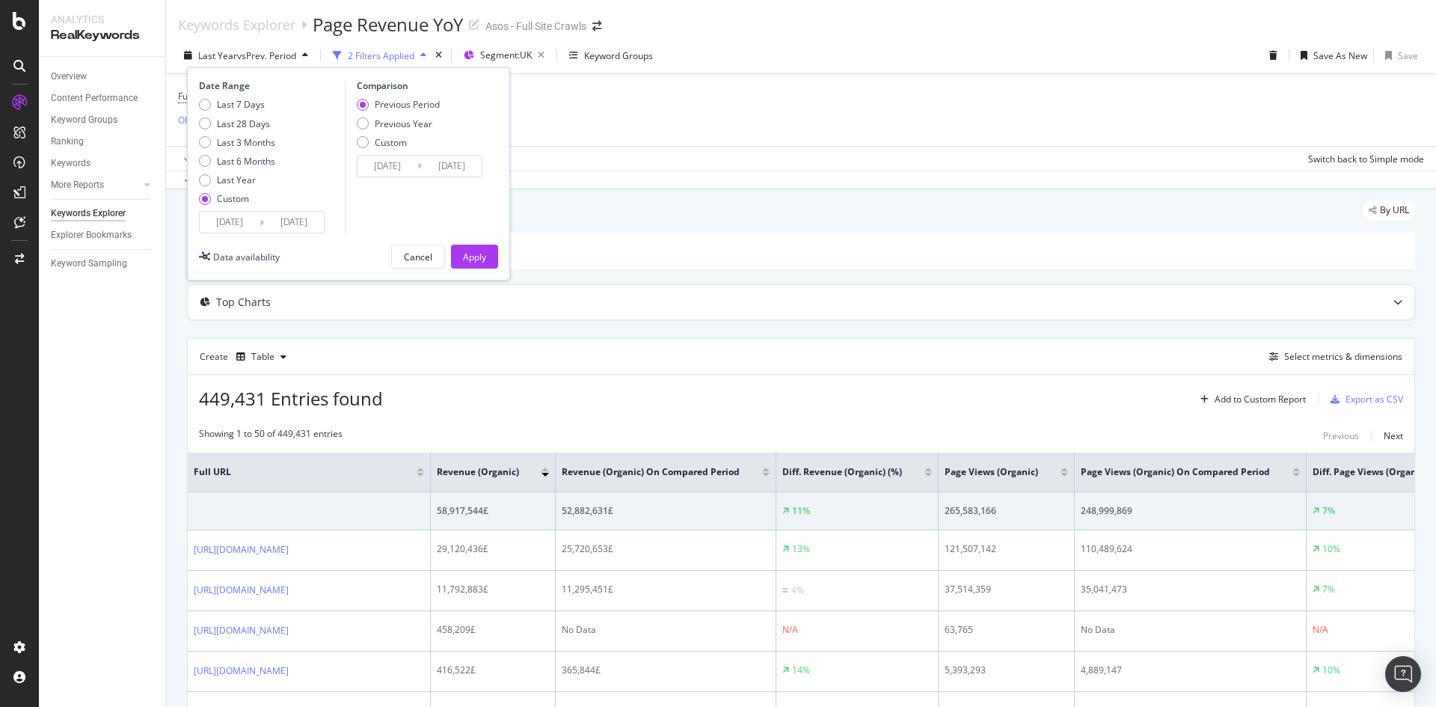
click at [304, 221] on input "2025/08/15" at bounding box center [294, 222] width 60 height 21
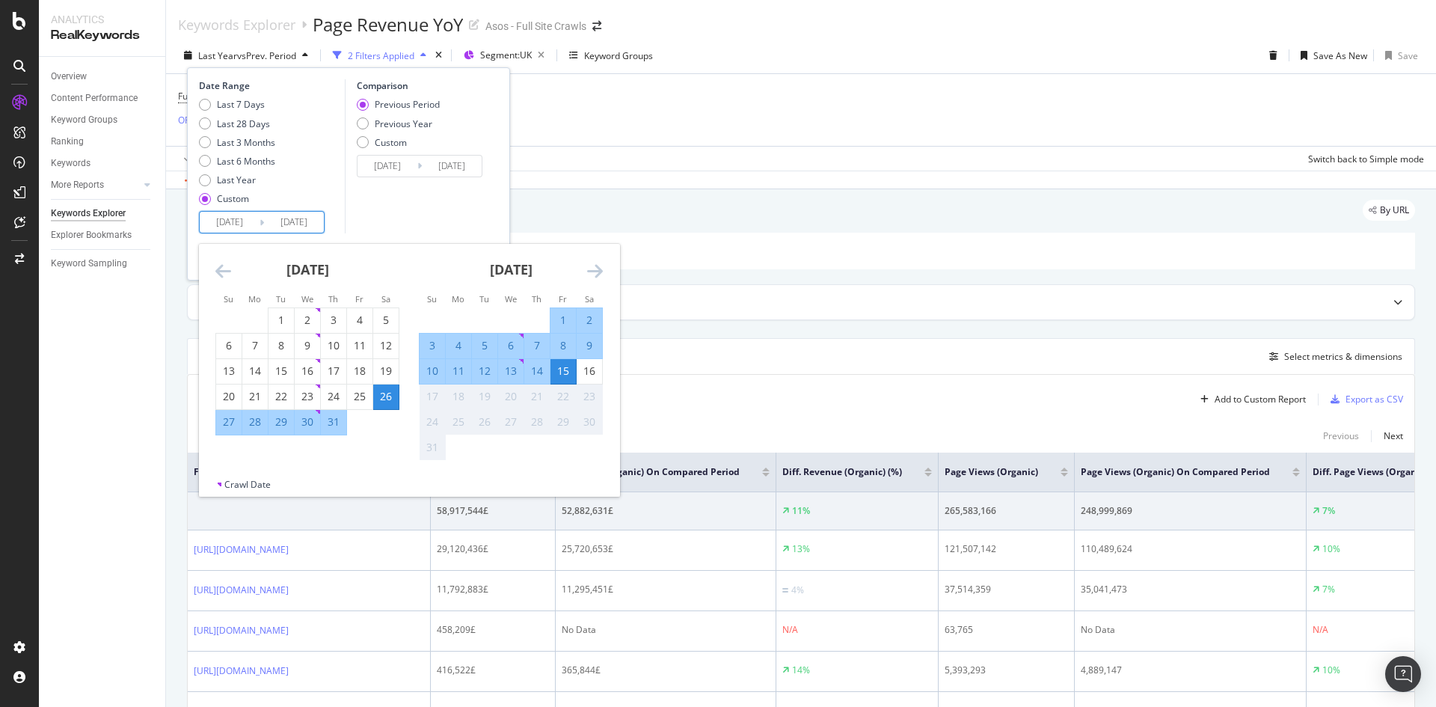
drag, startPoint x: 253, startPoint y: 224, endPoint x: 236, endPoint y: 224, distance: 17.2
click at [236, 224] on input "2025/07/26" at bounding box center [230, 222] width 60 height 21
type input "2025/07/26"
type input "2025/07/17"
type input "[DATE]"
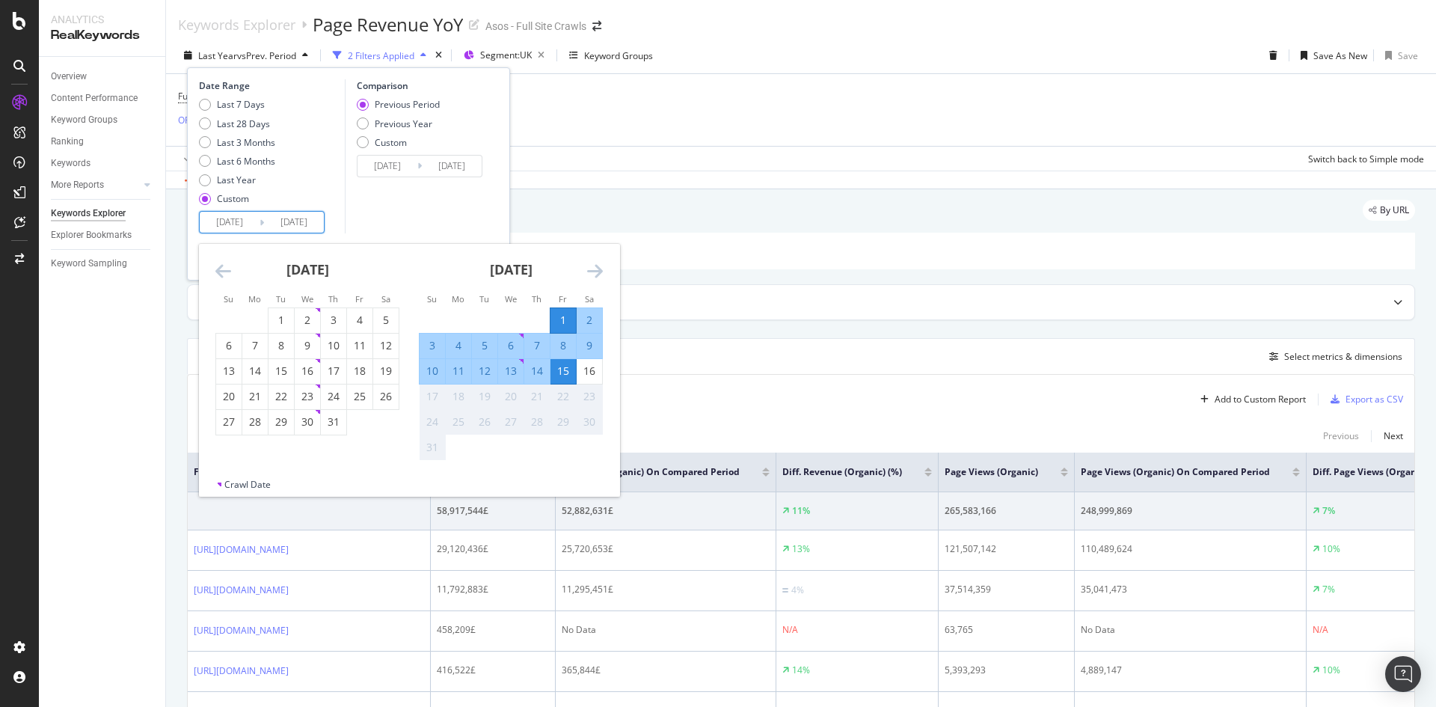
click at [597, 271] on icon "Move forward to switch to the next month." at bounding box center [595, 271] width 16 height 18
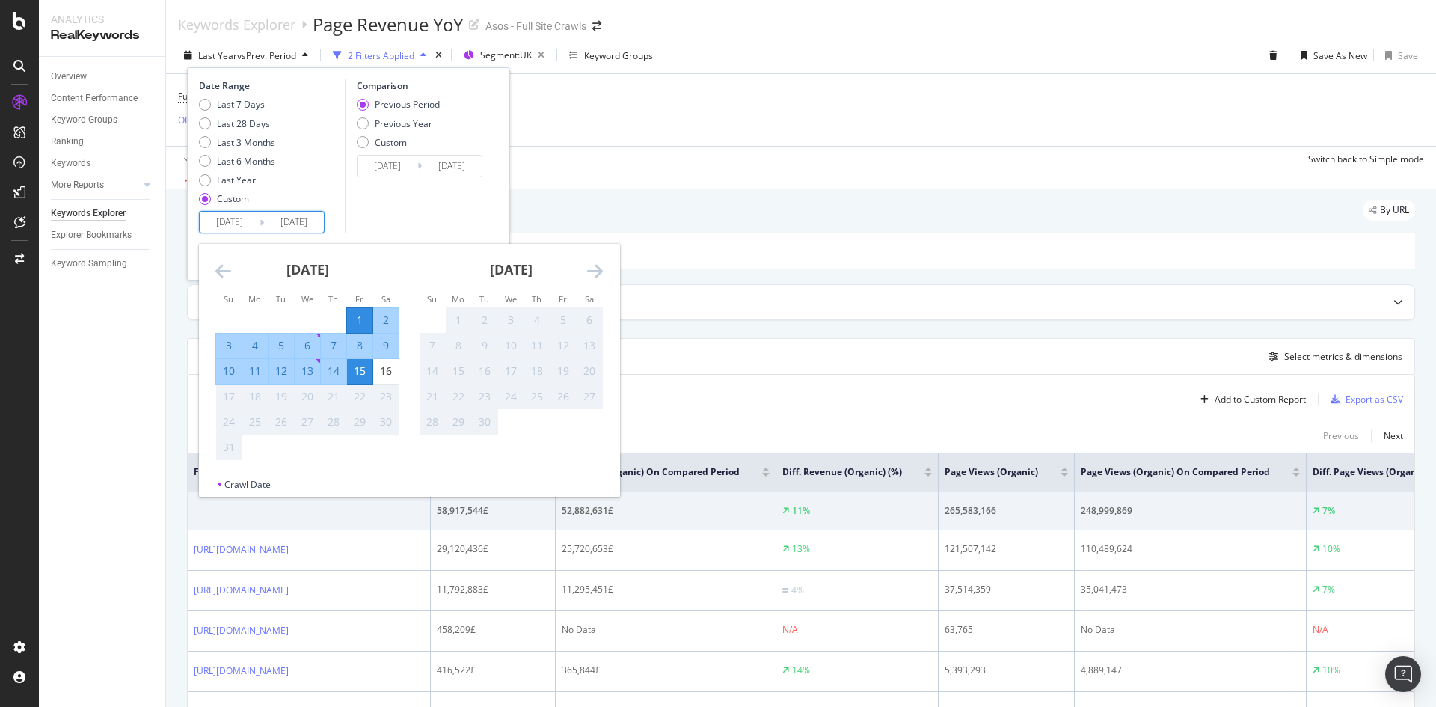
click at [597, 271] on icon "Move forward to switch to the next month." at bounding box center [595, 271] width 16 height 18
click at [596, 271] on icon "Move forward to switch to the next month." at bounding box center [595, 271] width 16 height 18
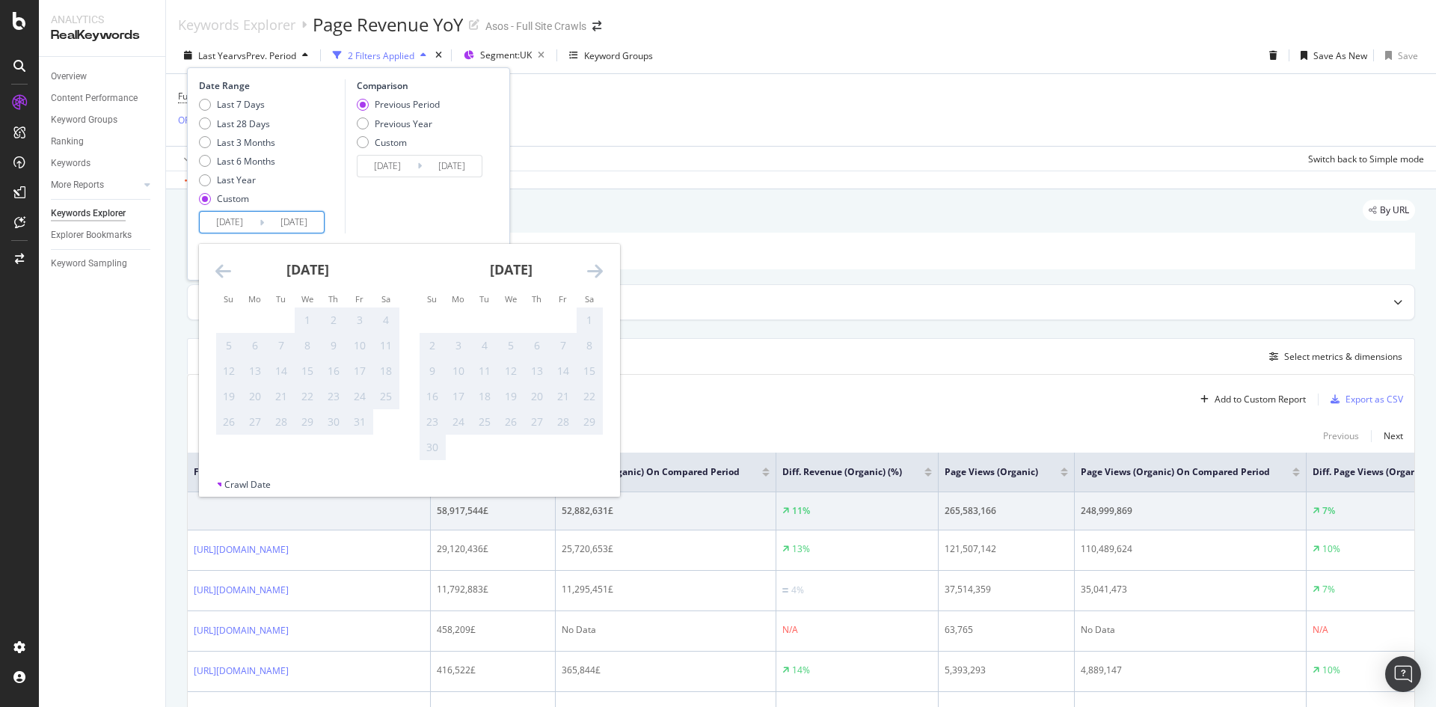
click at [596, 270] on icon "Move forward to switch to the next month." at bounding box center [595, 271] width 16 height 18
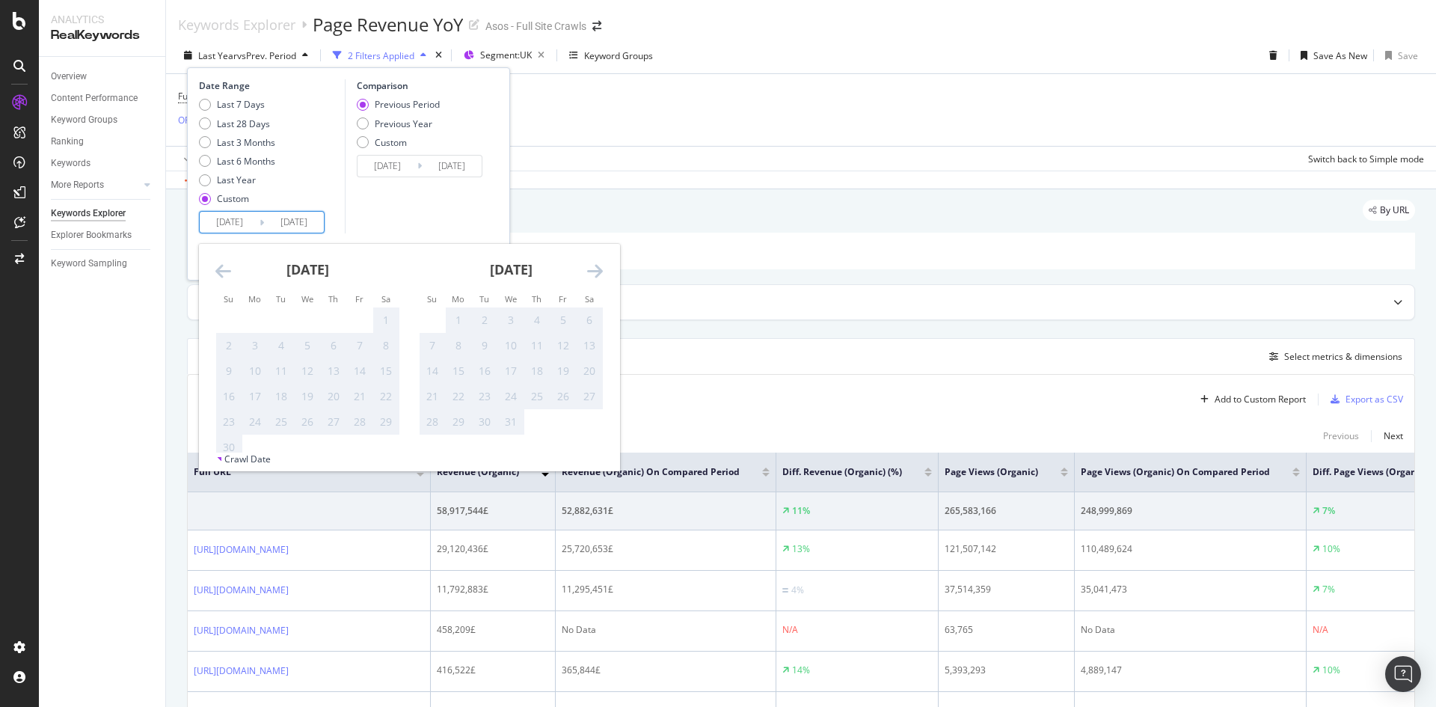
click at [596, 270] on icon "Move forward to switch to the next month." at bounding box center [595, 271] width 16 height 18
click at [227, 224] on input "2025/08/01" at bounding box center [230, 222] width 60 height 21
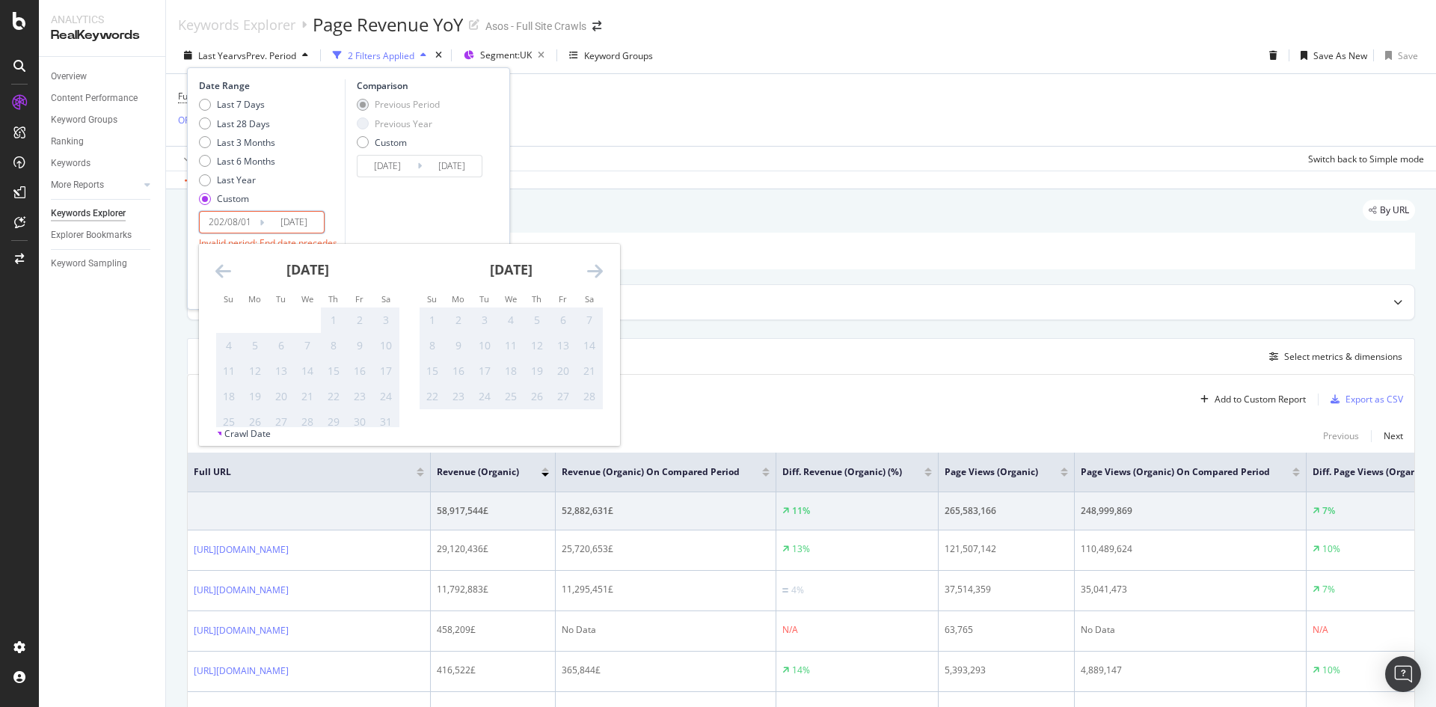
type input "2025/08/01"
type input "2023/07/18"
type input "2024/07/31"
type input "[DATE]"
click at [307, 218] on input "2025/08/15" at bounding box center [294, 222] width 60 height 21
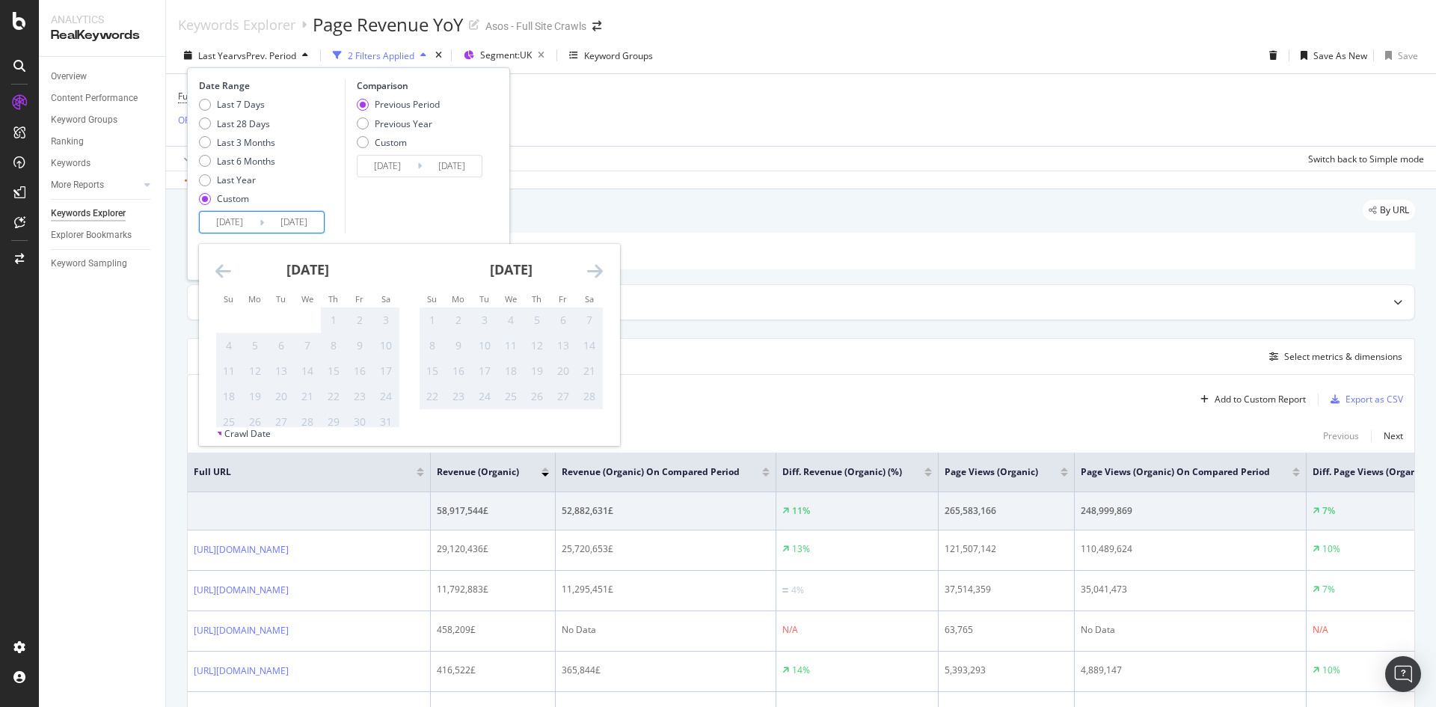
drag, startPoint x: 200, startPoint y: 271, endPoint x: 215, endPoint y: 268, distance: 14.4
click at [202, 271] on div "December 2025 1 2 3 4 5 6 7 8 9 10 11 12 13 14 15 16 17 18 19 20 21 22 23 24 25…" at bounding box center [409, 335] width 420 height 183
click at [217, 267] on icon "Move backward to switch to the previous month." at bounding box center [223, 271] width 16 height 18
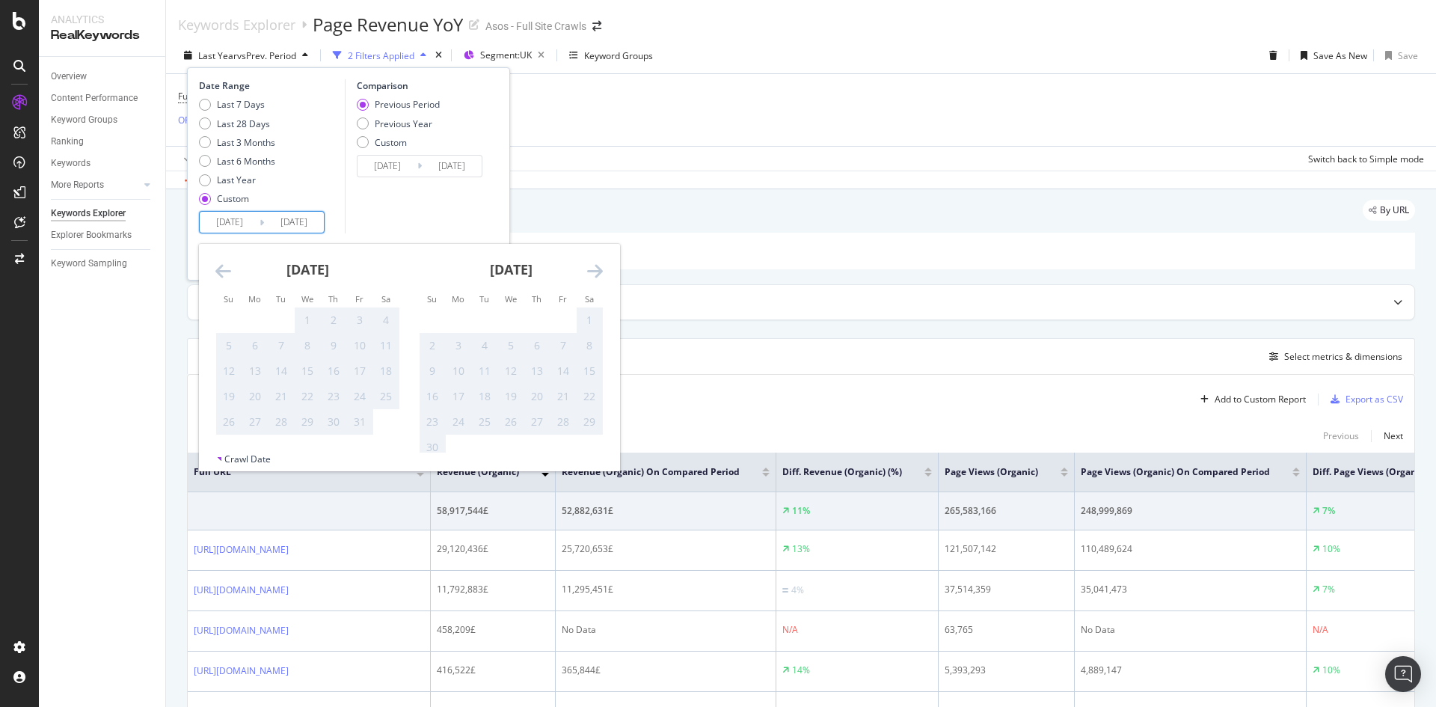
click at [217, 267] on icon "Move backward to switch to the previous month." at bounding box center [223, 271] width 16 height 18
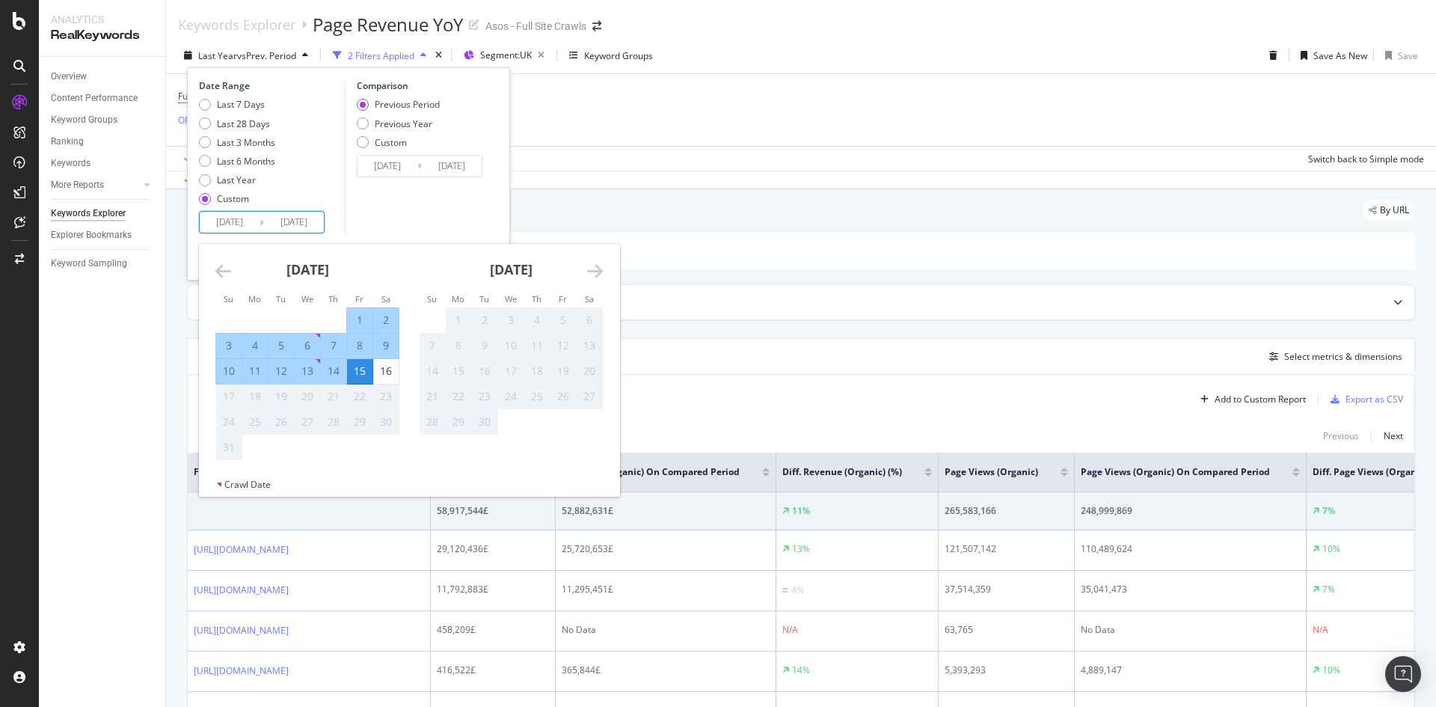
click at [217, 267] on icon "Move backward to switch to the previous month." at bounding box center [223, 271] width 16 height 18
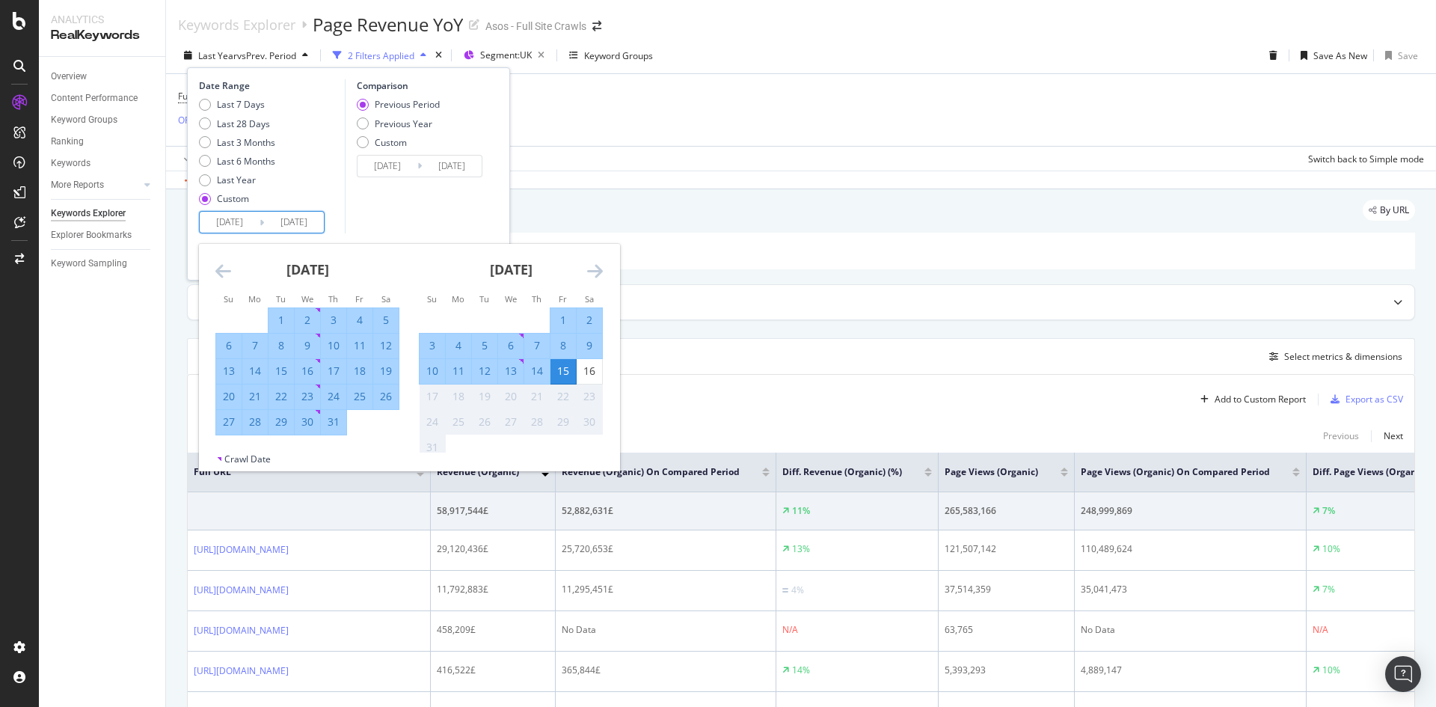
click at [334, 419] on div "31" at bounding box center [333, 421] width 25 height 15
type input "[DATE]"
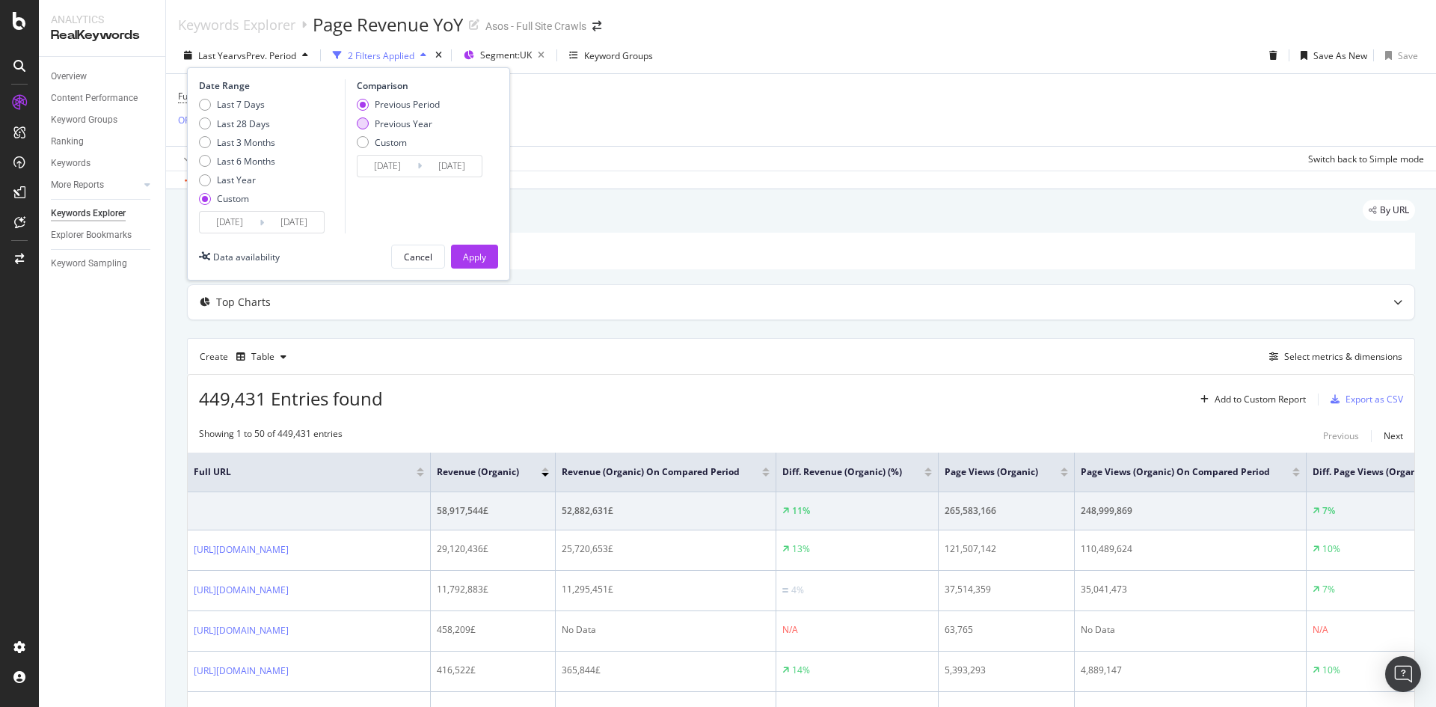
click at [393, 129] on div "Previous Year" at bounding box center [404, 123] width 58 height 13
type input "[DATE]"
click at [478, 250] on div "Apply" at bounding box center [474, 256] width 23 height 13
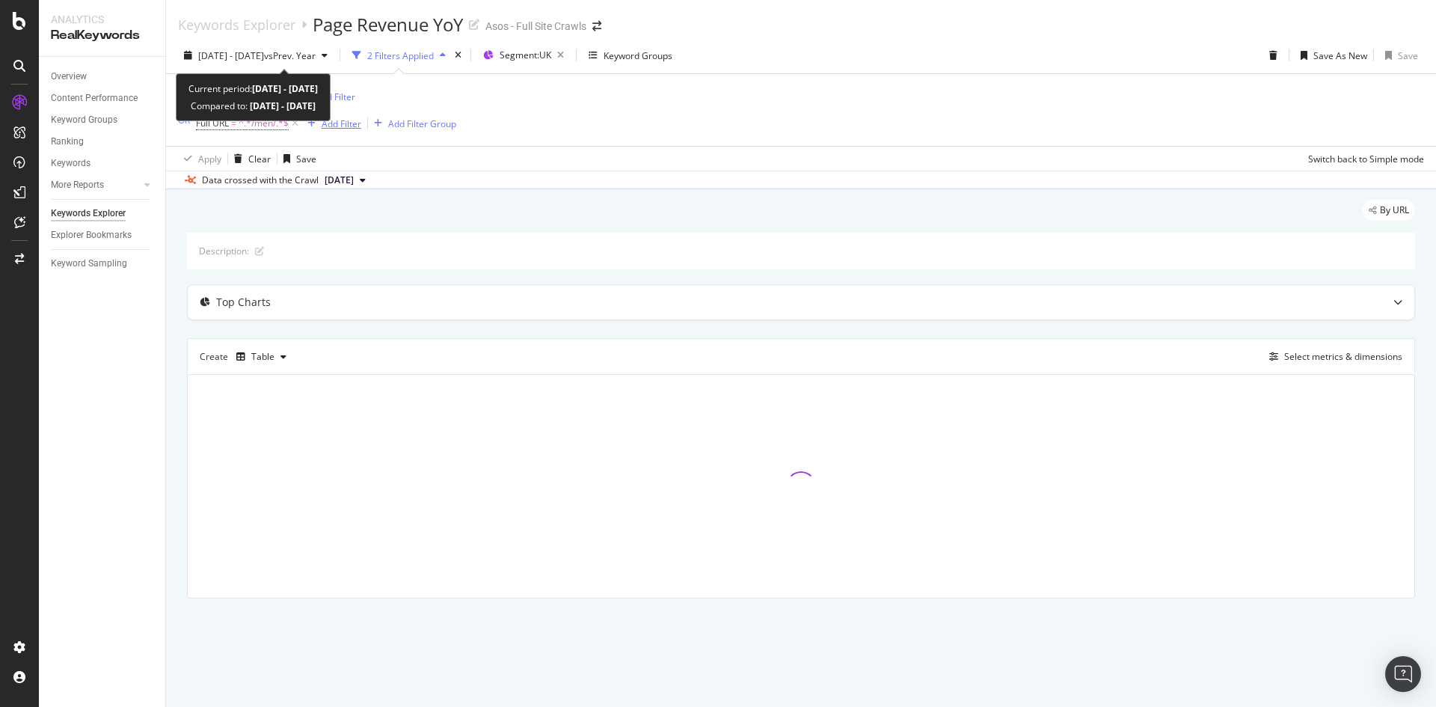
click at [336, 123] on div "Add Filter" at bounding box center [341, 123] width 40 height 13
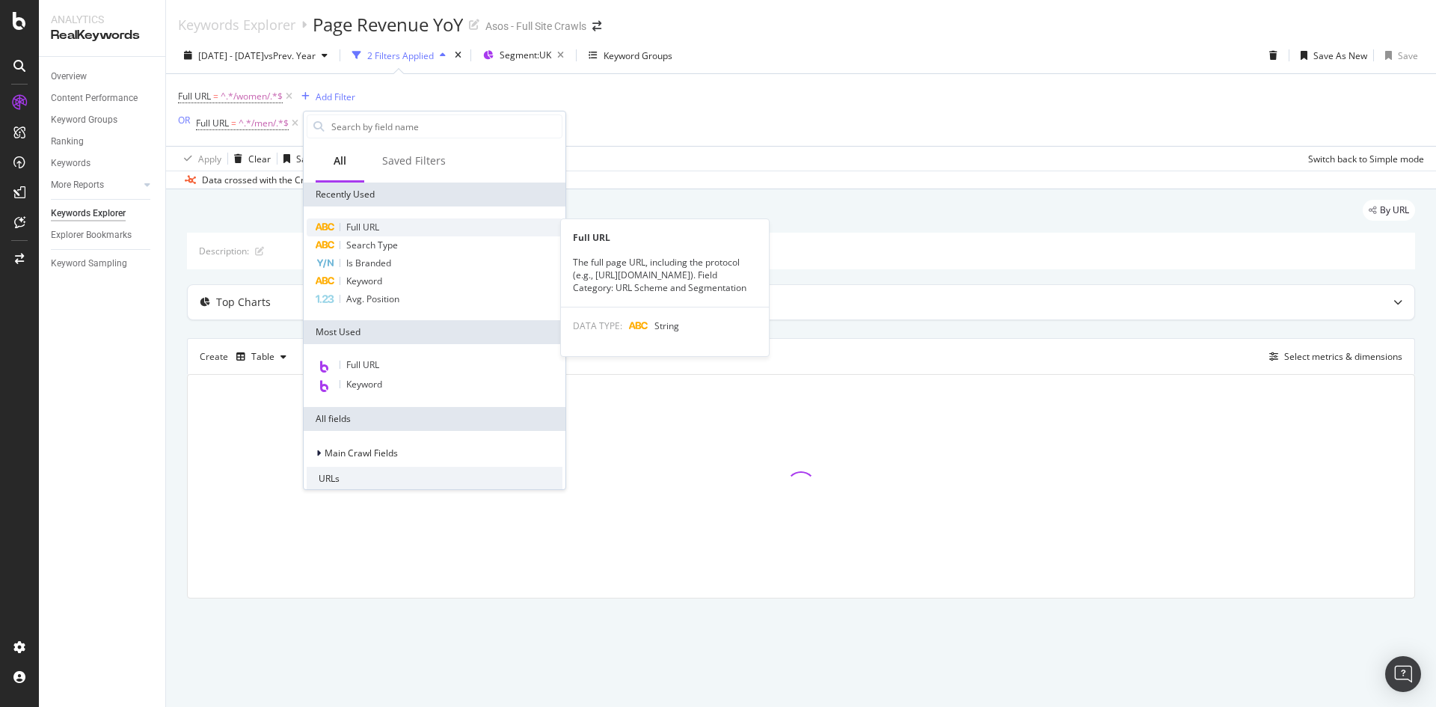
click at [384, 230] on div "Full URL" at bounding box center [435, 227] width 256 height 18
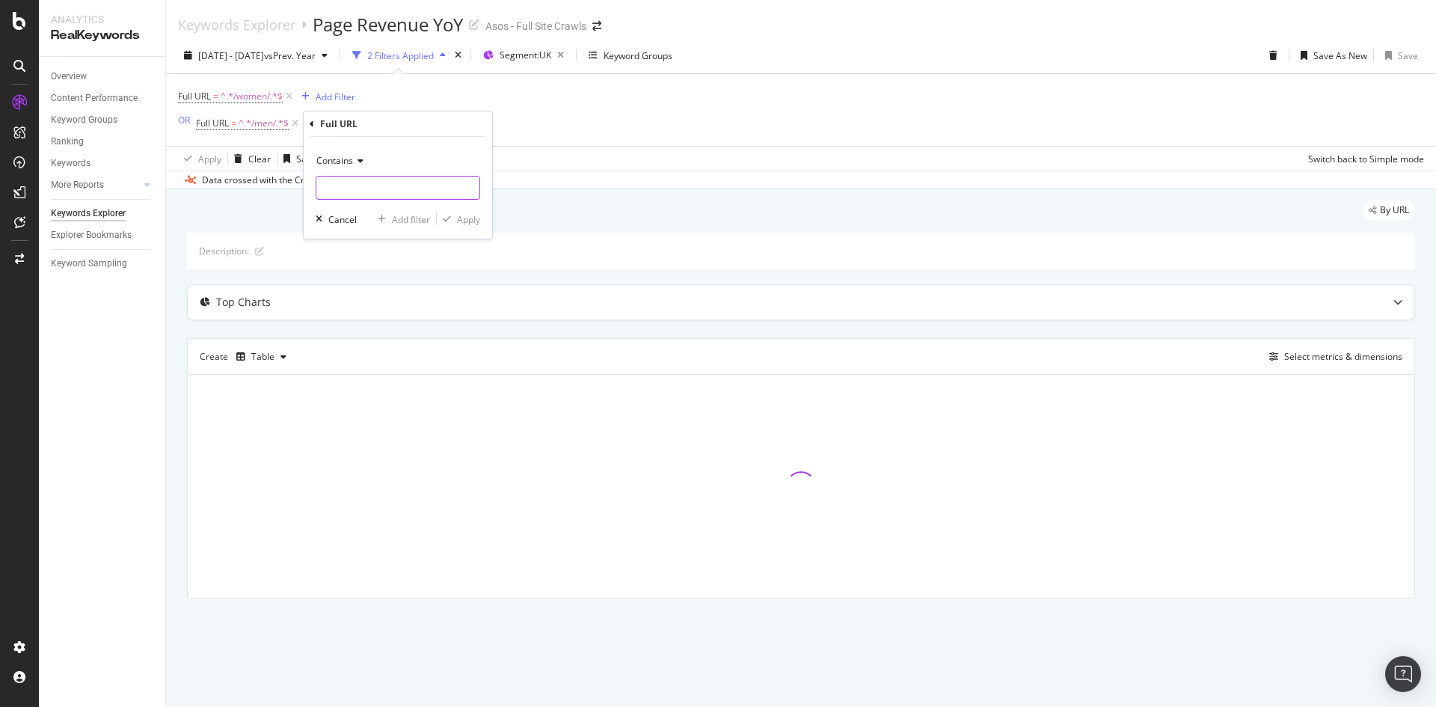
drag, startPoint x: 385, startPoint y: 192, endPoint x: 387, endPoint y: 152, distance: 40.4
click at [384, 192] on input "text" at bounding box center [397, 188] width 163 height 24
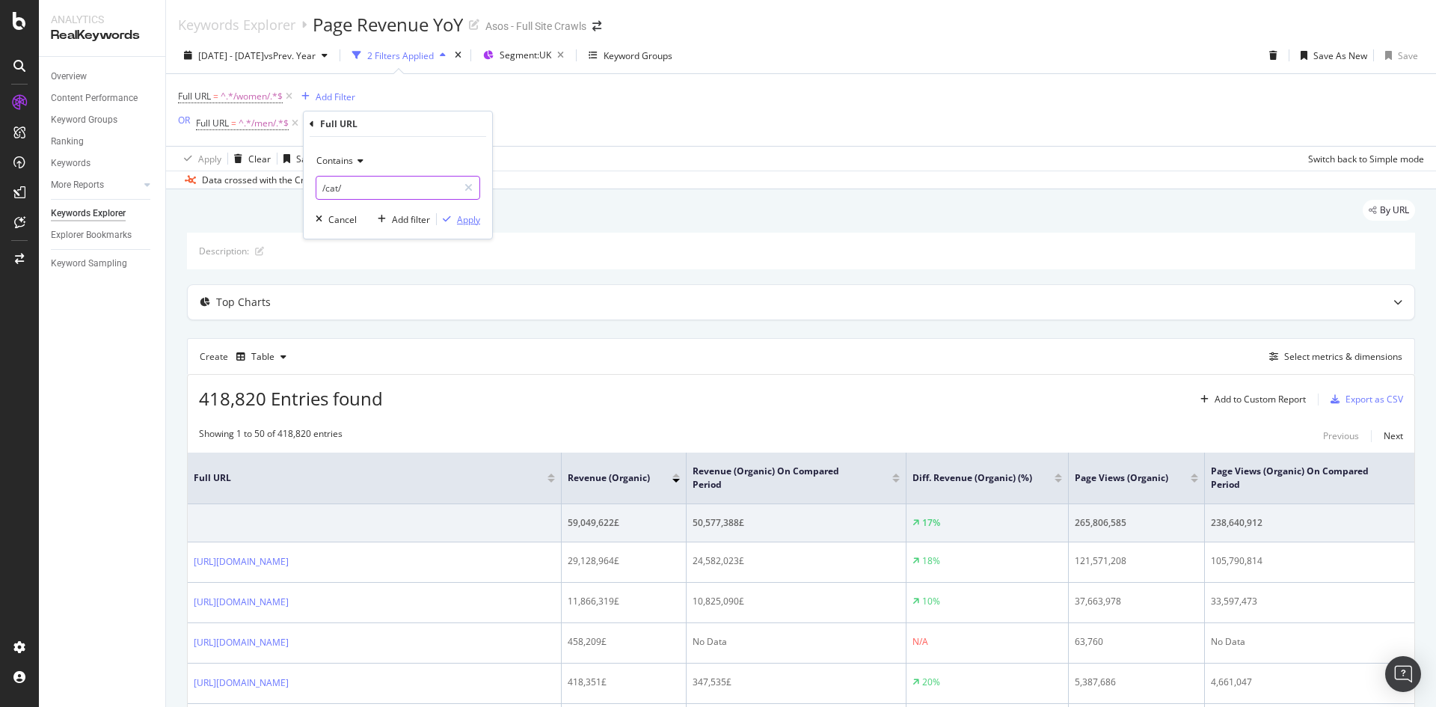
type input "/cat/"
click at [473, 221] on div "Apply" at bounding box center [468, 219] width 23 height 13
click at [1358, 404] on div "Export as CSV" at bounding box center [1374, 399] width 58 height 13
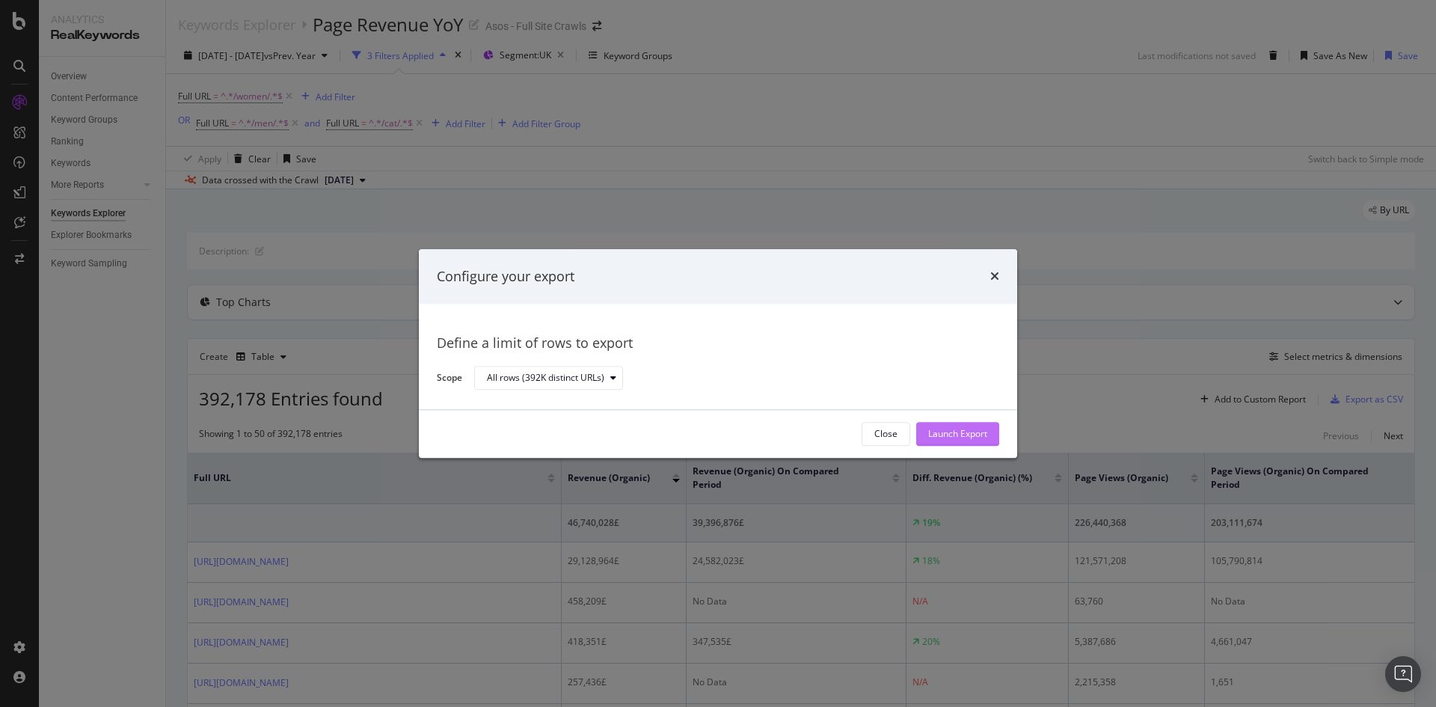
click at [941, 437] on div "Launch Export" at bounding box center [957, 434] width 59 height 13
